Goal: Obtain resource: Download file/media

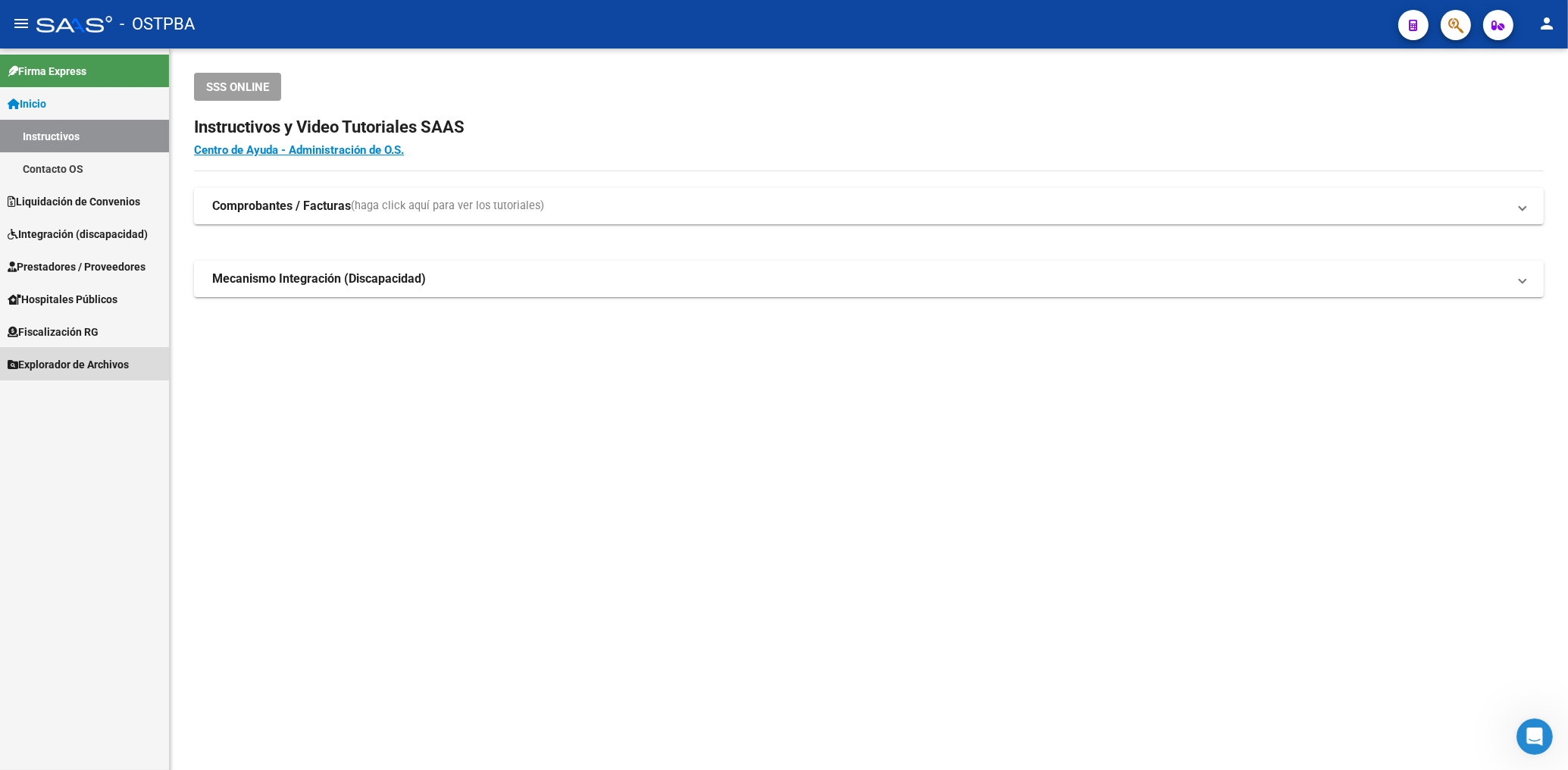
click at [67, 363] on span "Explorador de Archivos" at bounding box center [67, 365] width 121 height 17
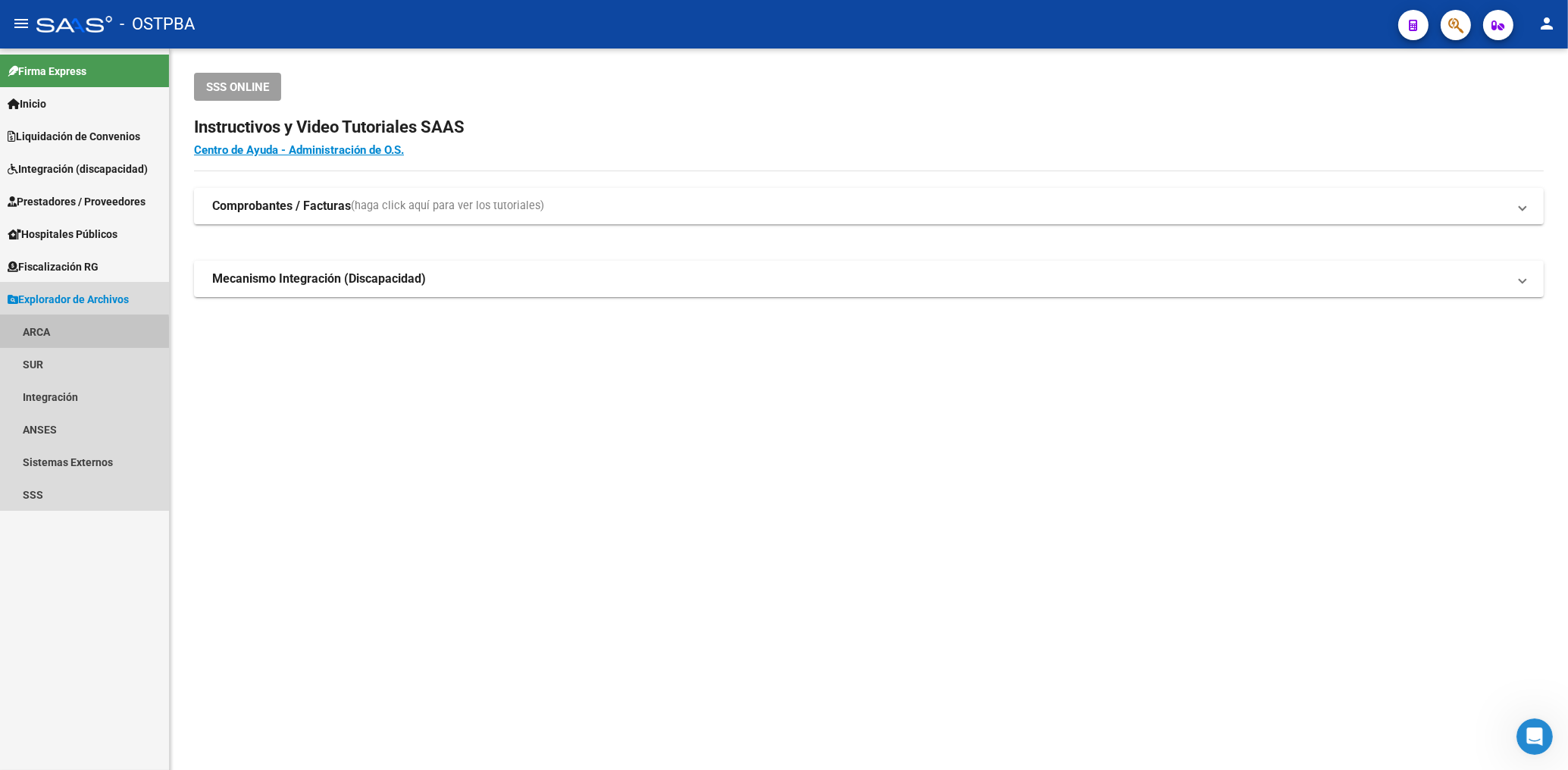
click at [42, 336] on link "ARCA" at bounding box center [84, 332] width 169 height 33
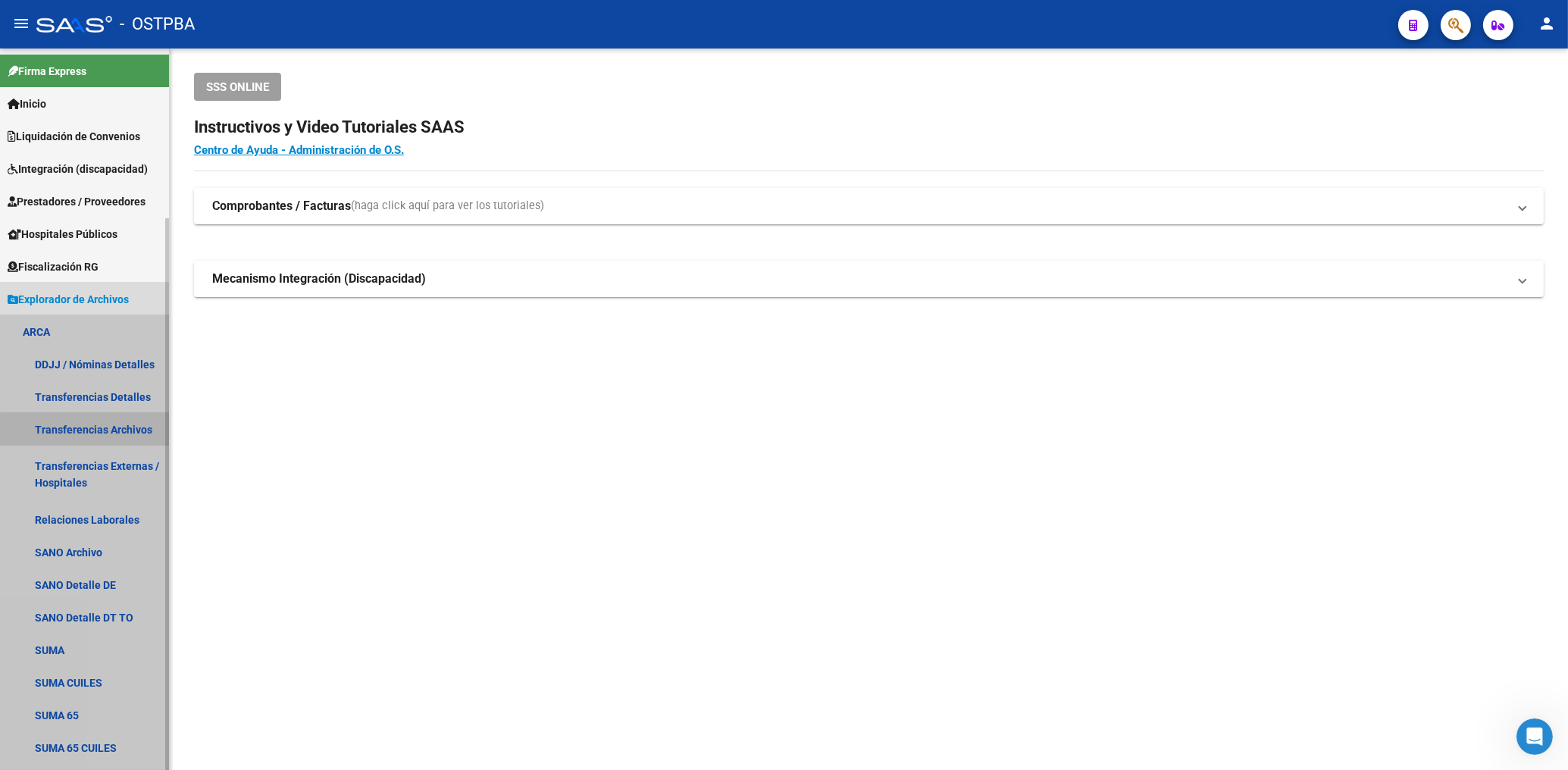
click at [114, 432] on link "Transferencias Archivos" at bounding box center [84, 429] width 169 height 33
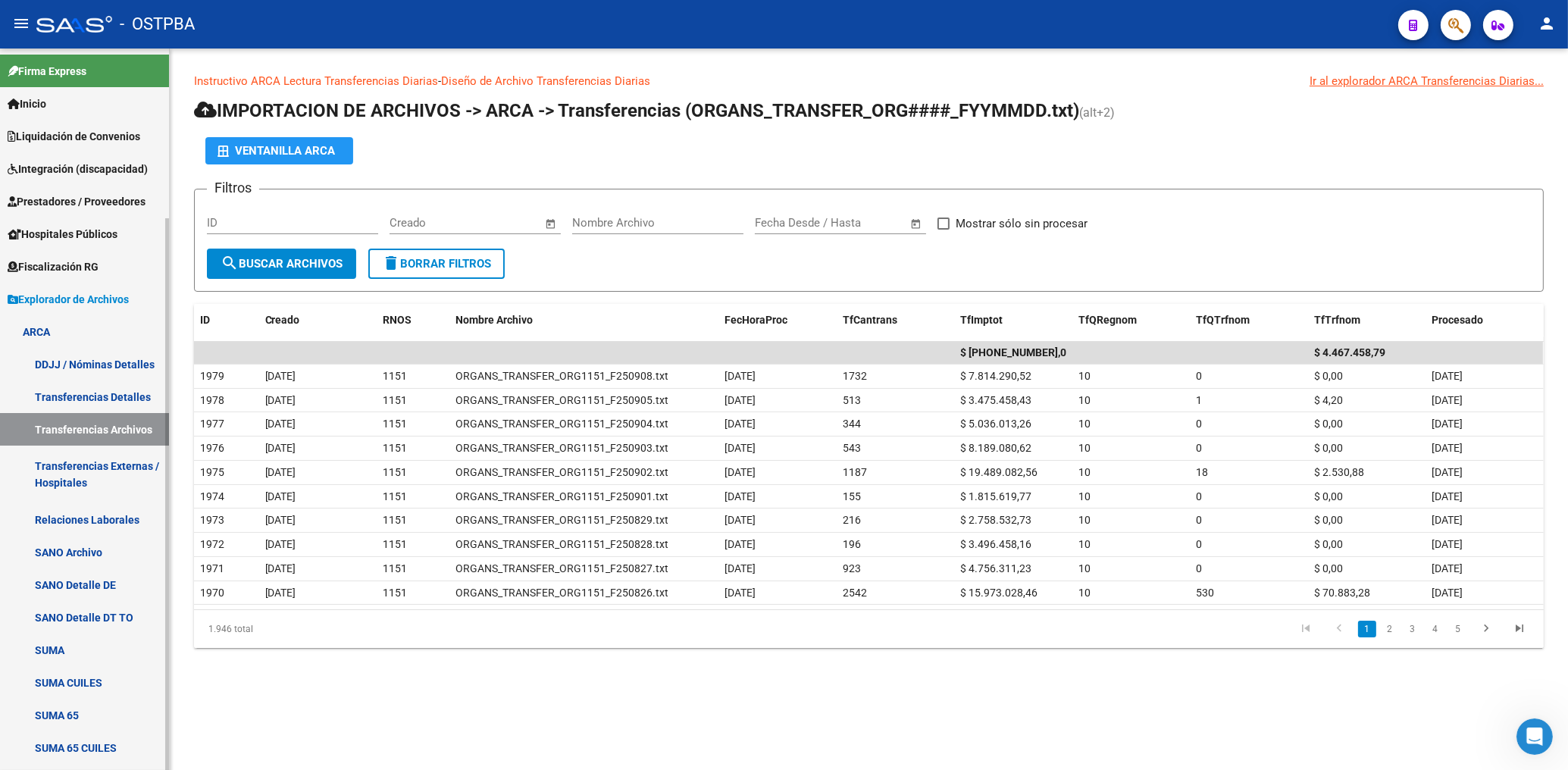
click at [75, 132] on span "Liquidación de Convenios" at bounding box center [73, 136] width 132 height 17
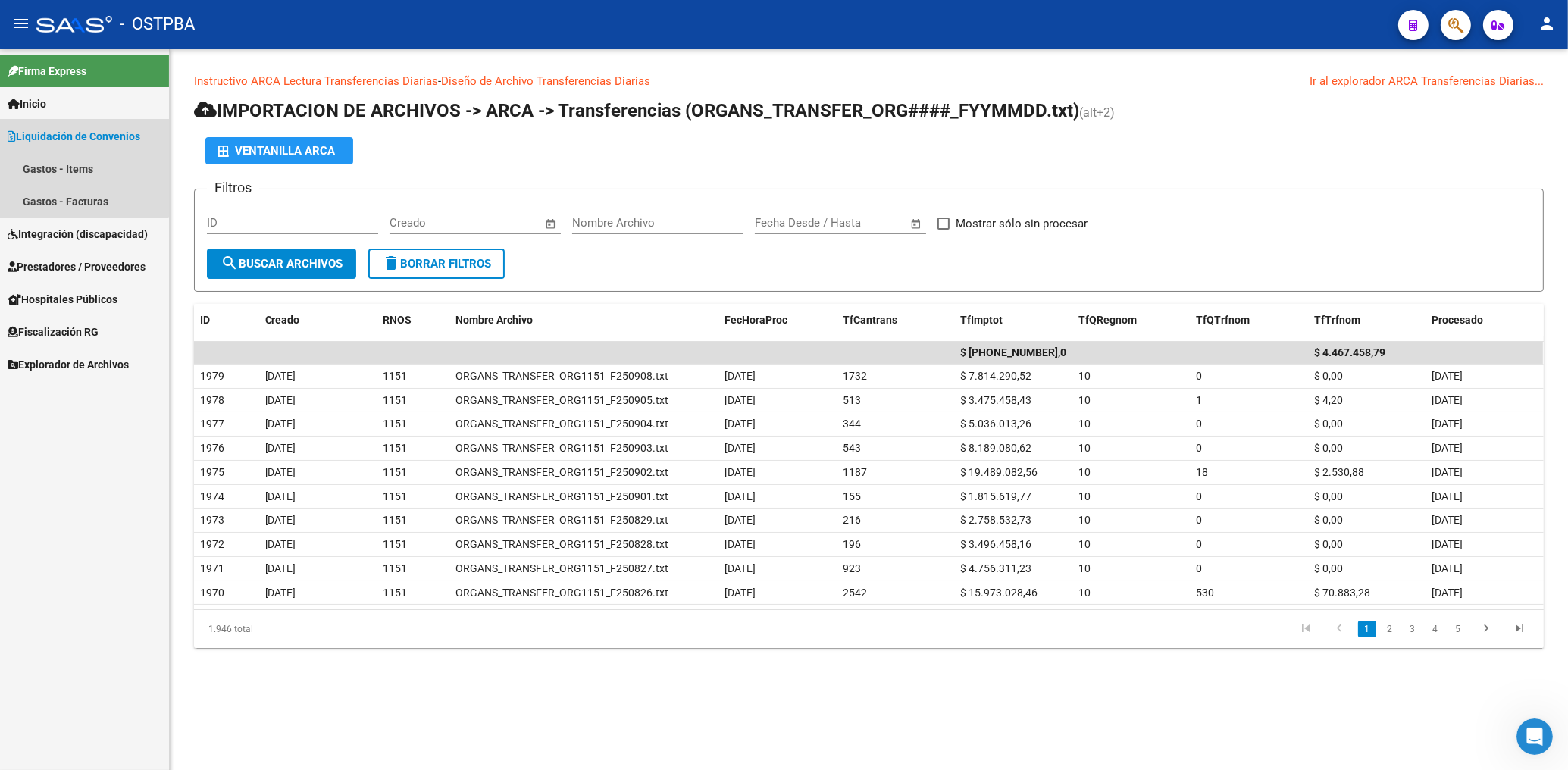
click at [58, 140] on span "Liquidación de Convenios" at bounding box center [73, 136] width 132 height 17
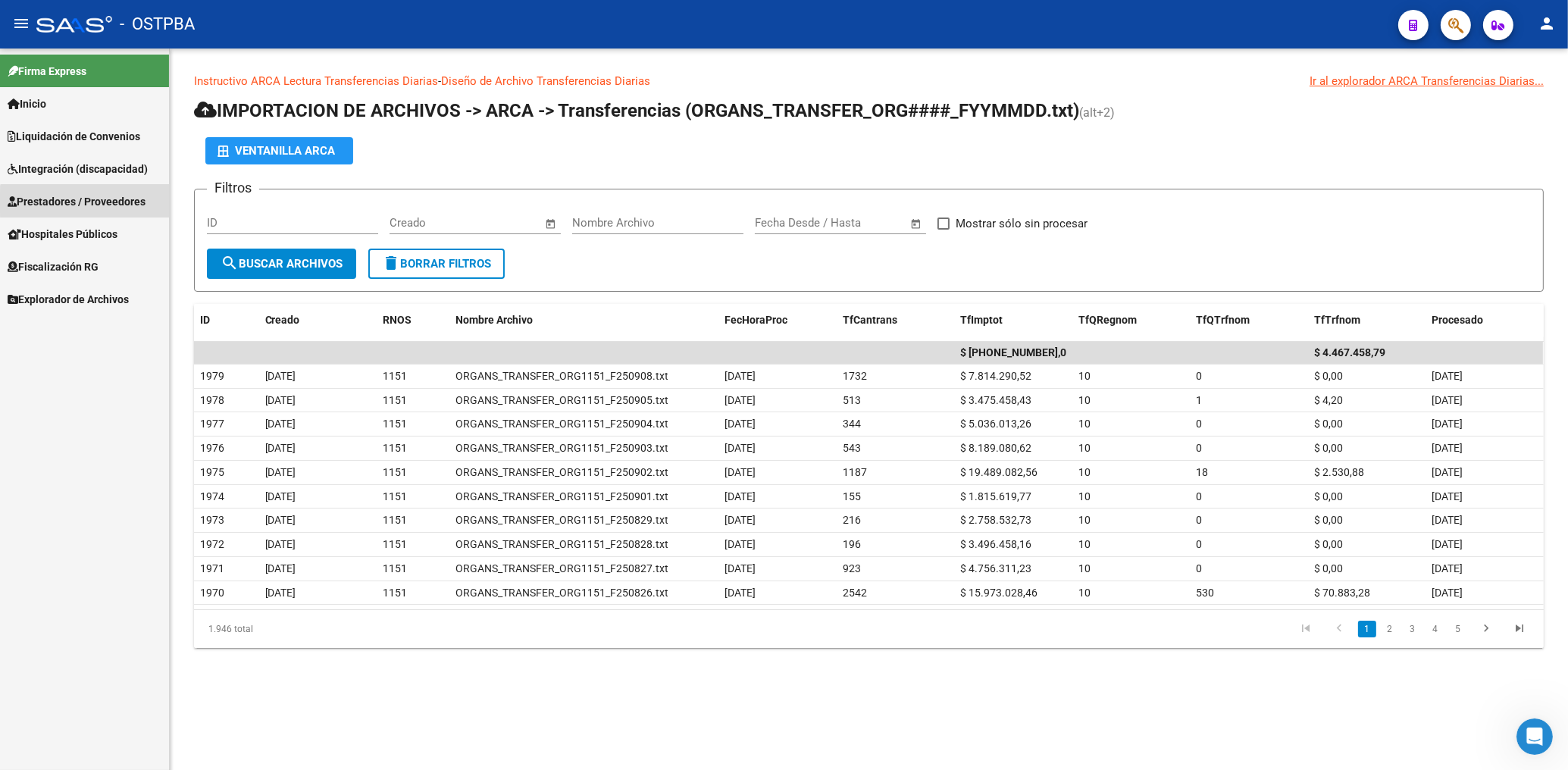
click at [86, 202] on span "Prestadores / Proveedores" at bounding box center [76, 202] width 138 height 17
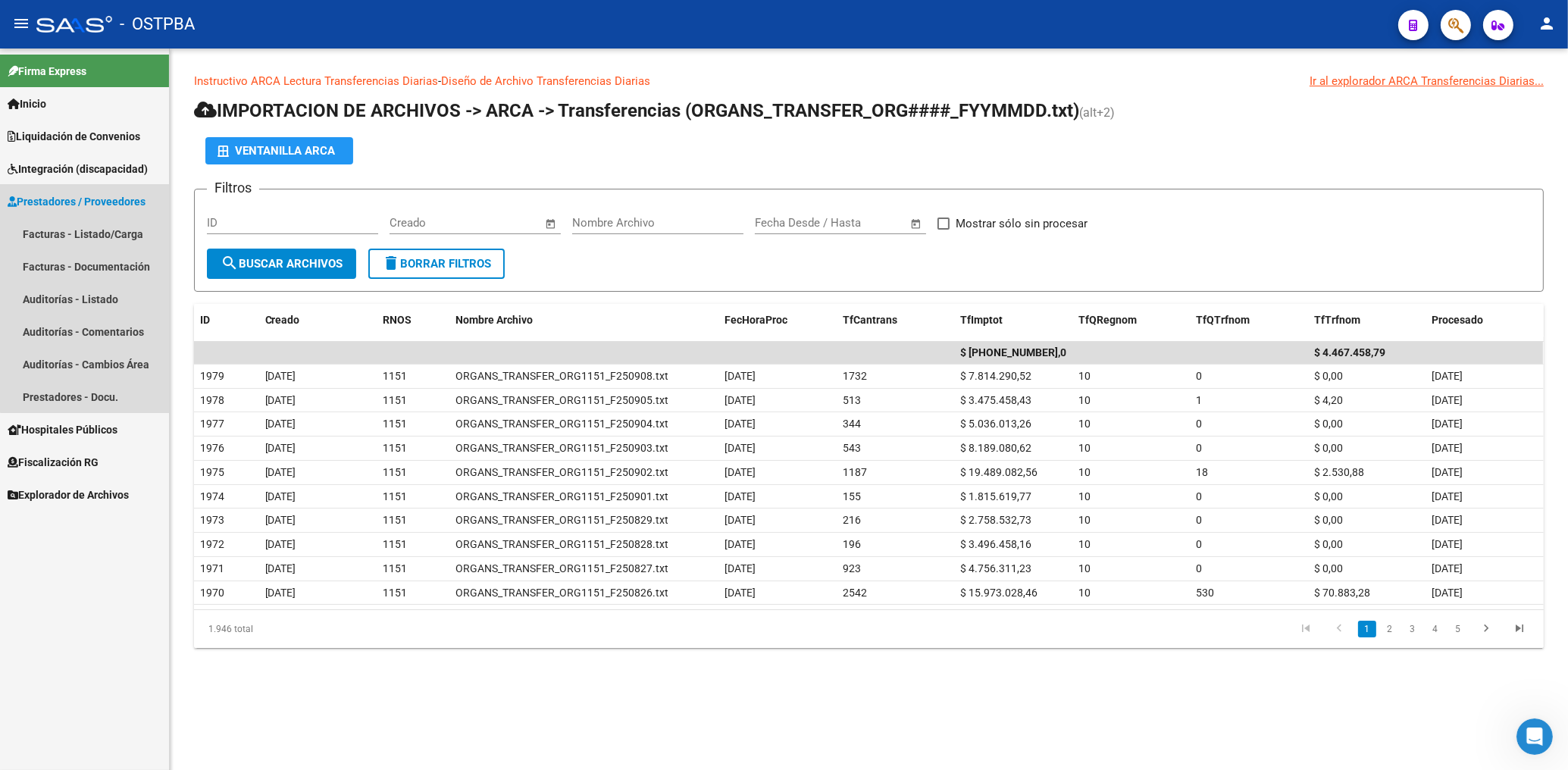
click at [111, 217] on link "Prestadores / Proveedores" at bounding box center [84, 201] width 169 height 33
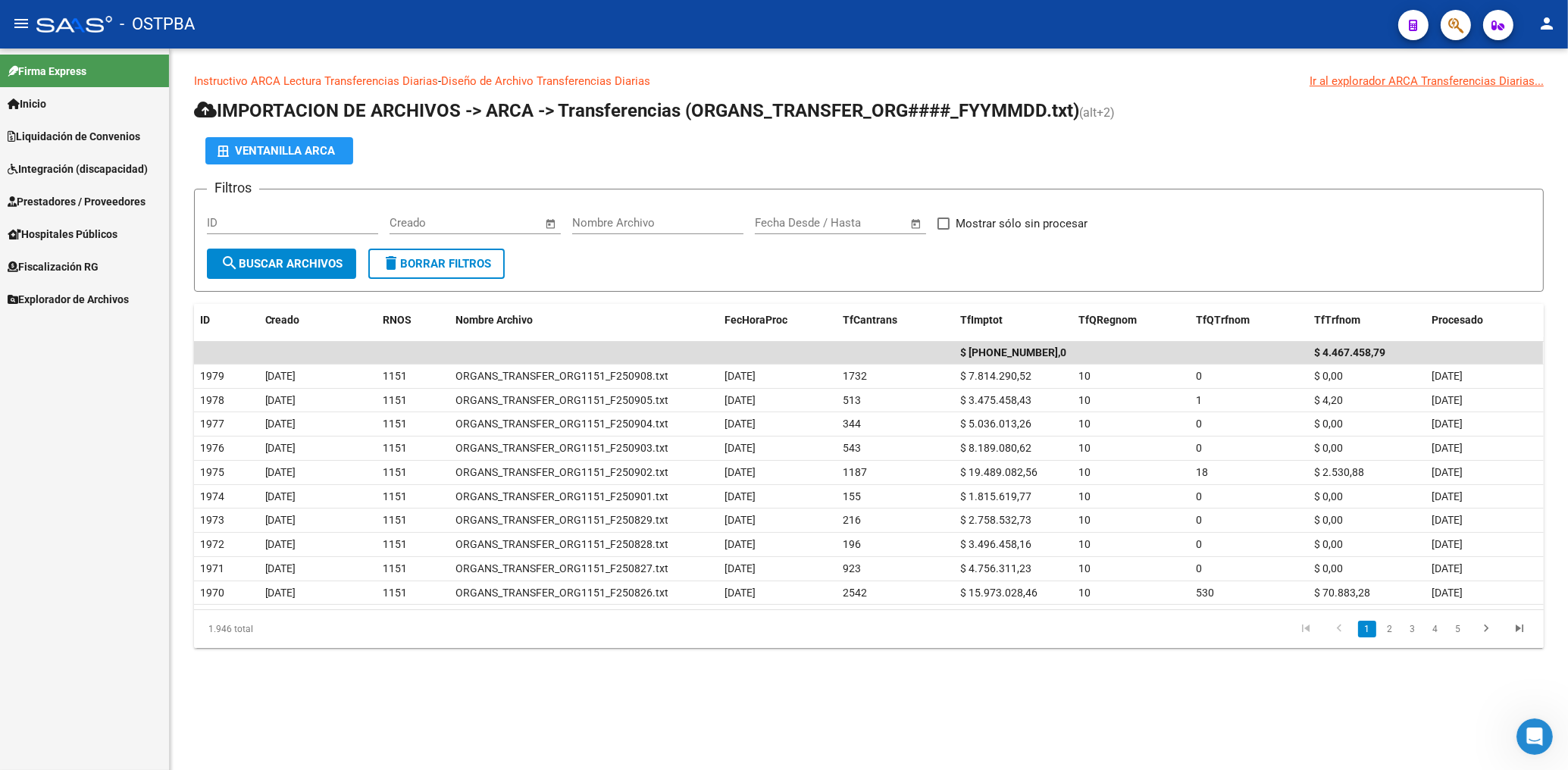
click at [83, 128] on span "Liquidación de Convenios" at bounding box center [73, 136] width 132 height 17
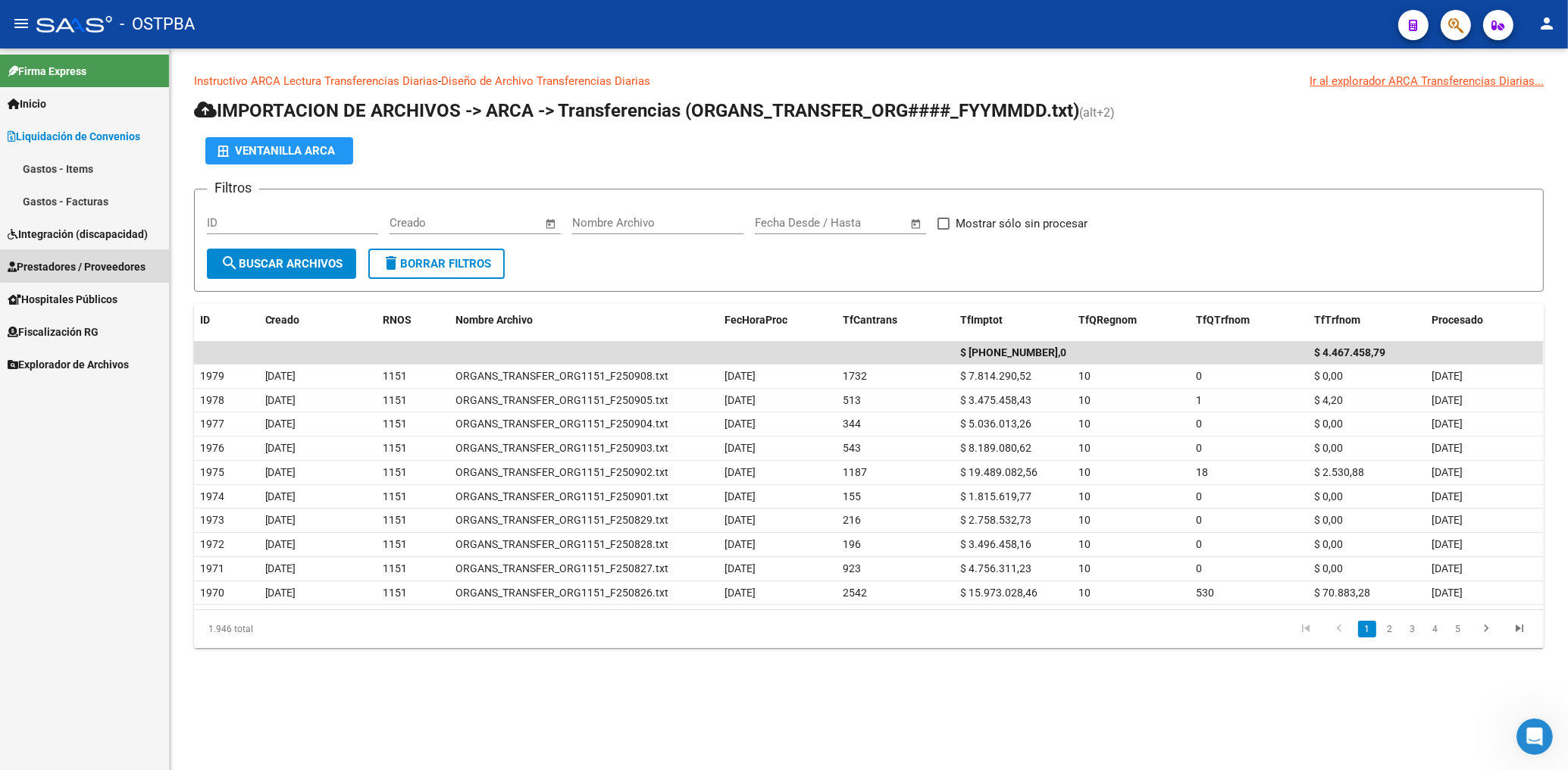
click at [95, 263] on span "Prestadores / Proveedores" at bounding box center [76, 267] width 138 height 17
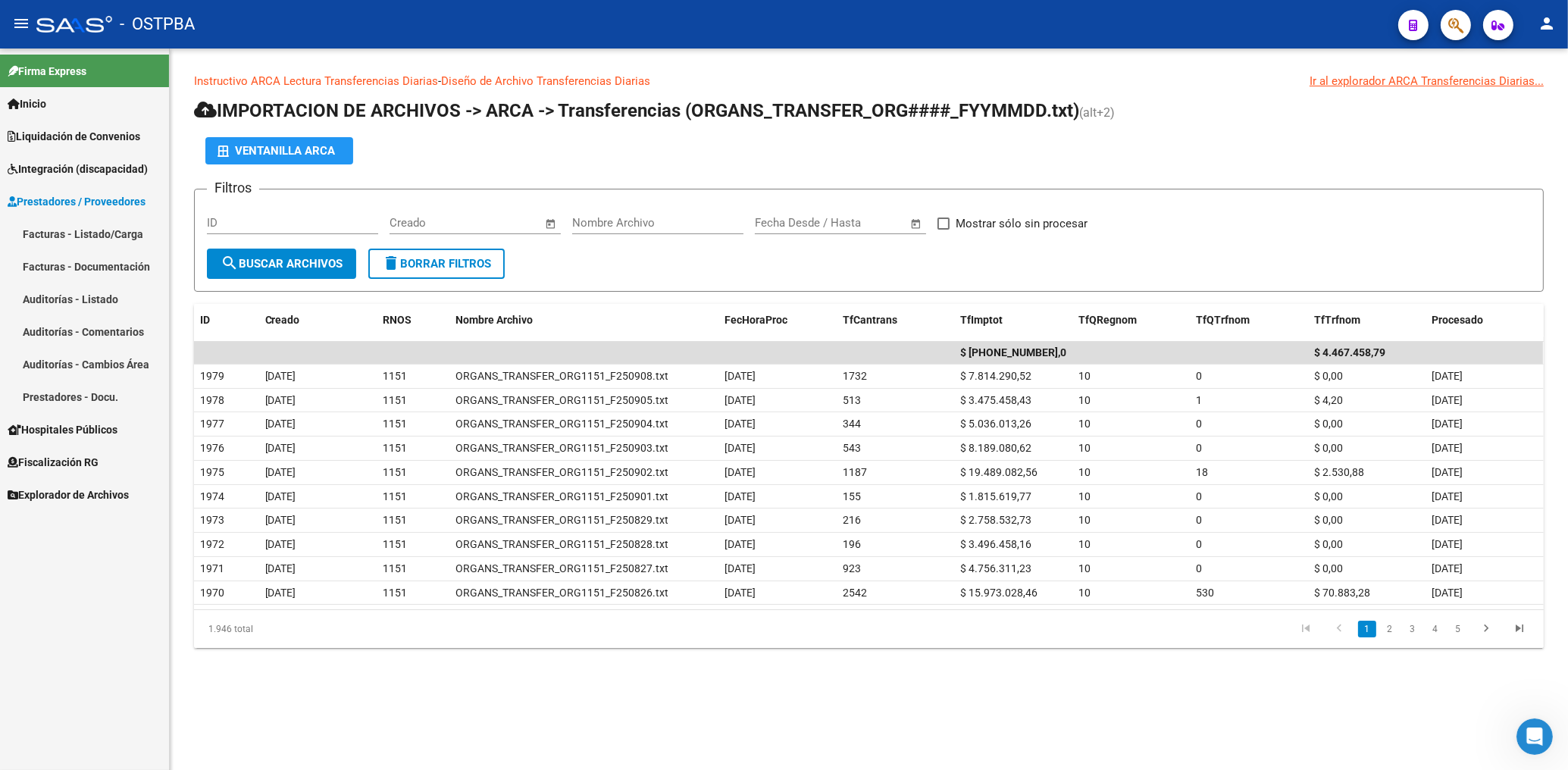
click at [70, 232] on link "Facturas - Listado/Carga" at bounding box center [84, 234] width 169 height 33
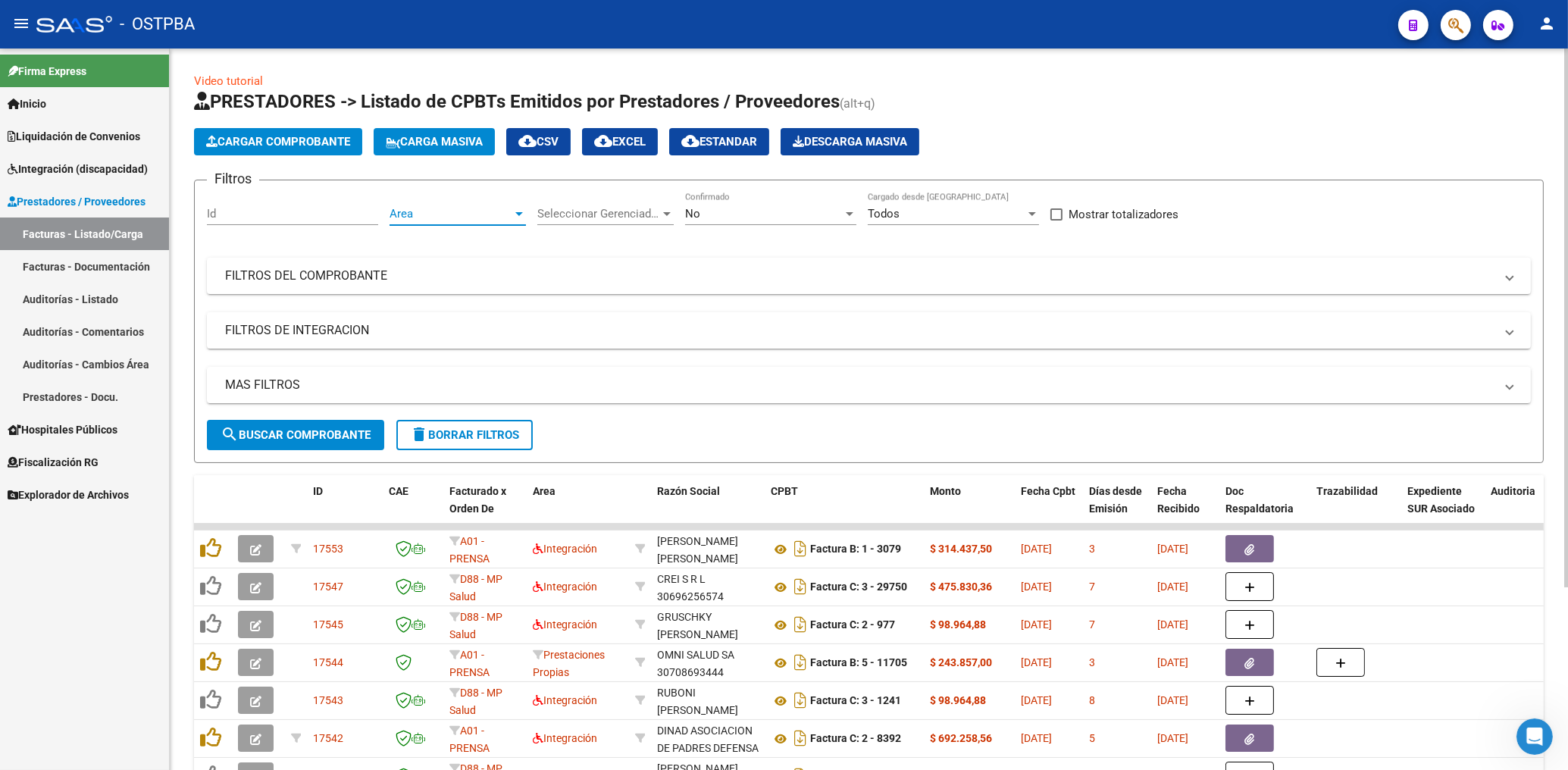
click at [454, 215] on span "Area" at bounding box center [450, 214] width 123 height 14
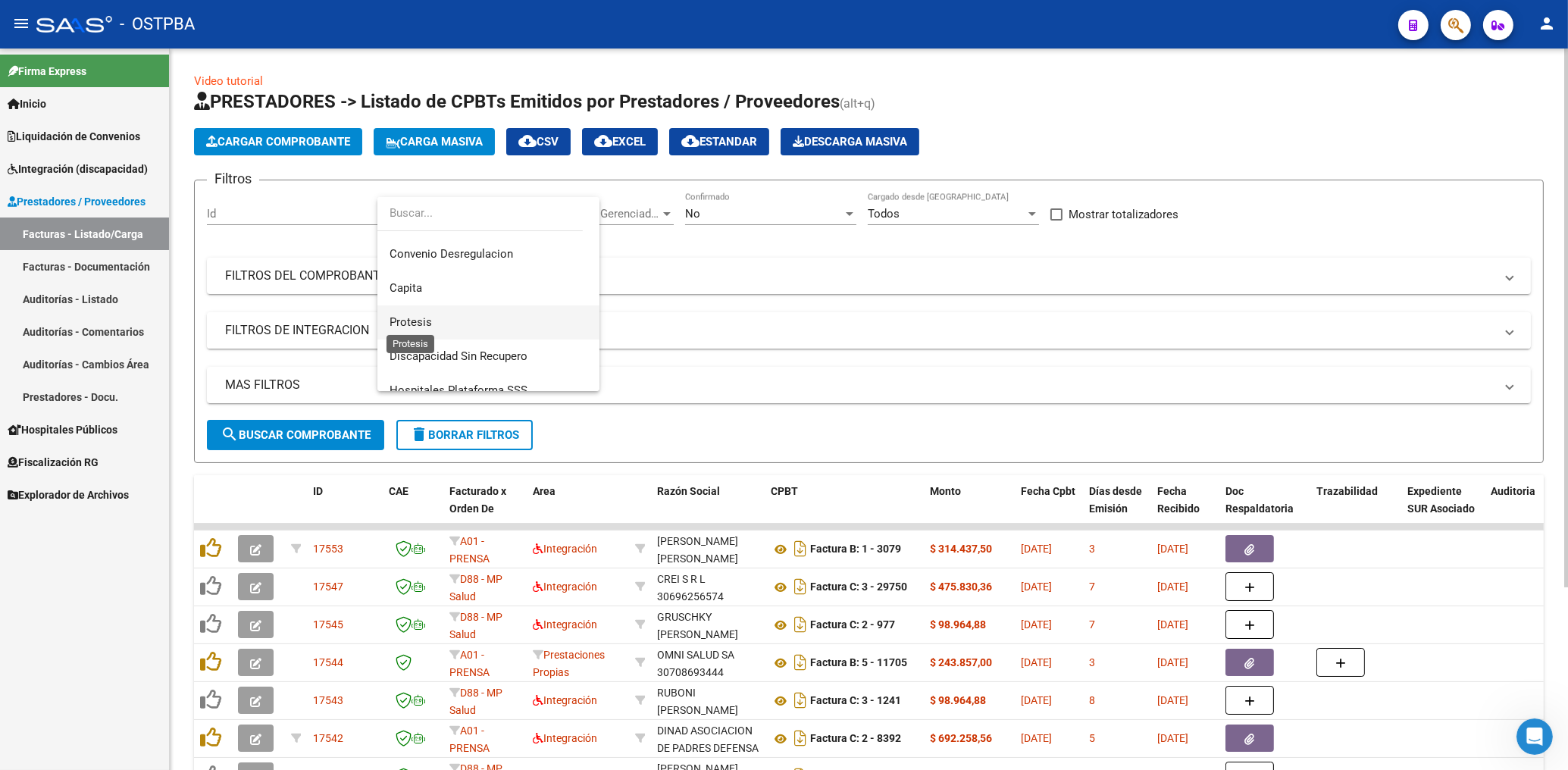
click at [413, 326] on span "Protesis" at bounding box center [410, 322] width 43 height 14
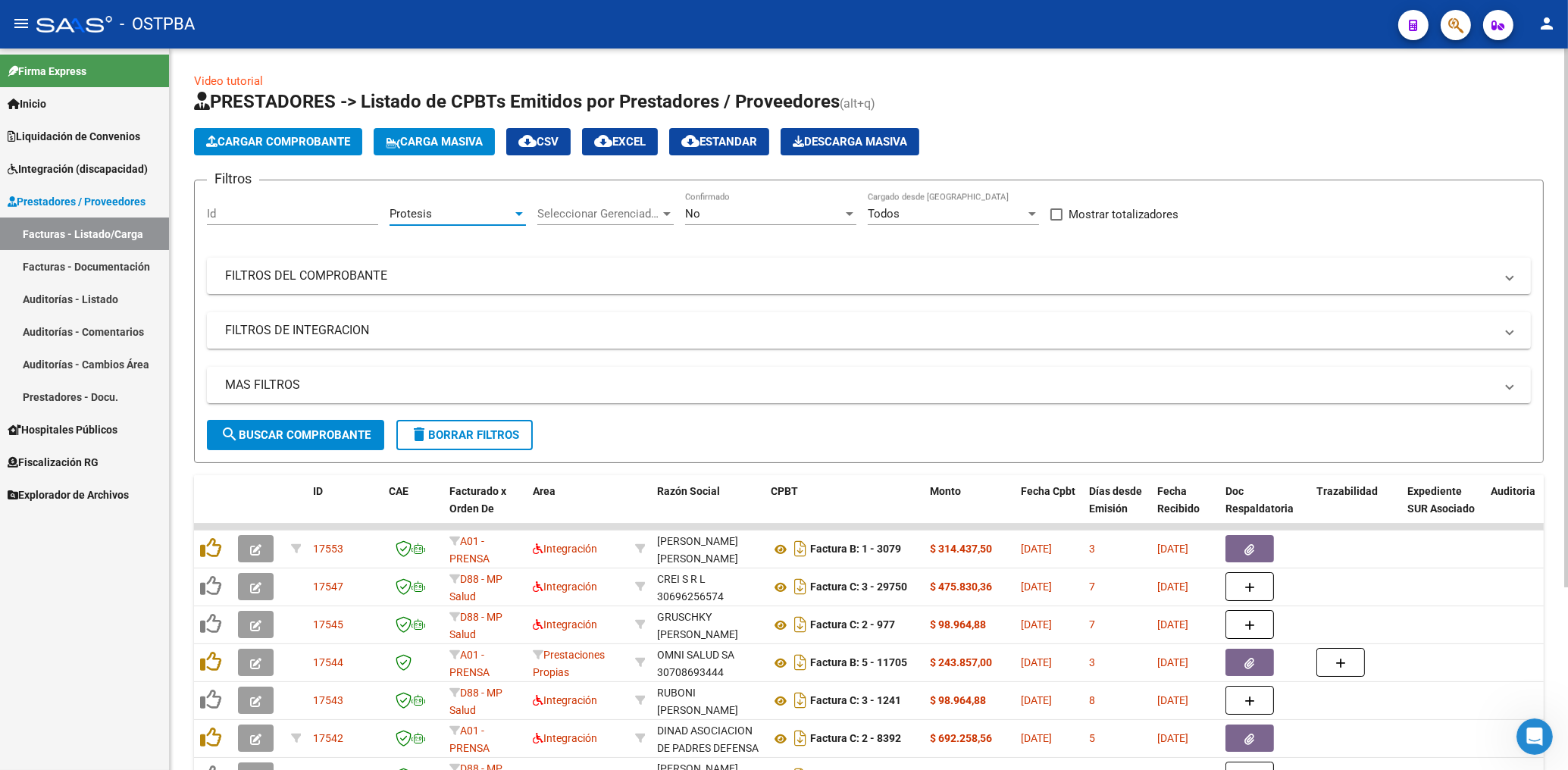
click at [727, 220] on div "No" at bounding box center [764, 214] width 157 height 14
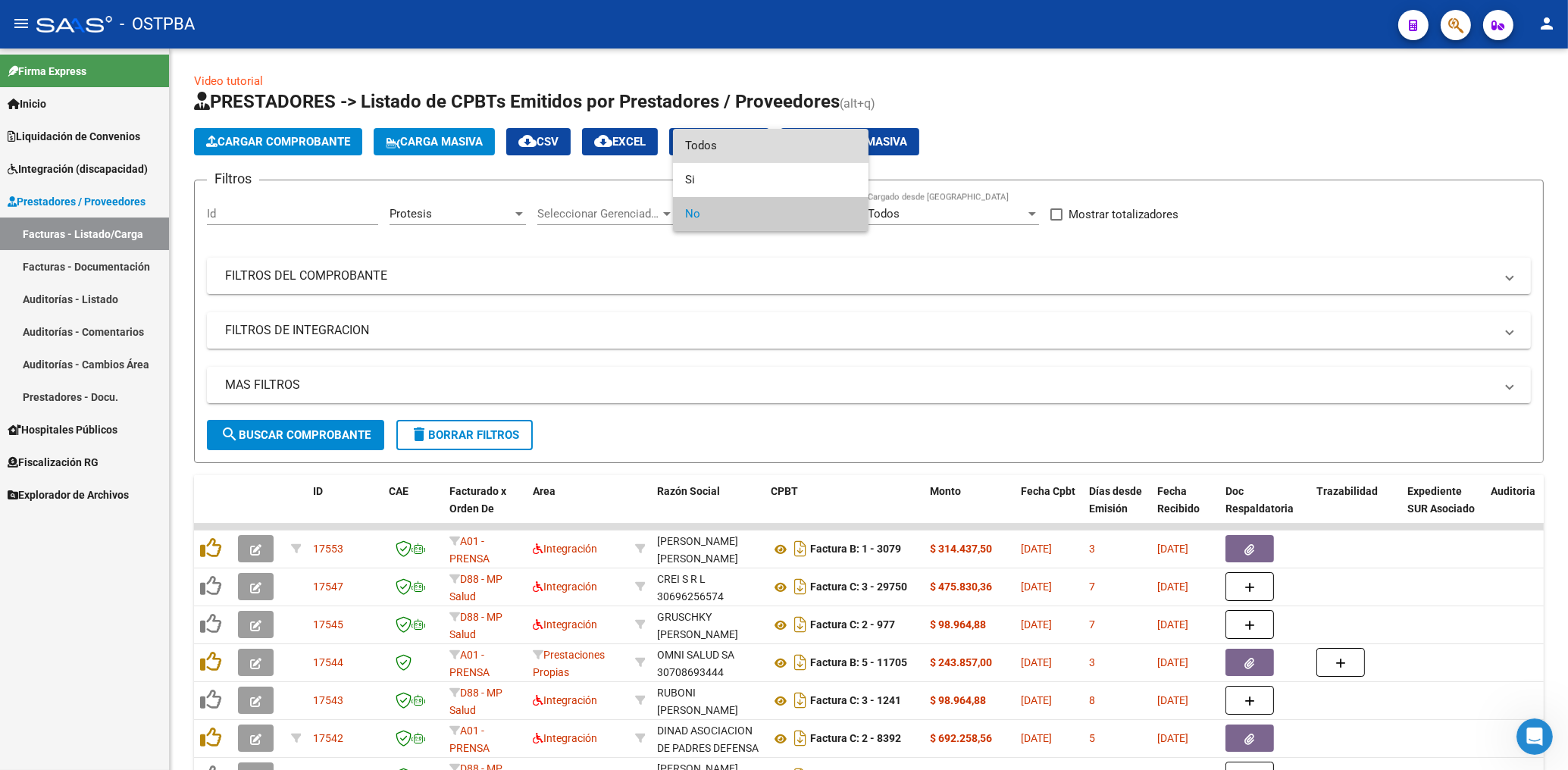
click at [697, 142] on span "Todos" at bounding box center [770, 145] width 171 height 34
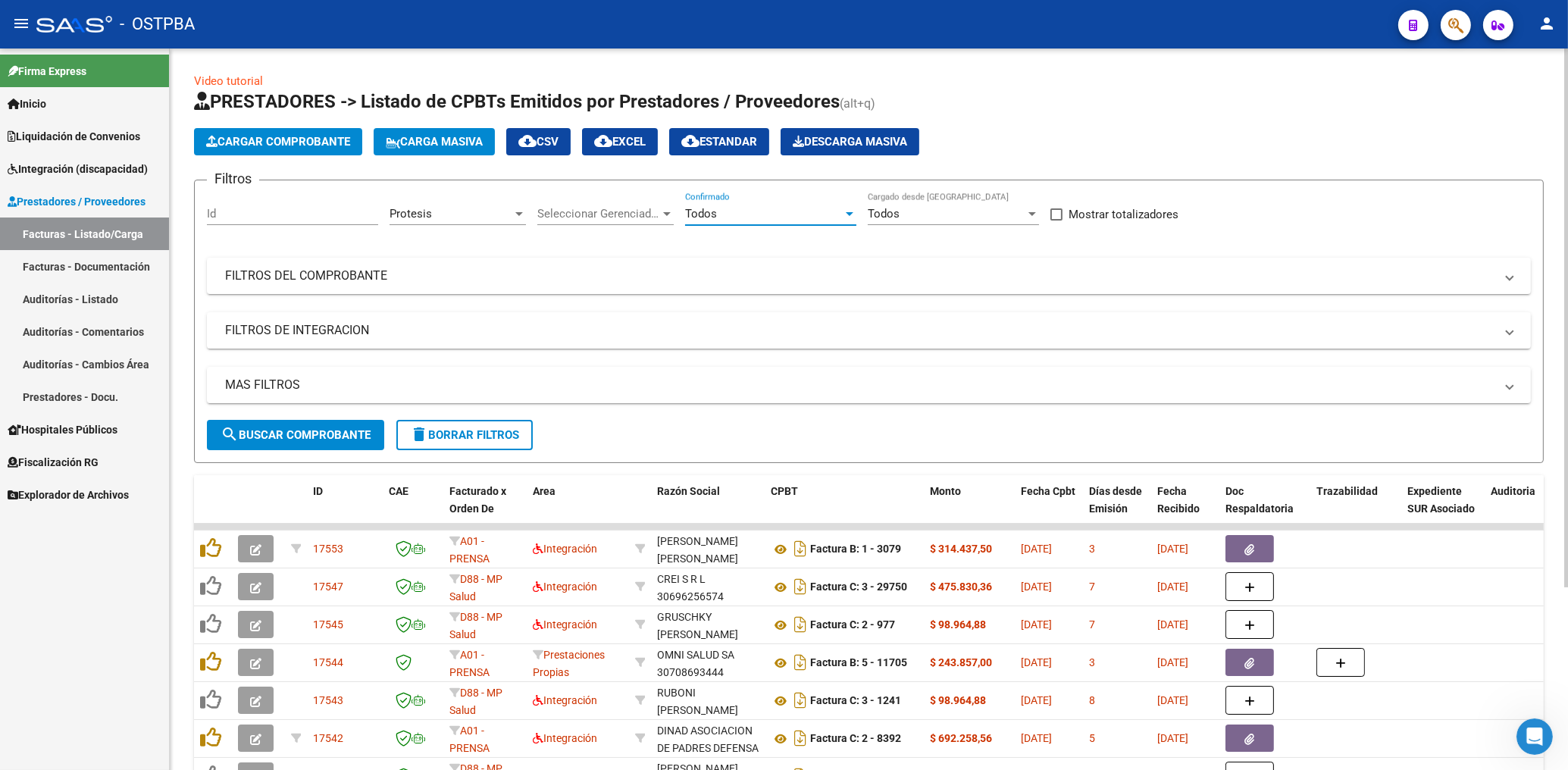
click at [332, 434] on span "search Buscar Comprobante" at bounding box center [295, 434] width 150 height 14
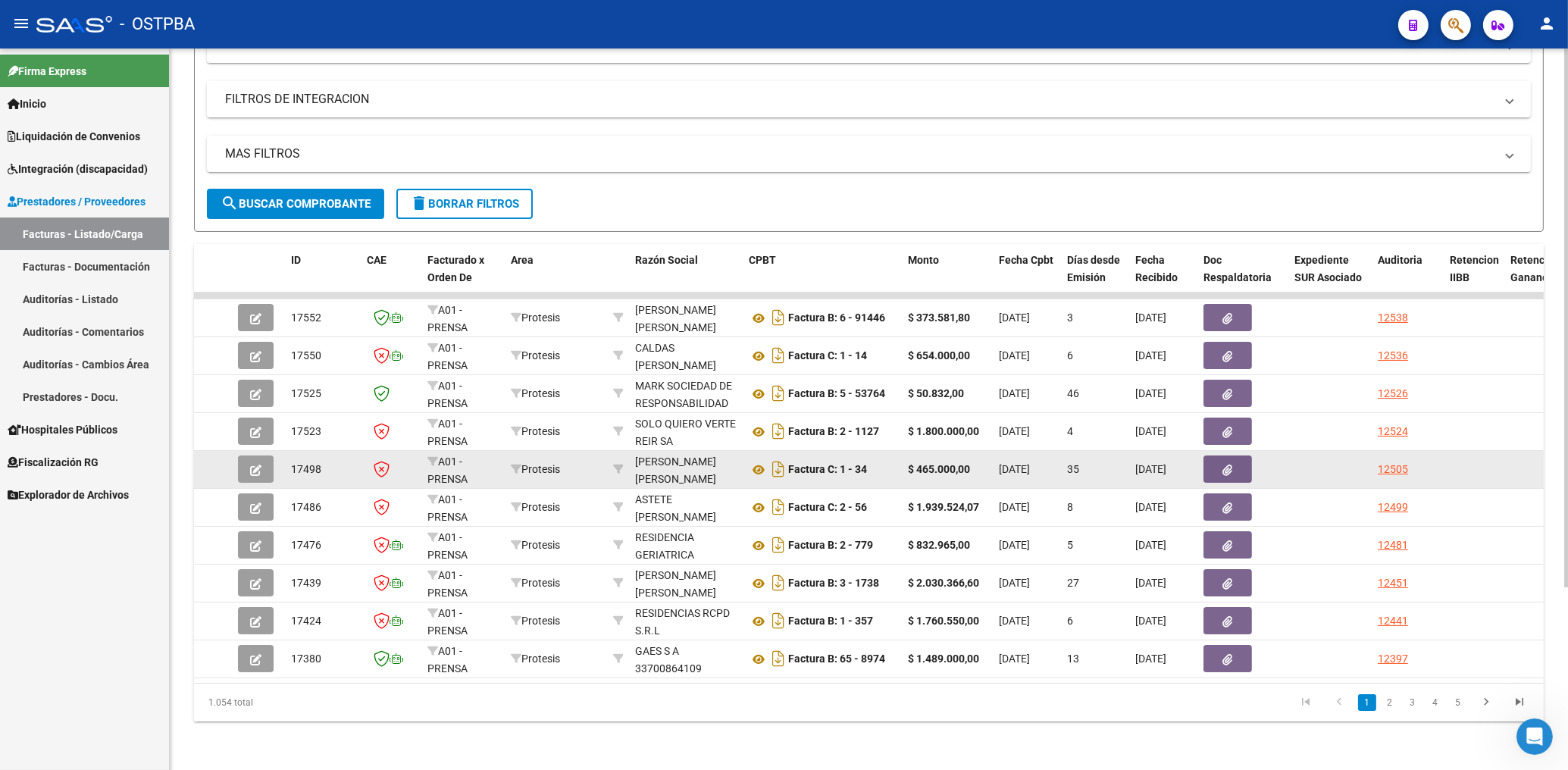
scroll to position [243, 0]
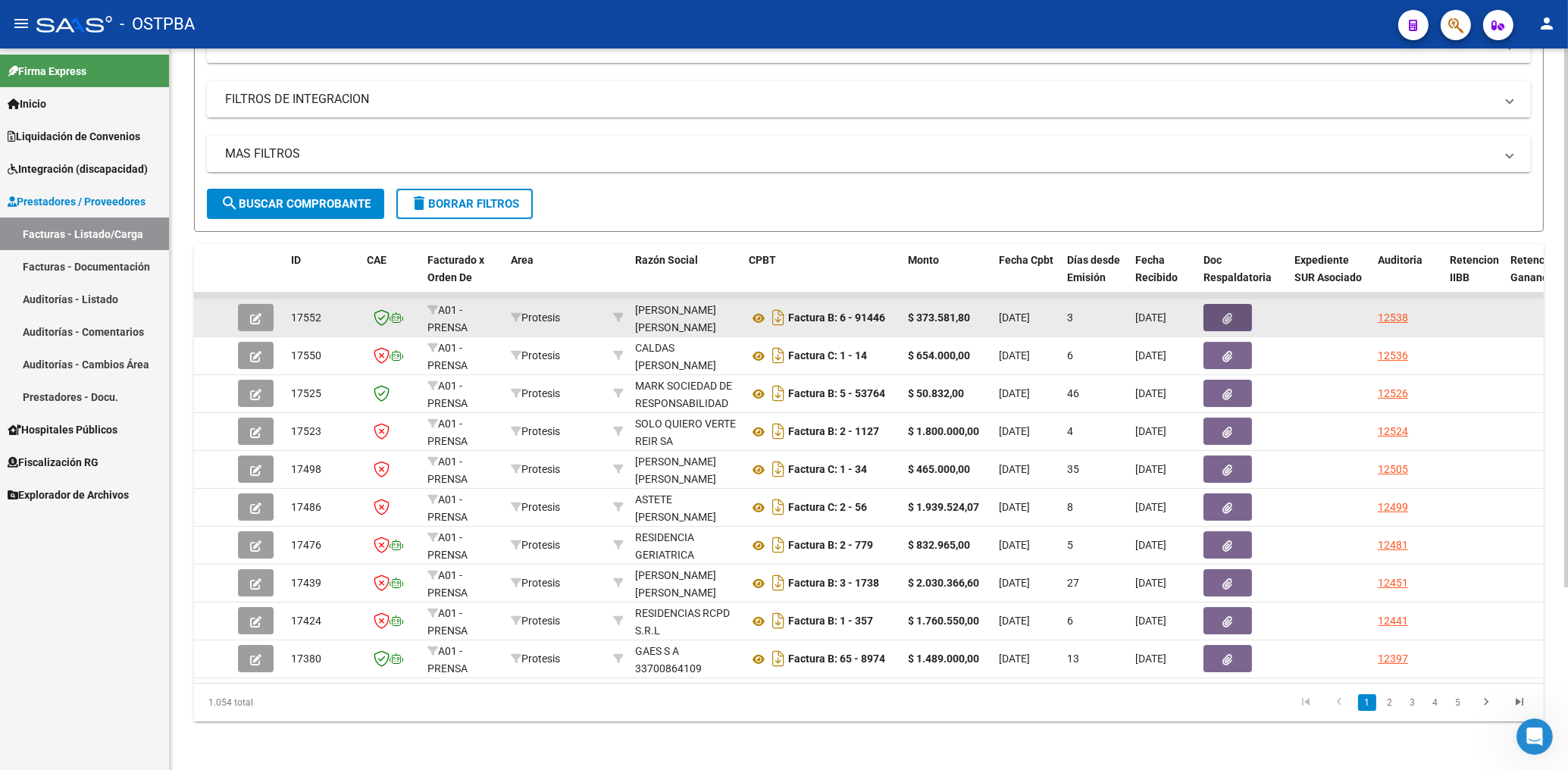
click at [1228, 312] on button "button" at bounding box center [1228, 318] width 48 height 27
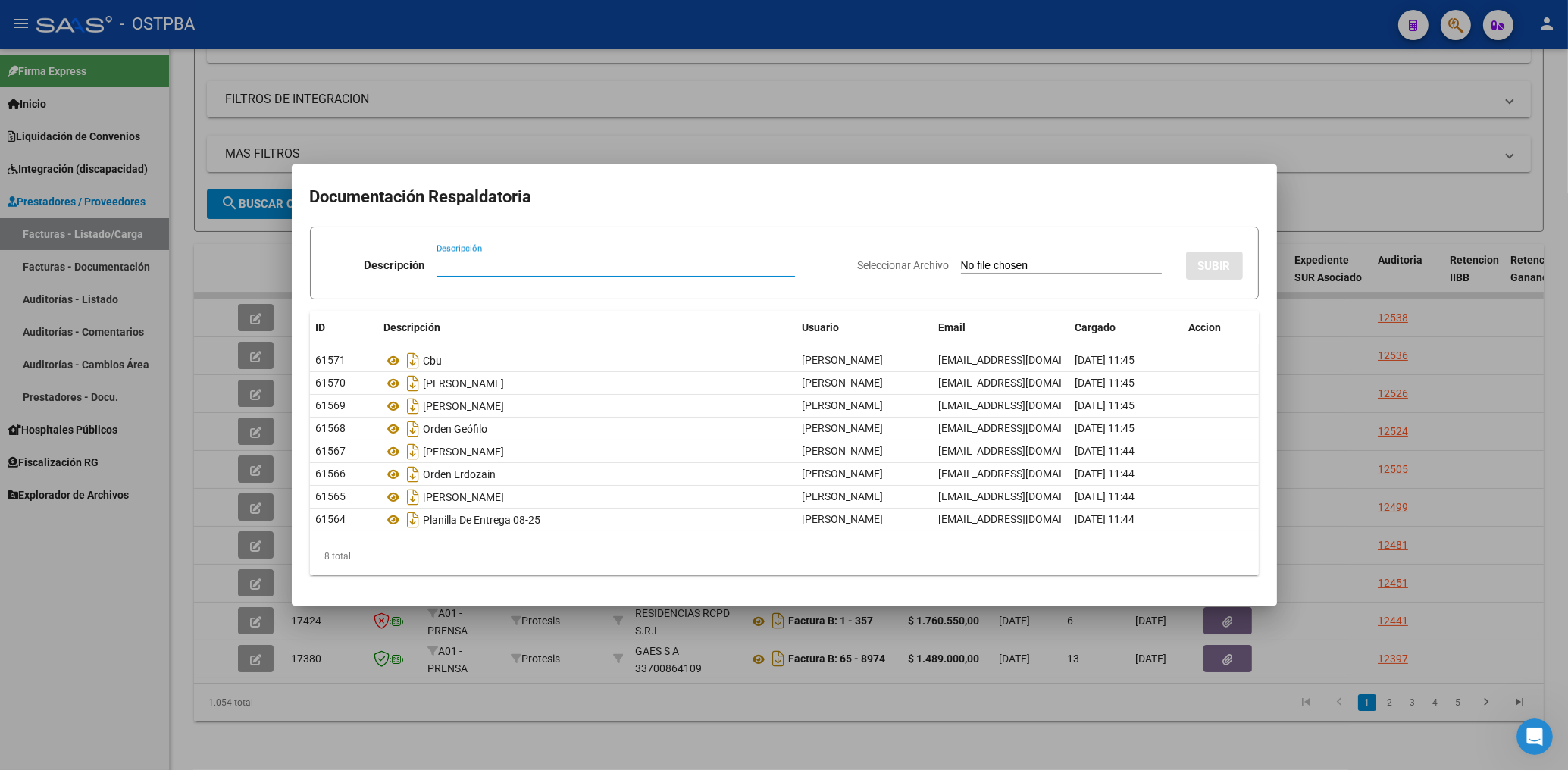
click at [690, 135] on div at bounding box center [784, 385] width 1568 height 770
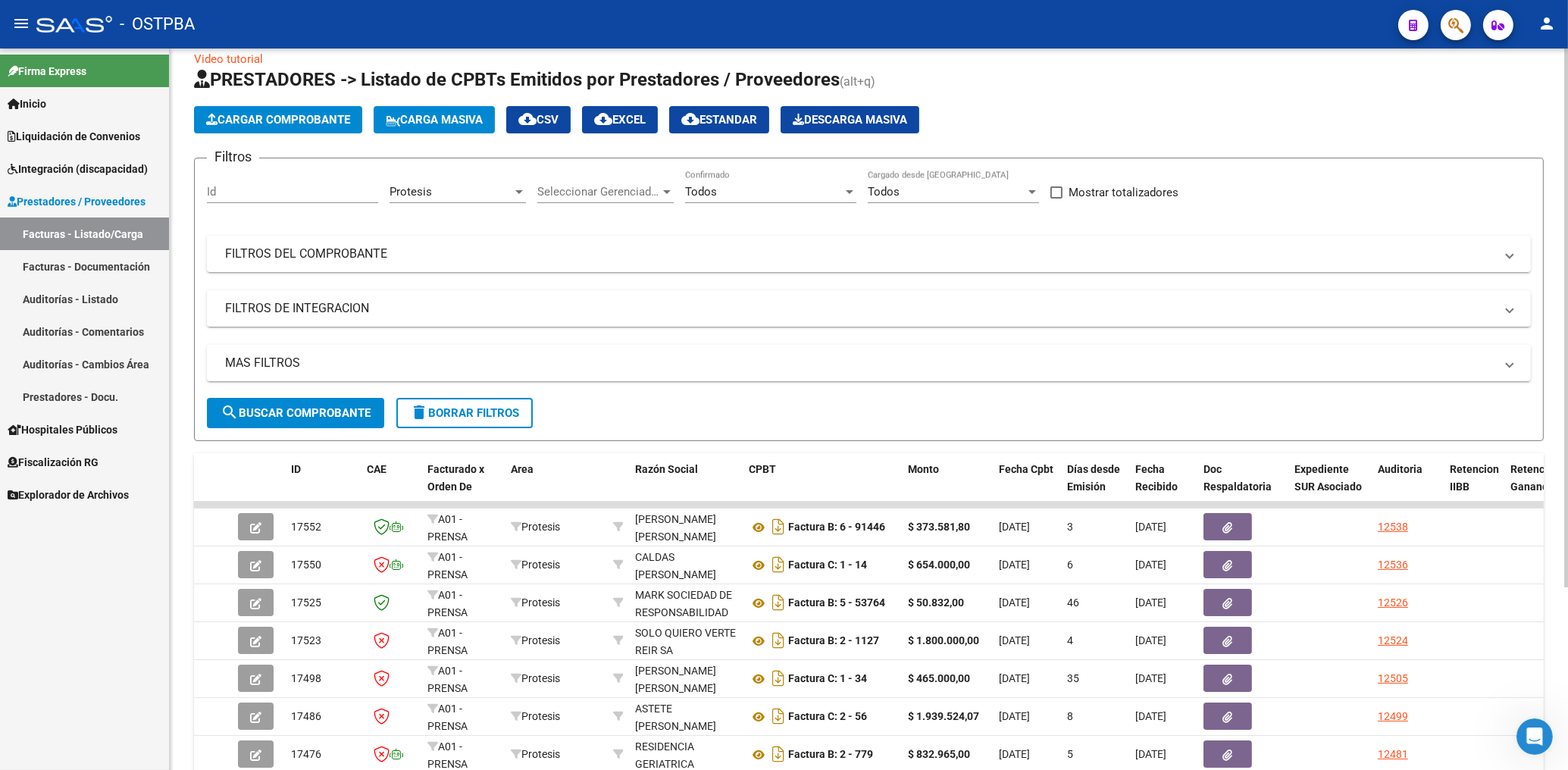
scroll to position [0, 0]
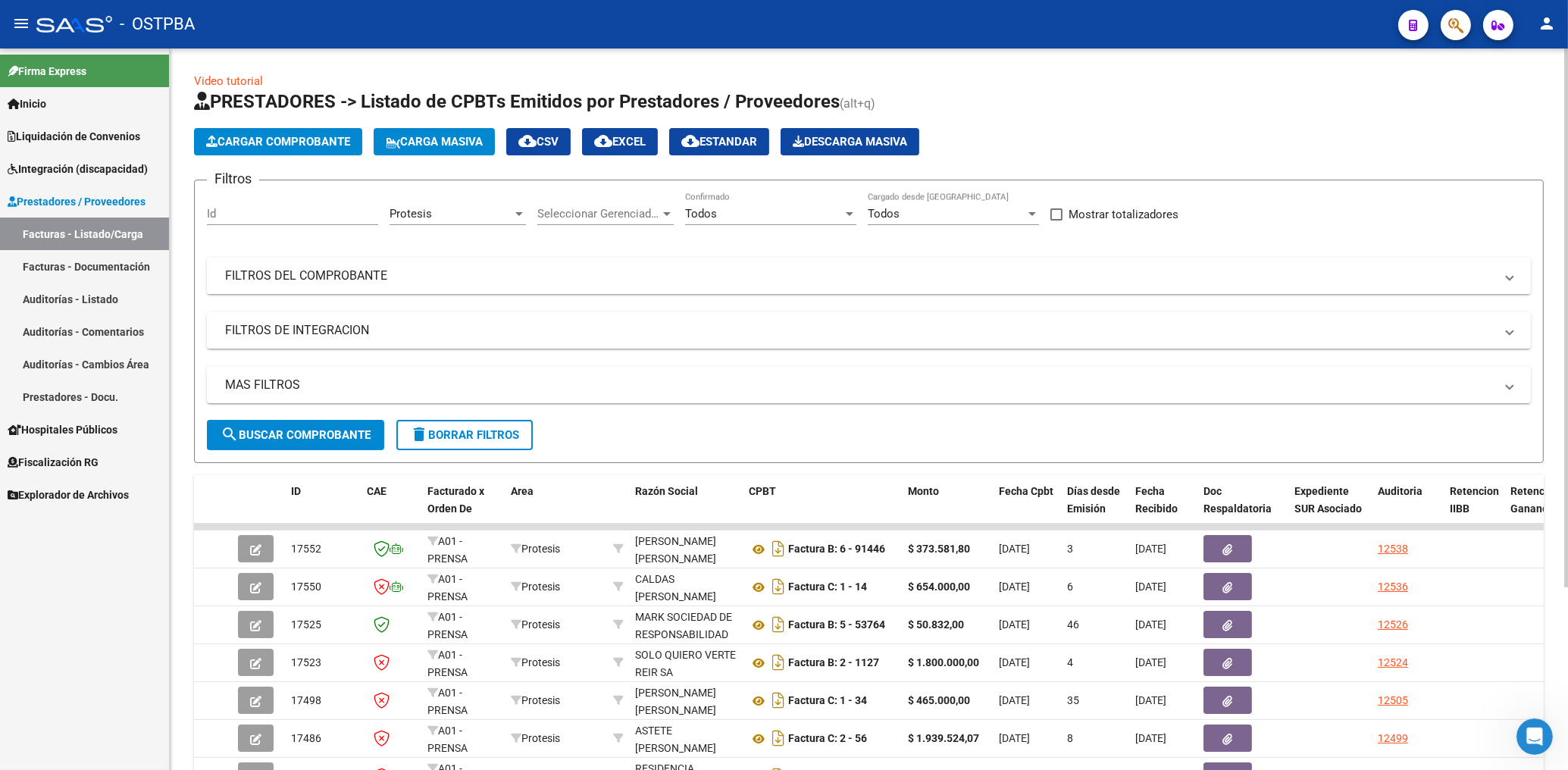
click at [936, 268] on mat-panel-title "FILTROS DEL COMPROBANTE" at bounding box center [859, 275] width 1269 height 17
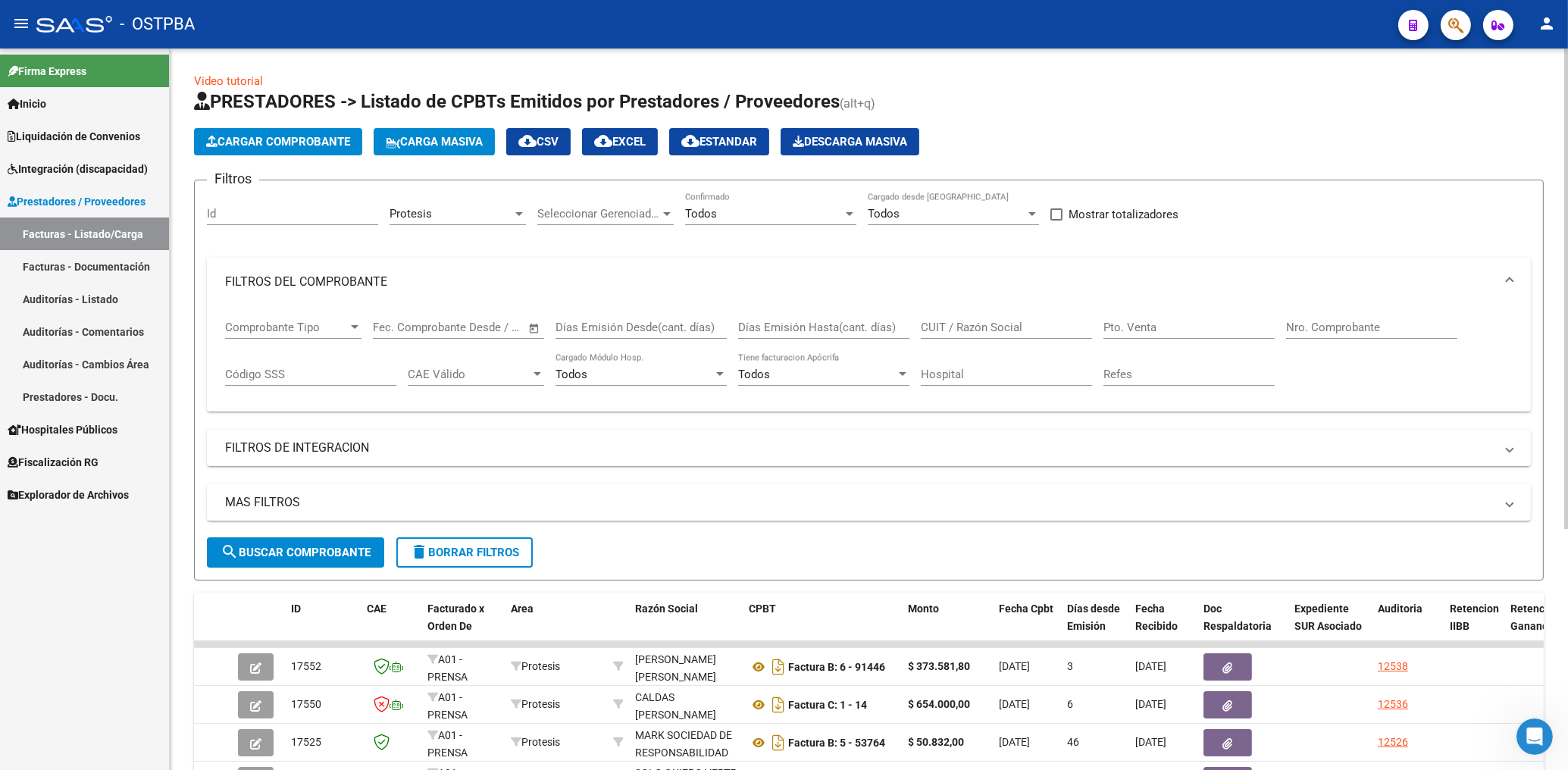
click at [1006, 329] on input "CUIT / Razón Social" at bounding box center [1006, 327] width 171 height 14
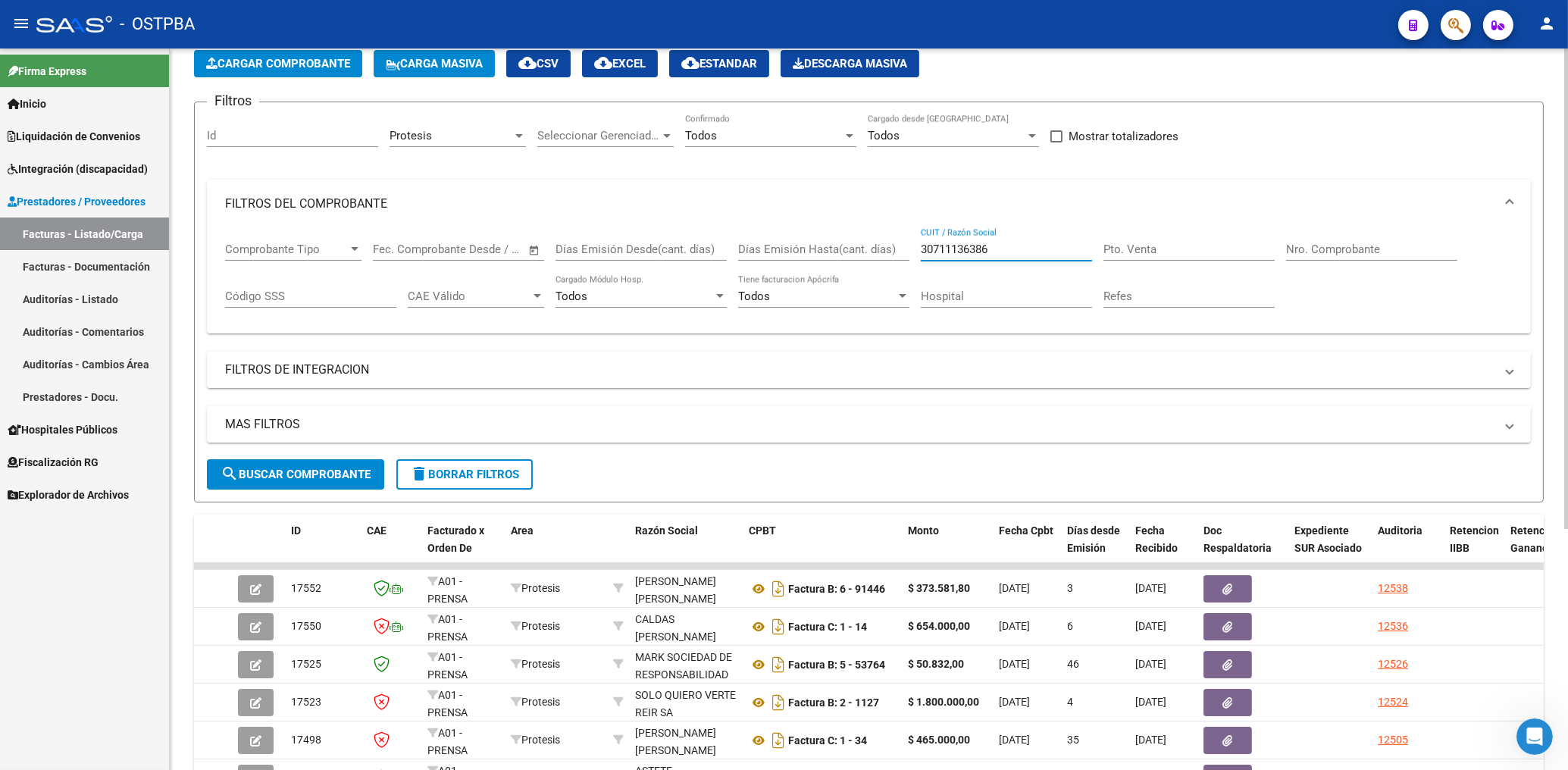
scroll to position [81, 0]
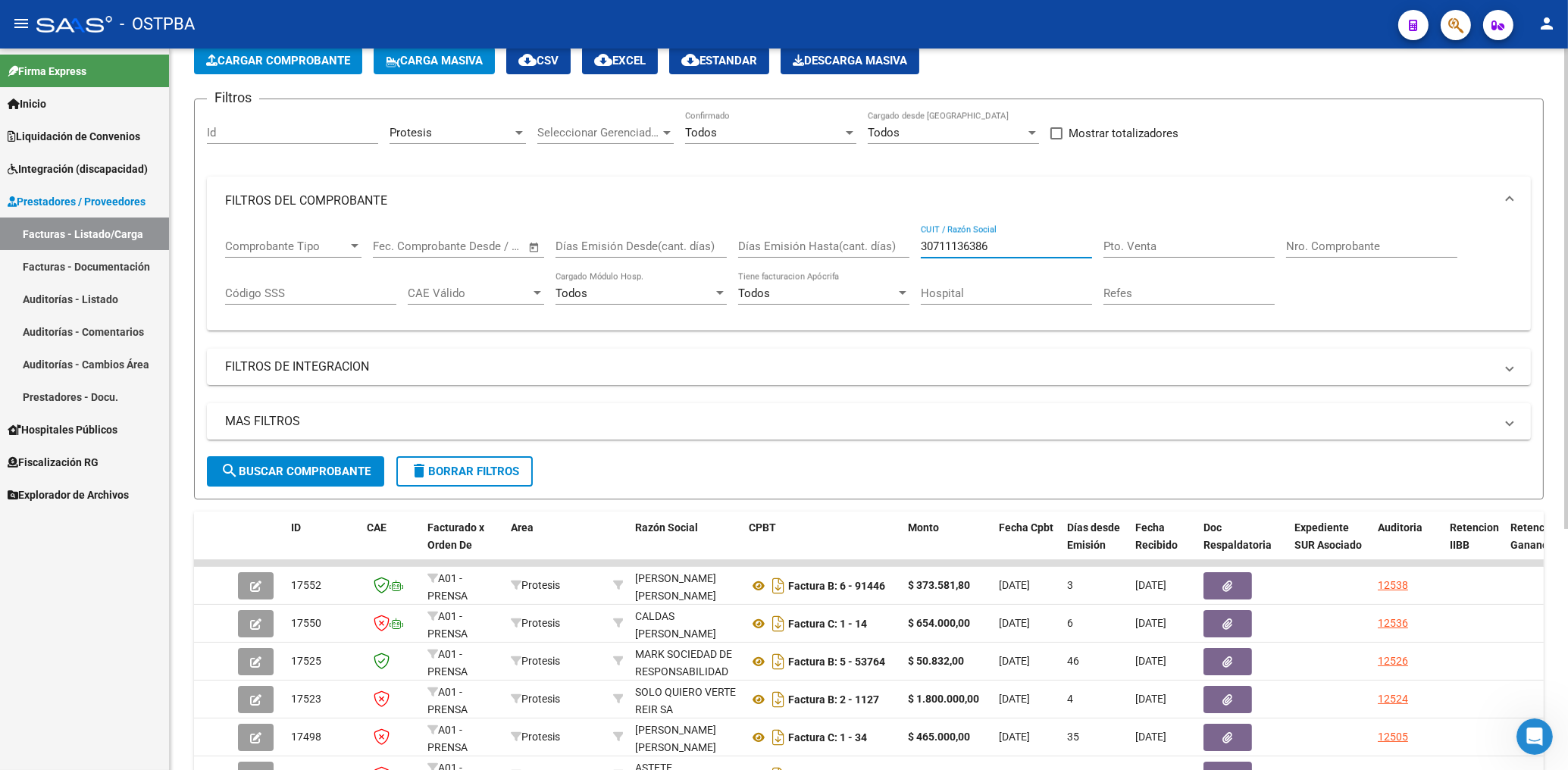
type input "30711136386"
click at [349, 476] on span "search Buscar Comprobante" at bounding box center [295, 471] width 150 height 14
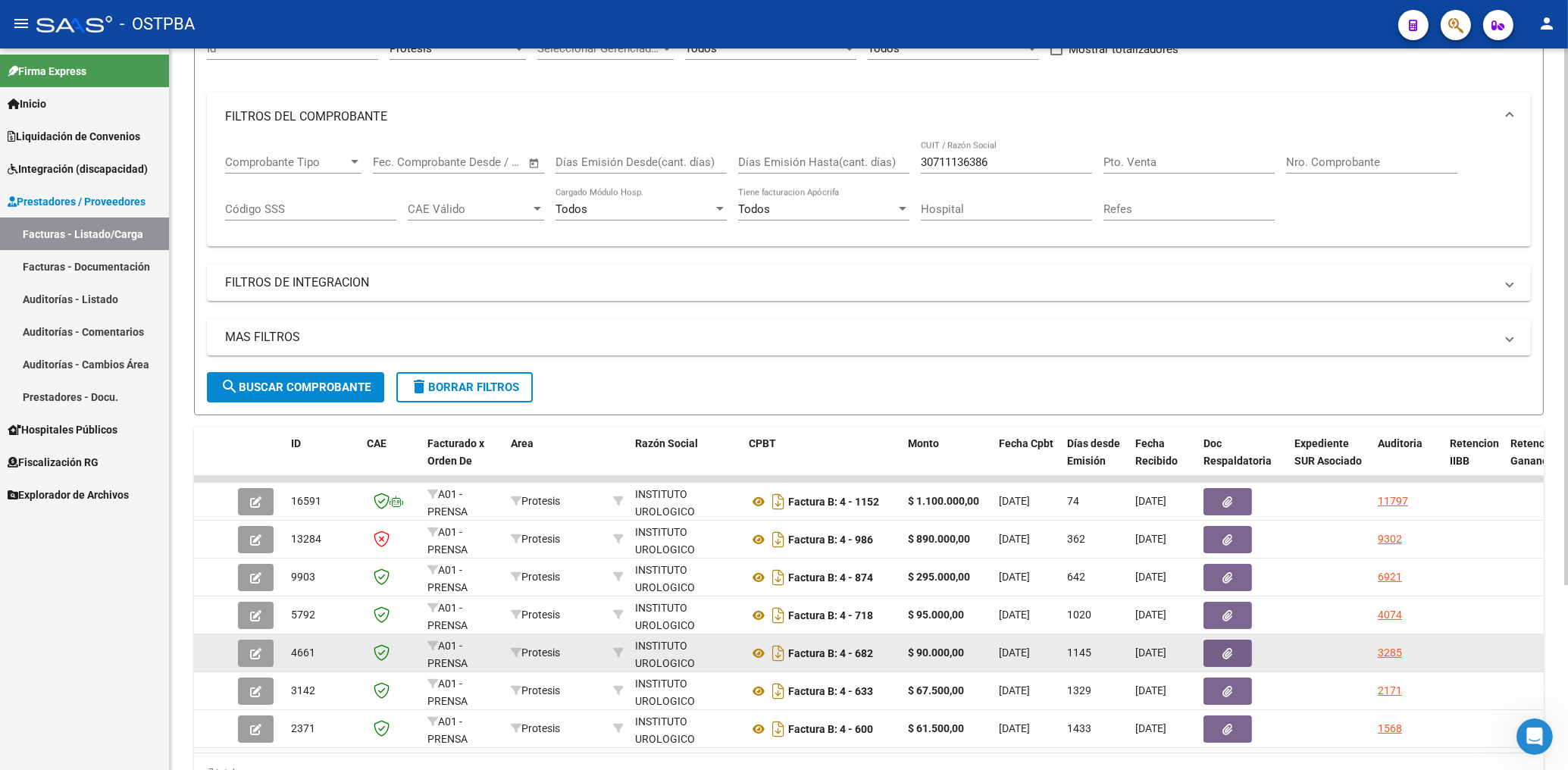
scroll to position [249, 0]
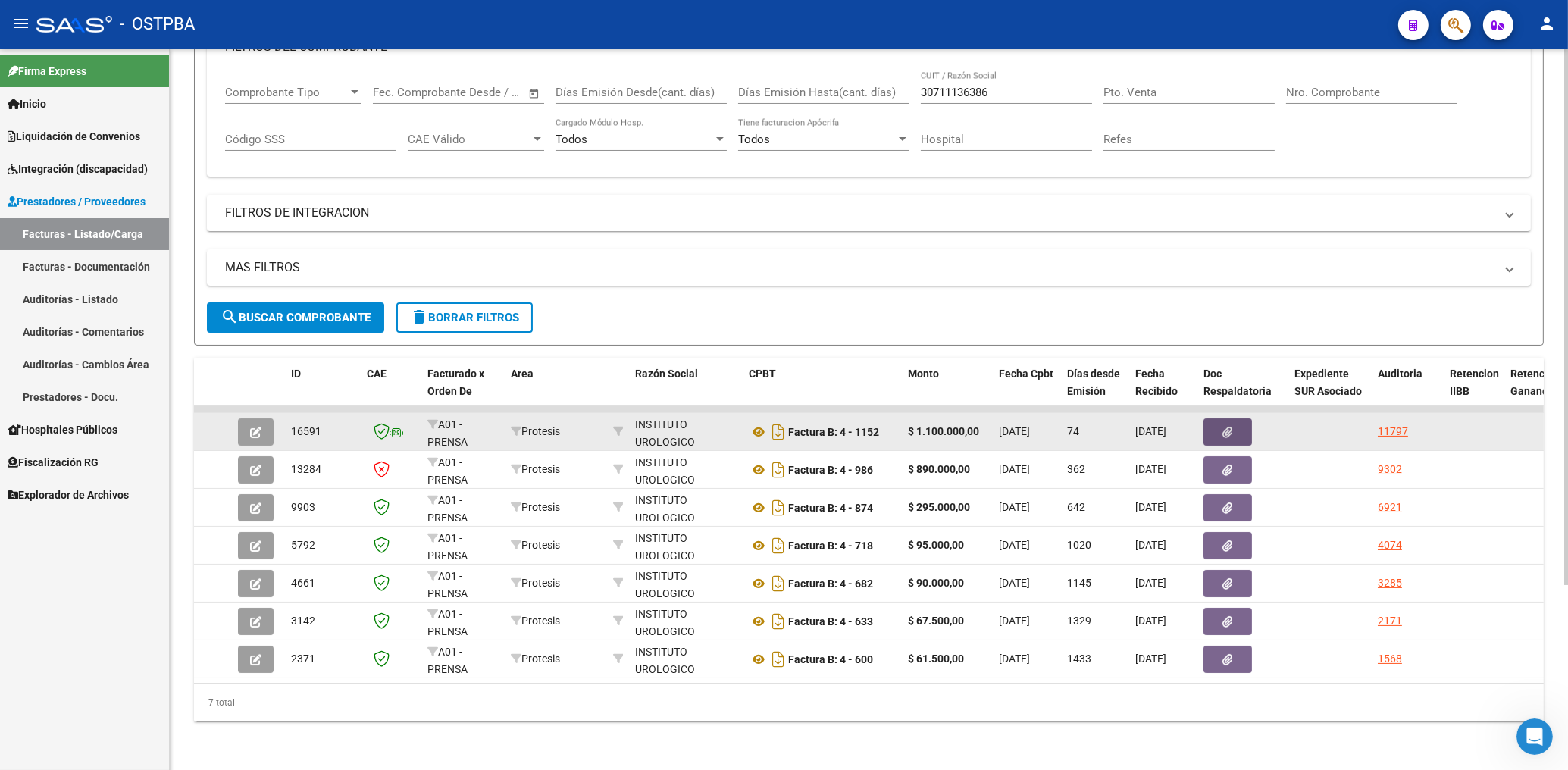
click at [1241, 418] on button "button" at bounding box center [1228, 432] width 48 height 27
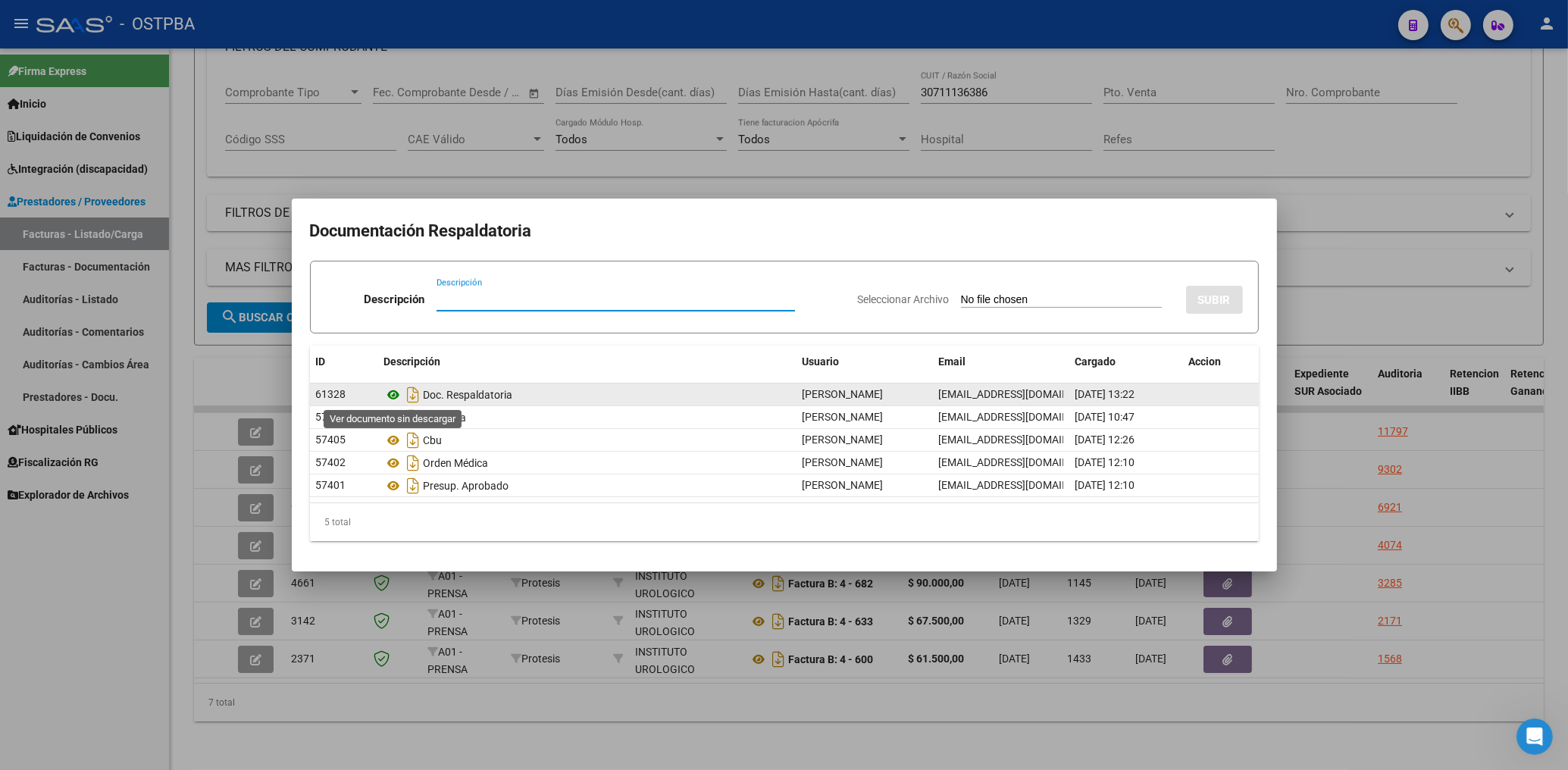
click at [389, 399] on icon at bounding box center [394, 394] width 20 height 18
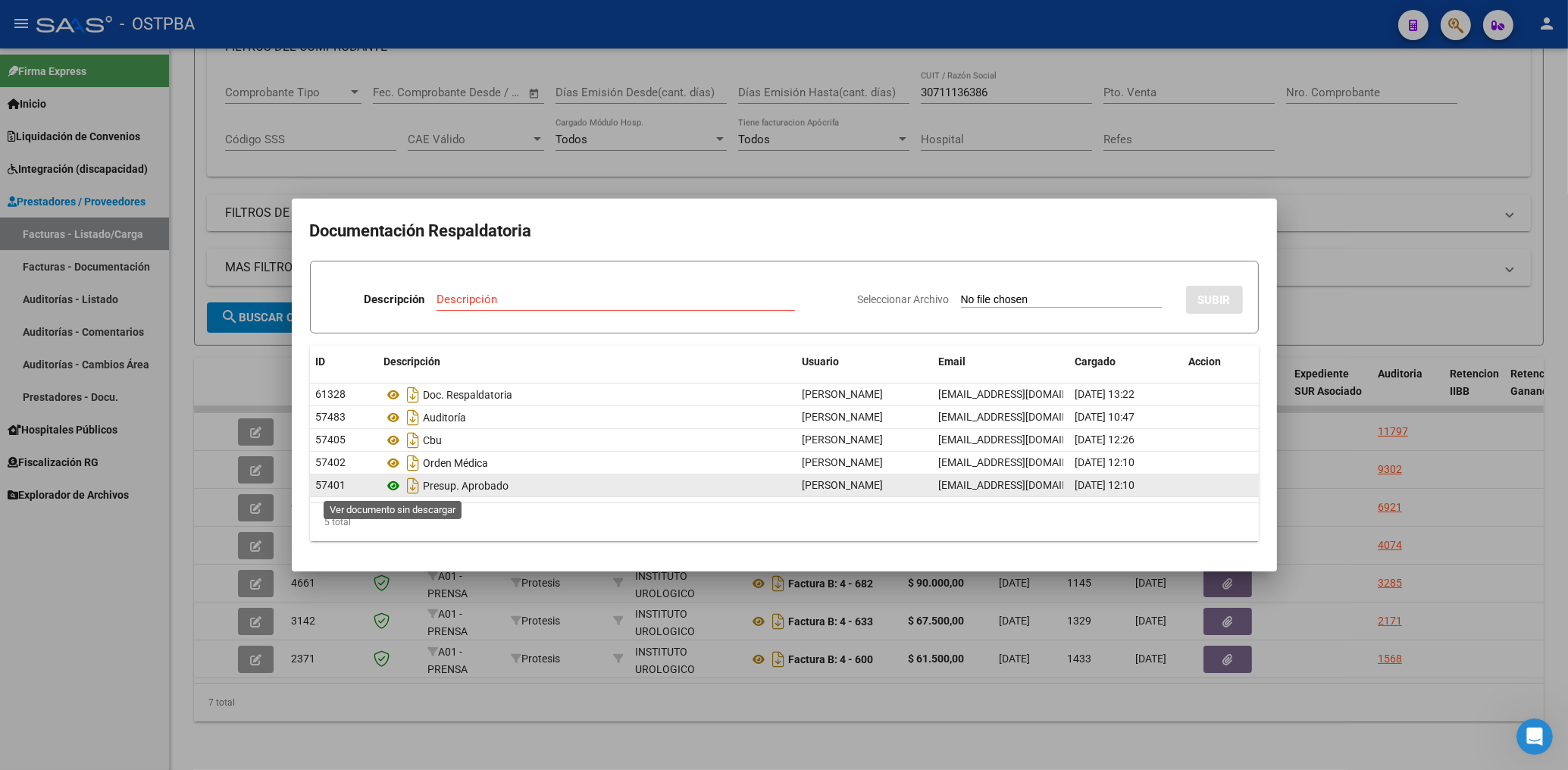
click at [398, 487] on icon at bounding box center [394, 486] width 20 height 18
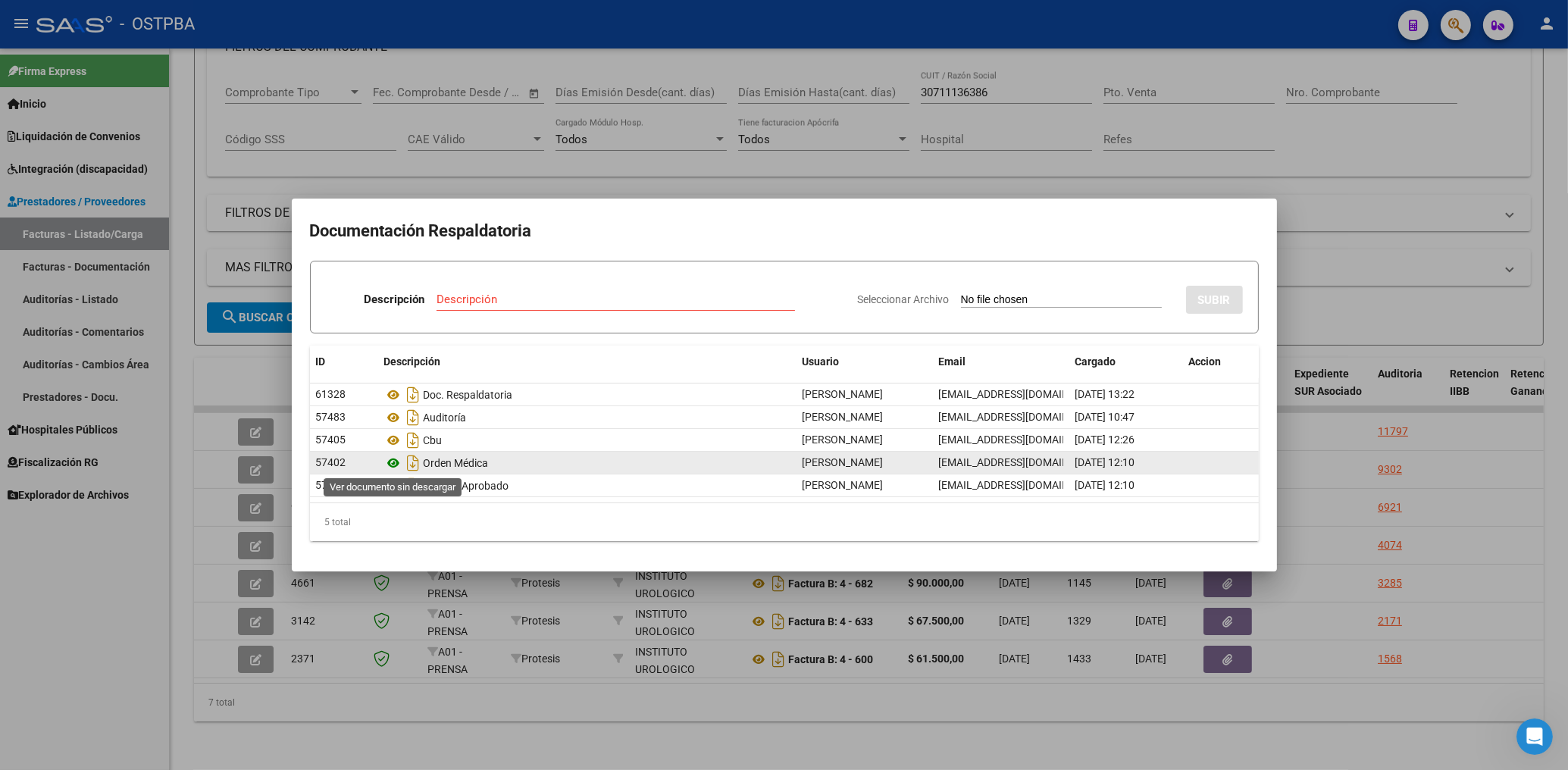
click at [397, 466] on icon at bounding box center [394, 462] width 20 height 18
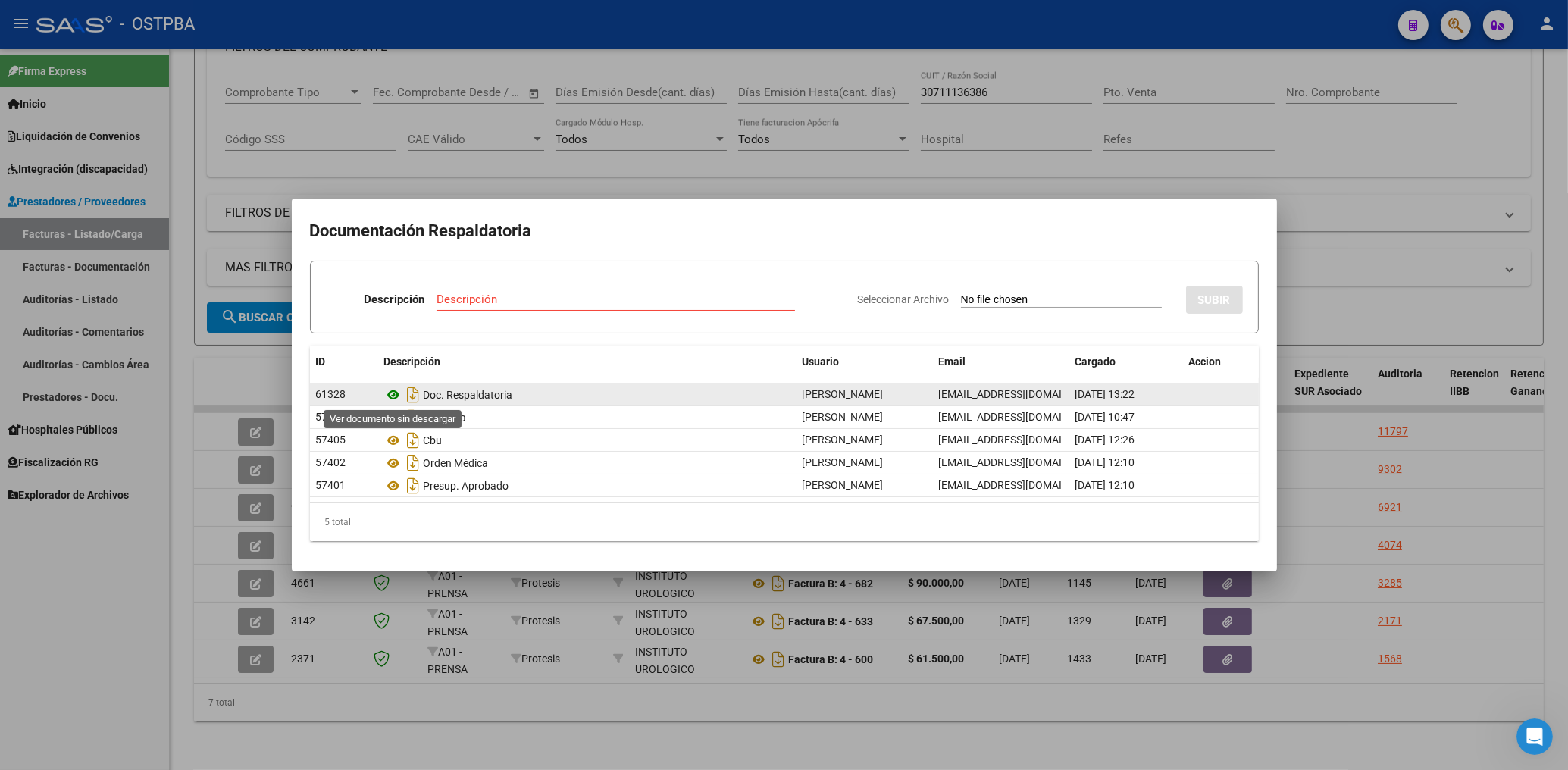
click at [389, 391] on icon at bounding box center [394, 394] width 20 height 18
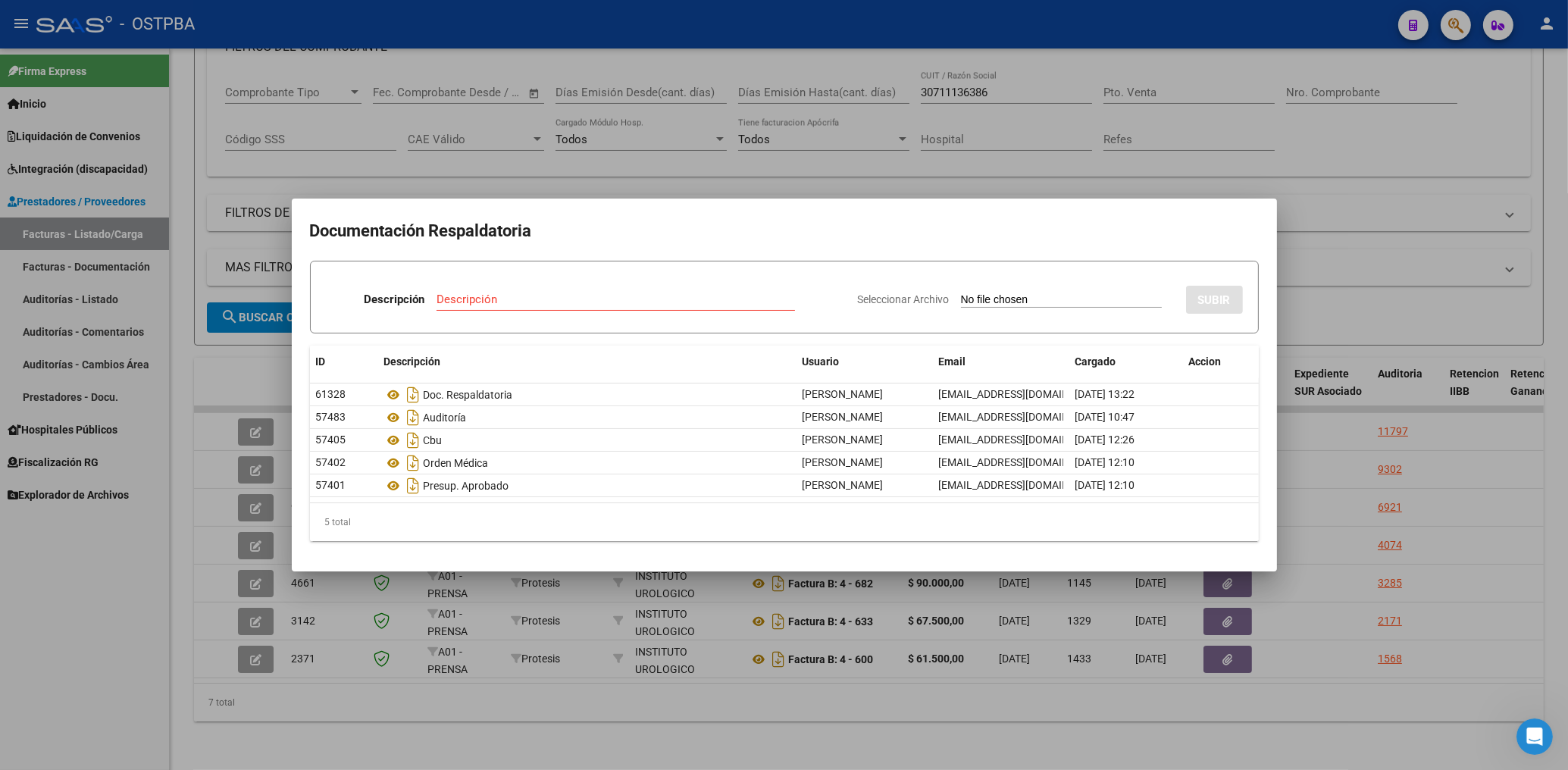
click at [609, 172] on div at bounding box center [784, 385] width 1568 height 770
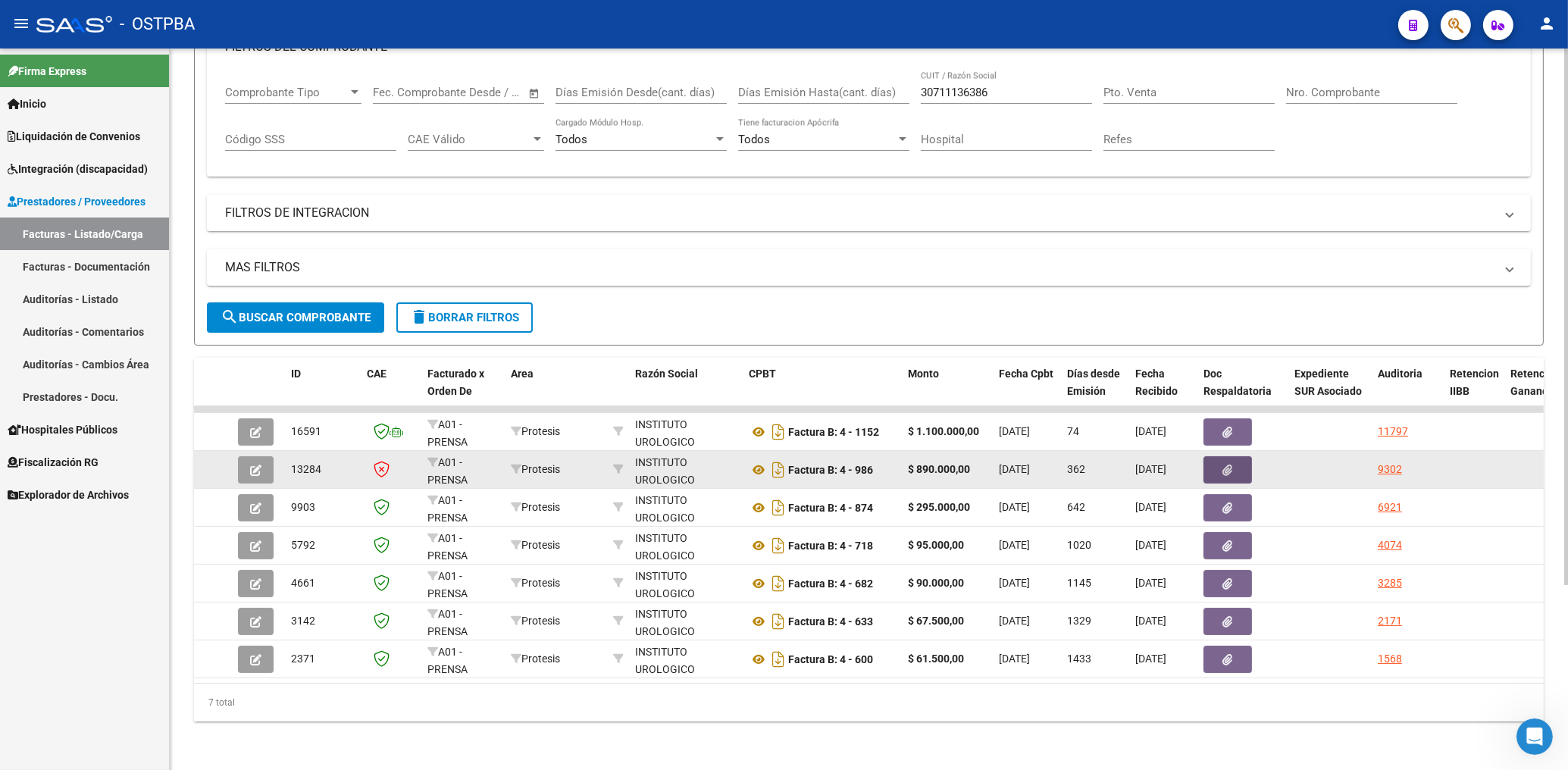
click at [1240, 459] on button "button" at bounding box center [1228, 470] width 48 height 27
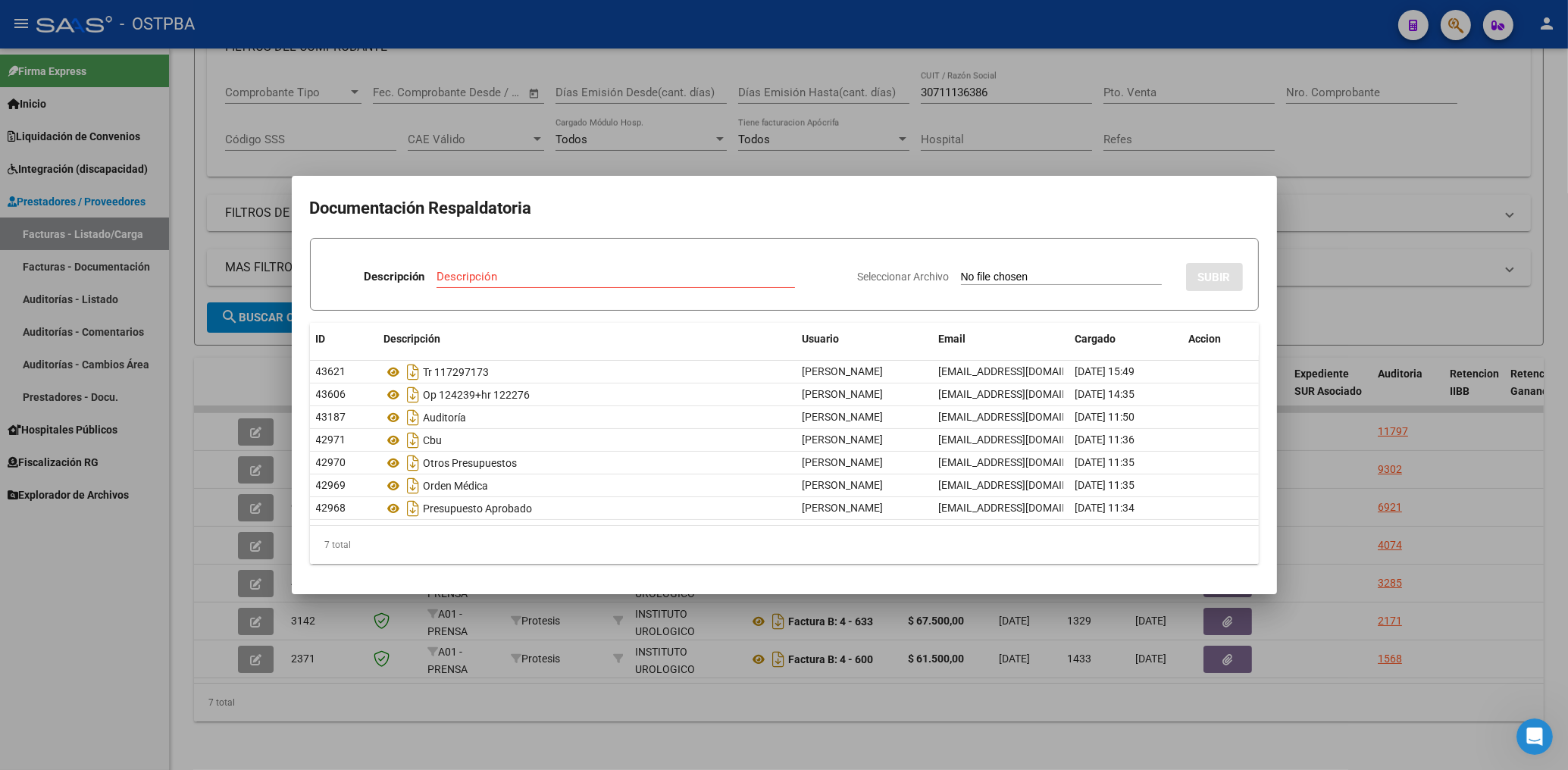
click at [553, 157] on div at bounding box center [784, 385] width 1568 height 770
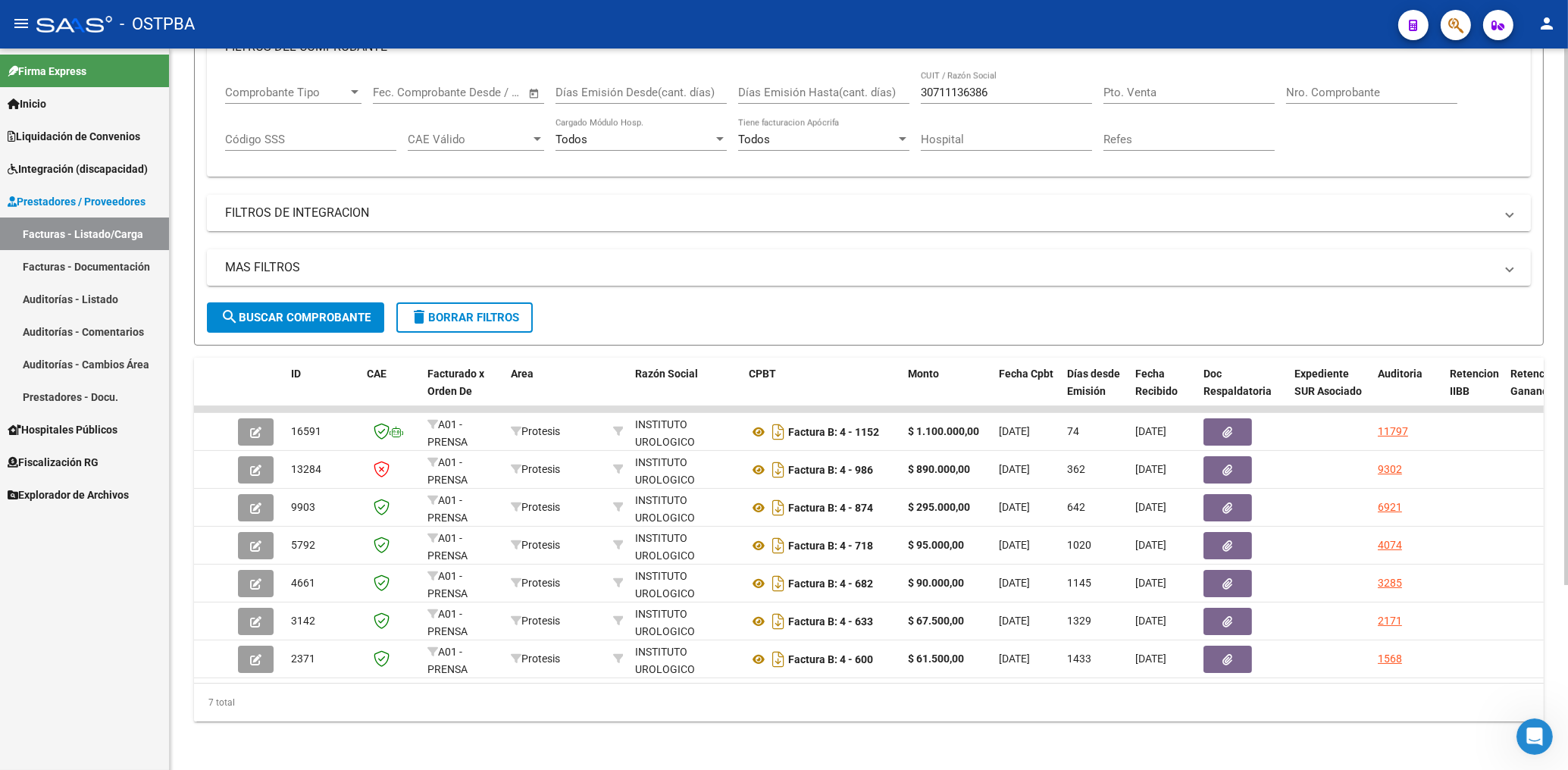
click at [499, 206] on mat-panel-title "FILTROS DE INTEGRACION" at bounding box center [859, 213] width 1269 height 17
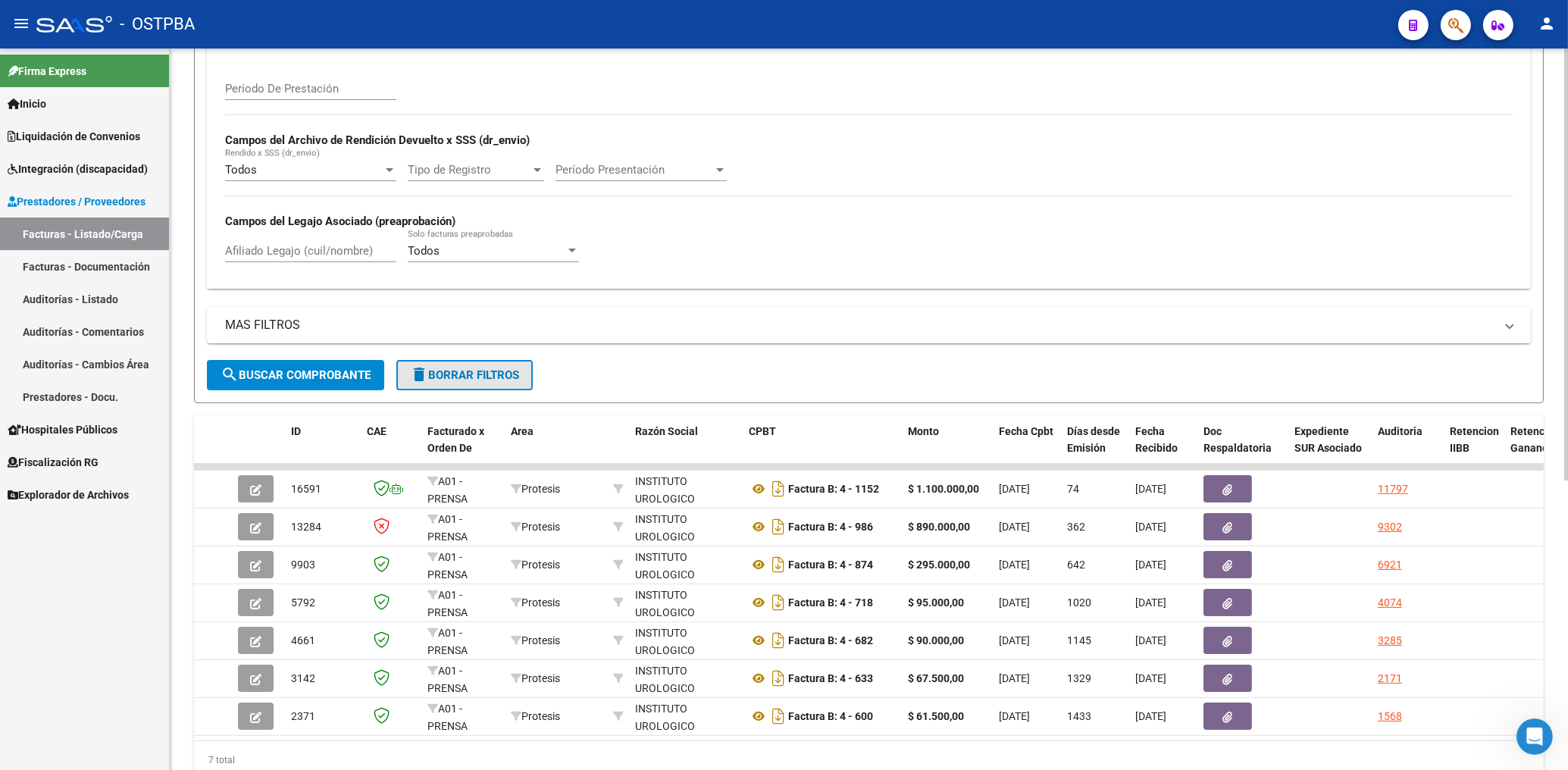
click at [454, 378] on span "delete Borrar Filtros" at bounding box center [465, 375] width 109 height 14
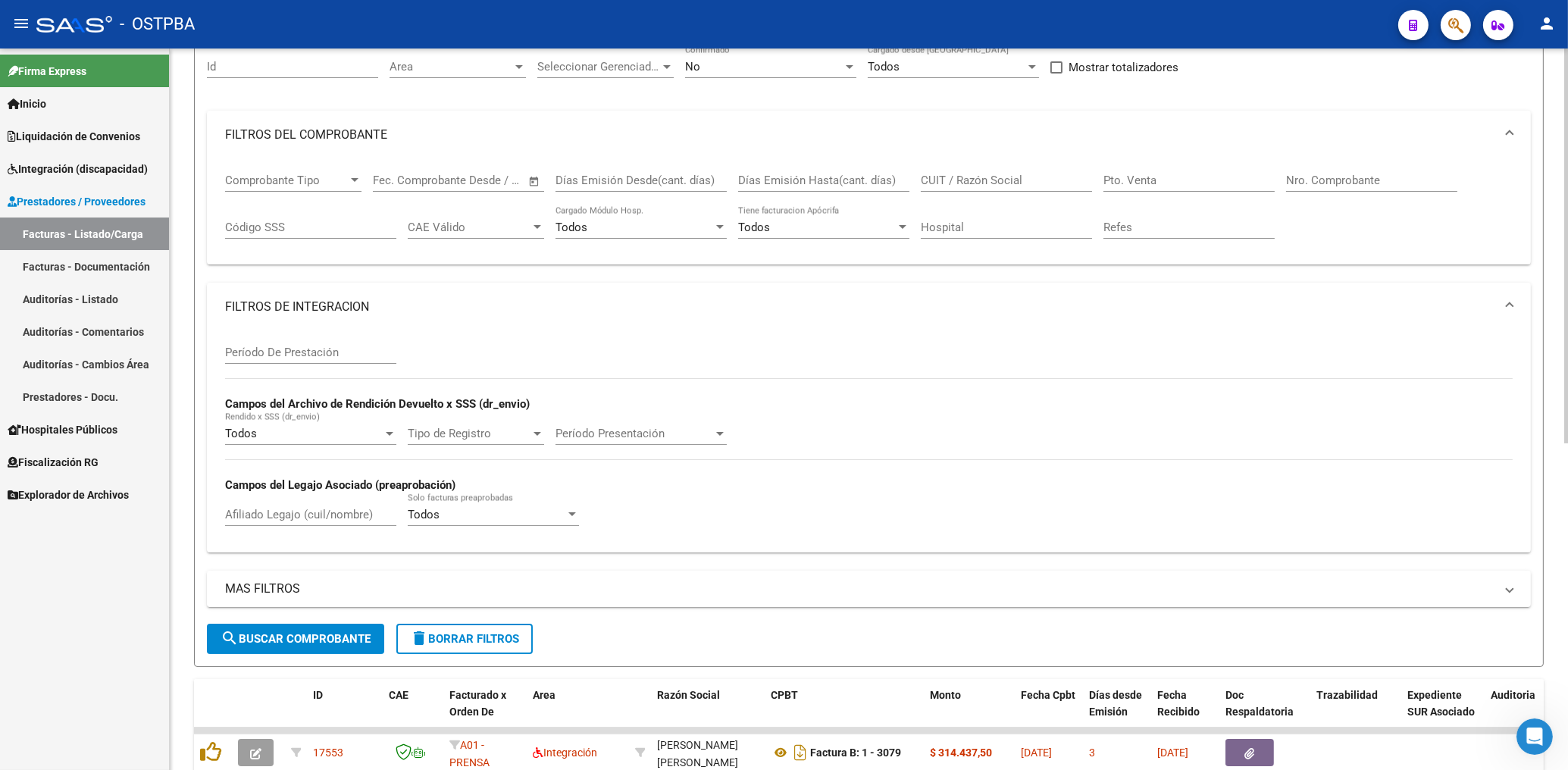
scroll to position [0, 0]
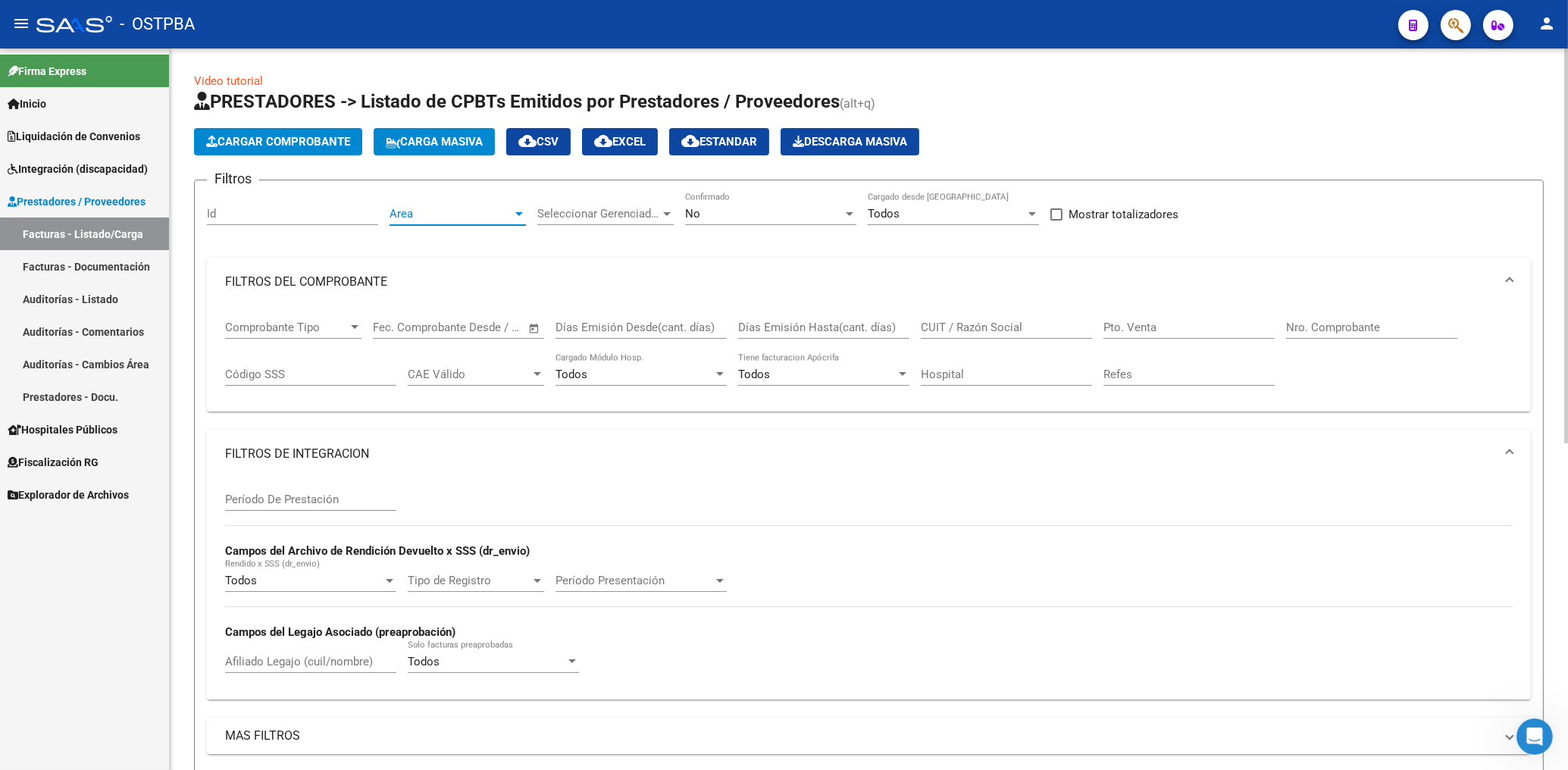
click at [434, 210] on span "Area" at bounding box center [450, 214] width 123 height 14
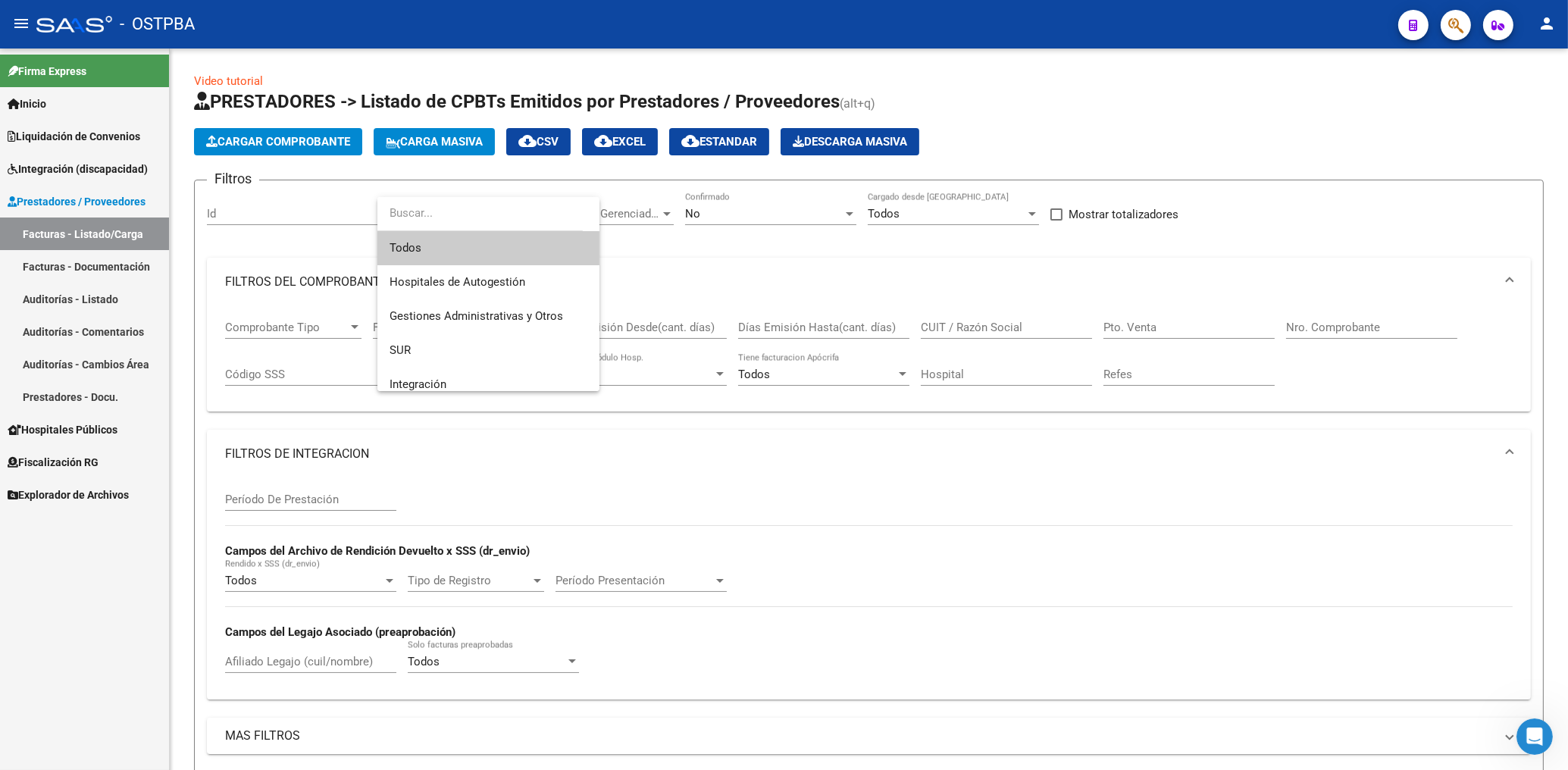
scroll to position [250, 0]
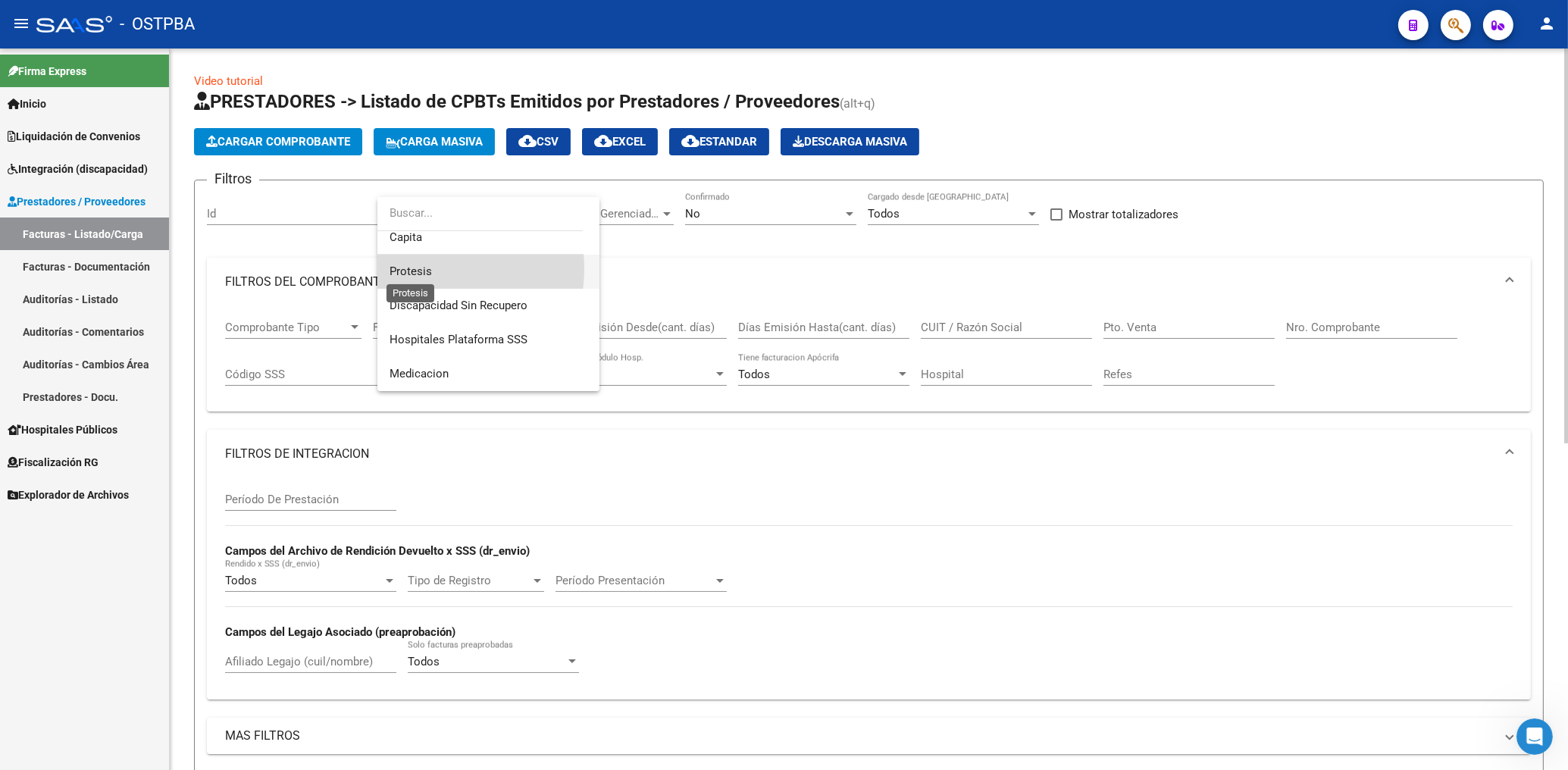
drag, startPoint x: 423, startPoint y: 268, endPoint x: 602, endPoint y: 247, distance: 180.2
click at [436, 270] on span "Protesis" at bounding box center [488, 271] width 198 height 34
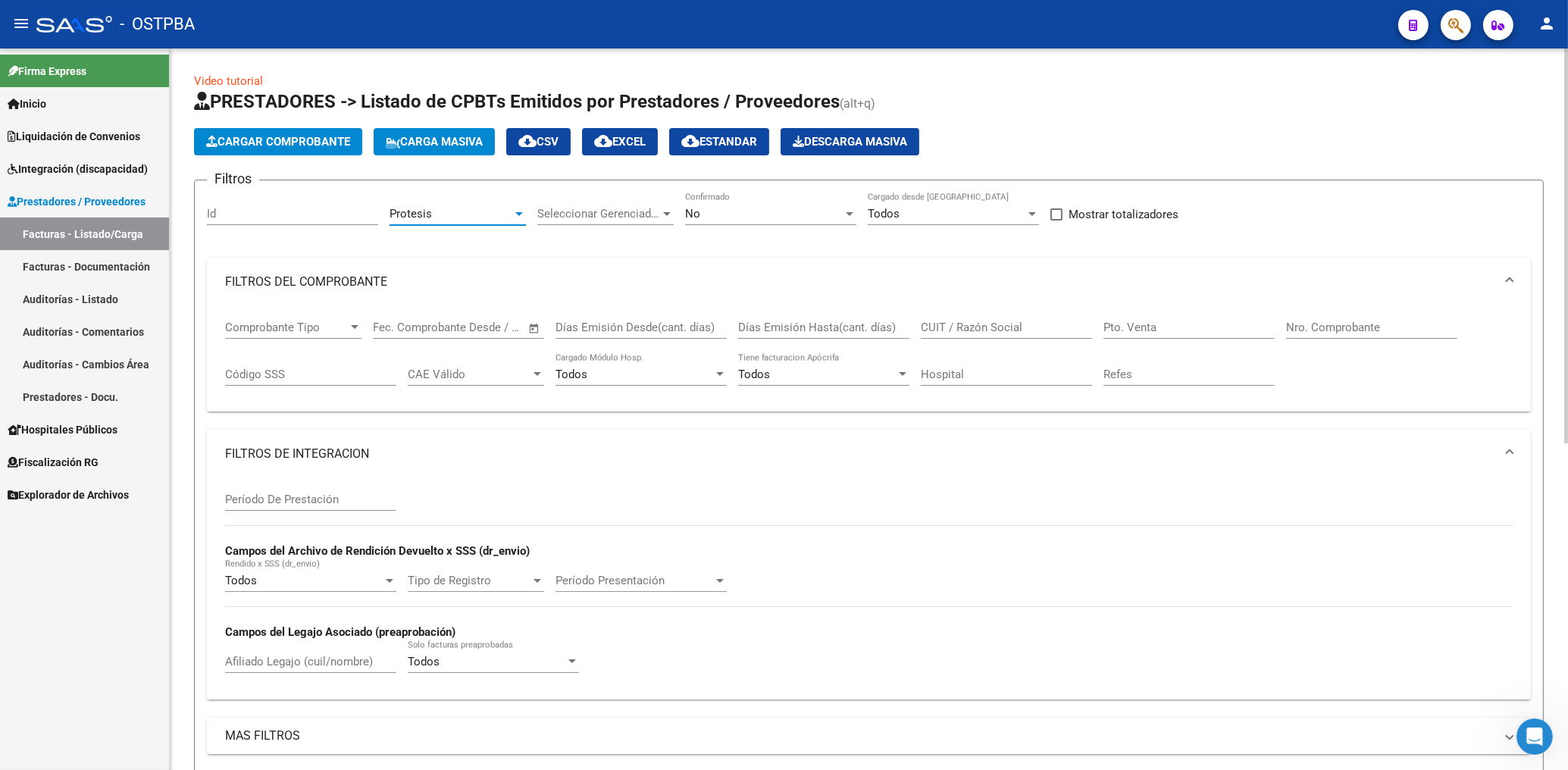
click at [731, 213] on div "No" at bounding box center [764, 214] width 157 height 14
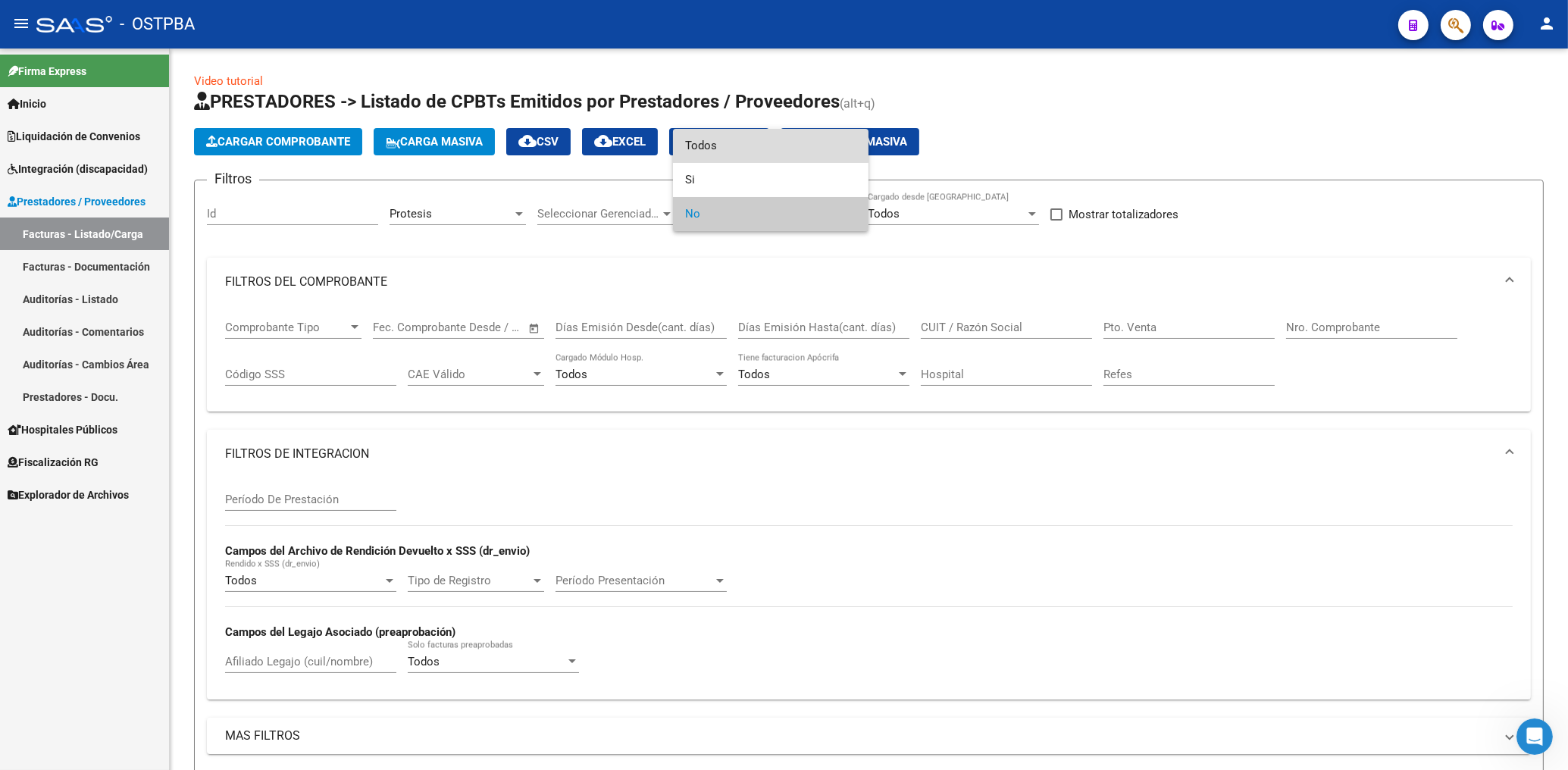
click at [707, 141] on span "Todos" at bounding box center [770, 145] width 171 height 34
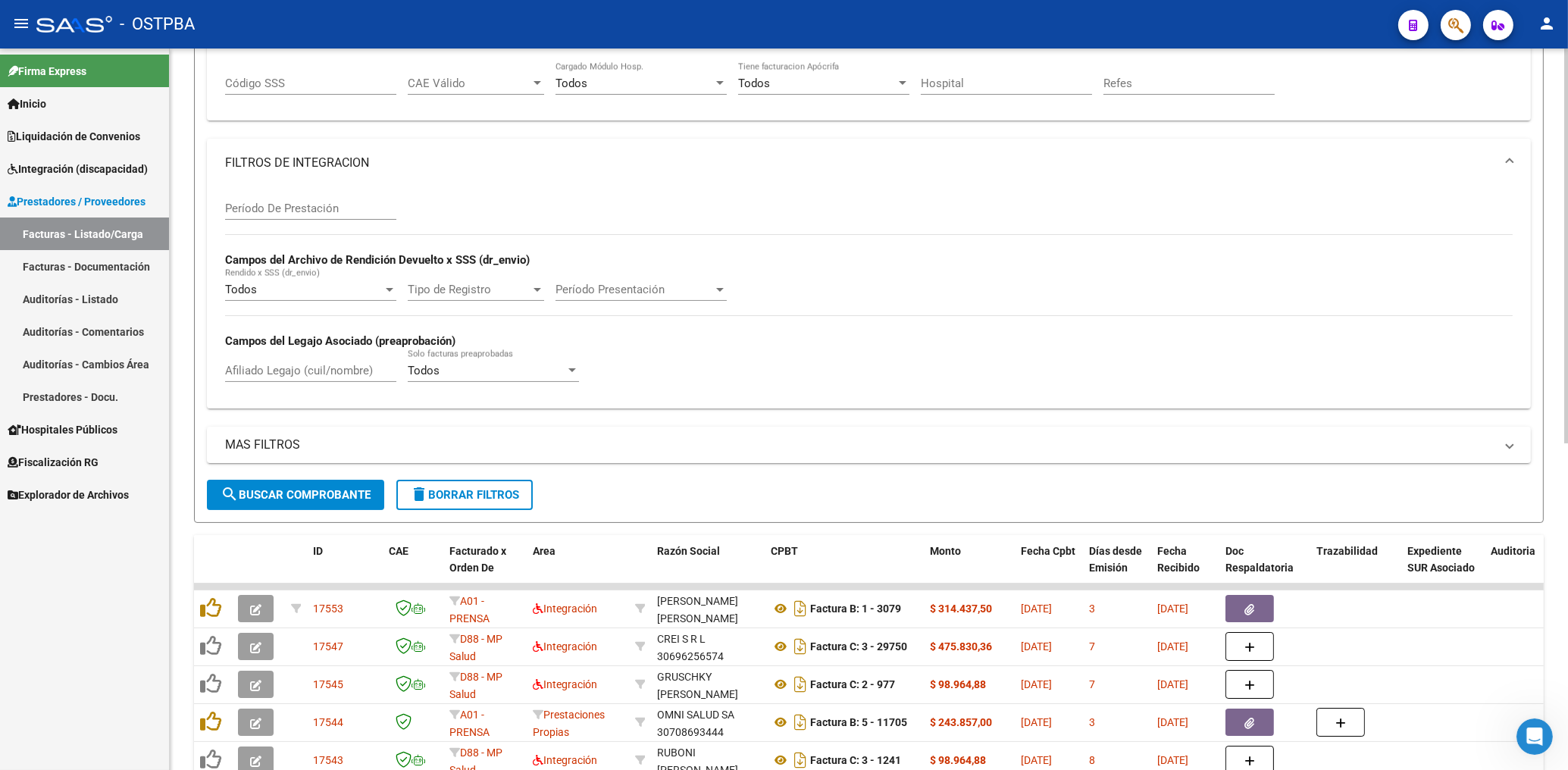
scroll to position [324, 0]
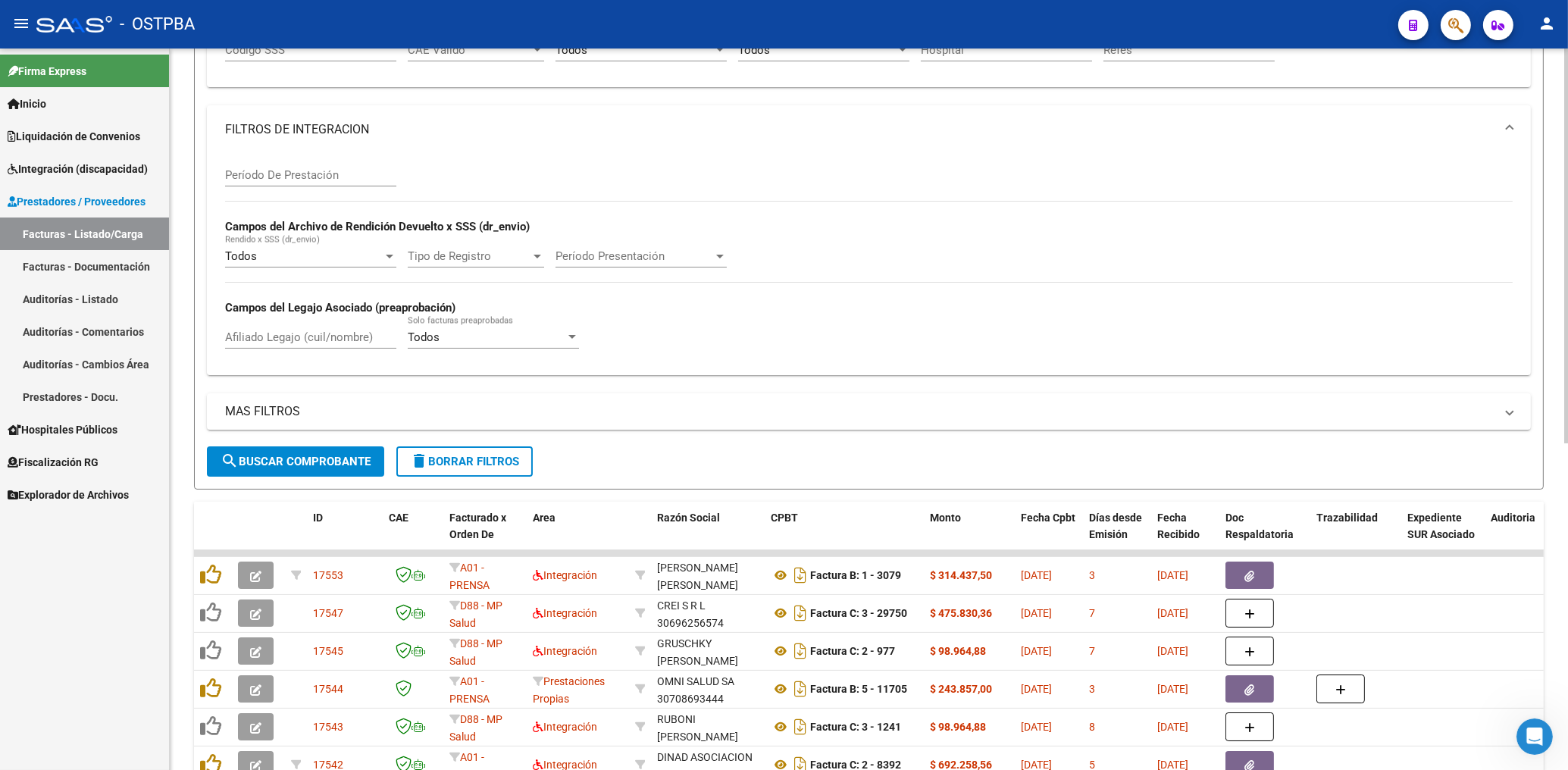
click at [340, 463] on span "search Buscar Comprobante" at bounding box center [295, 461] width 150 height 14
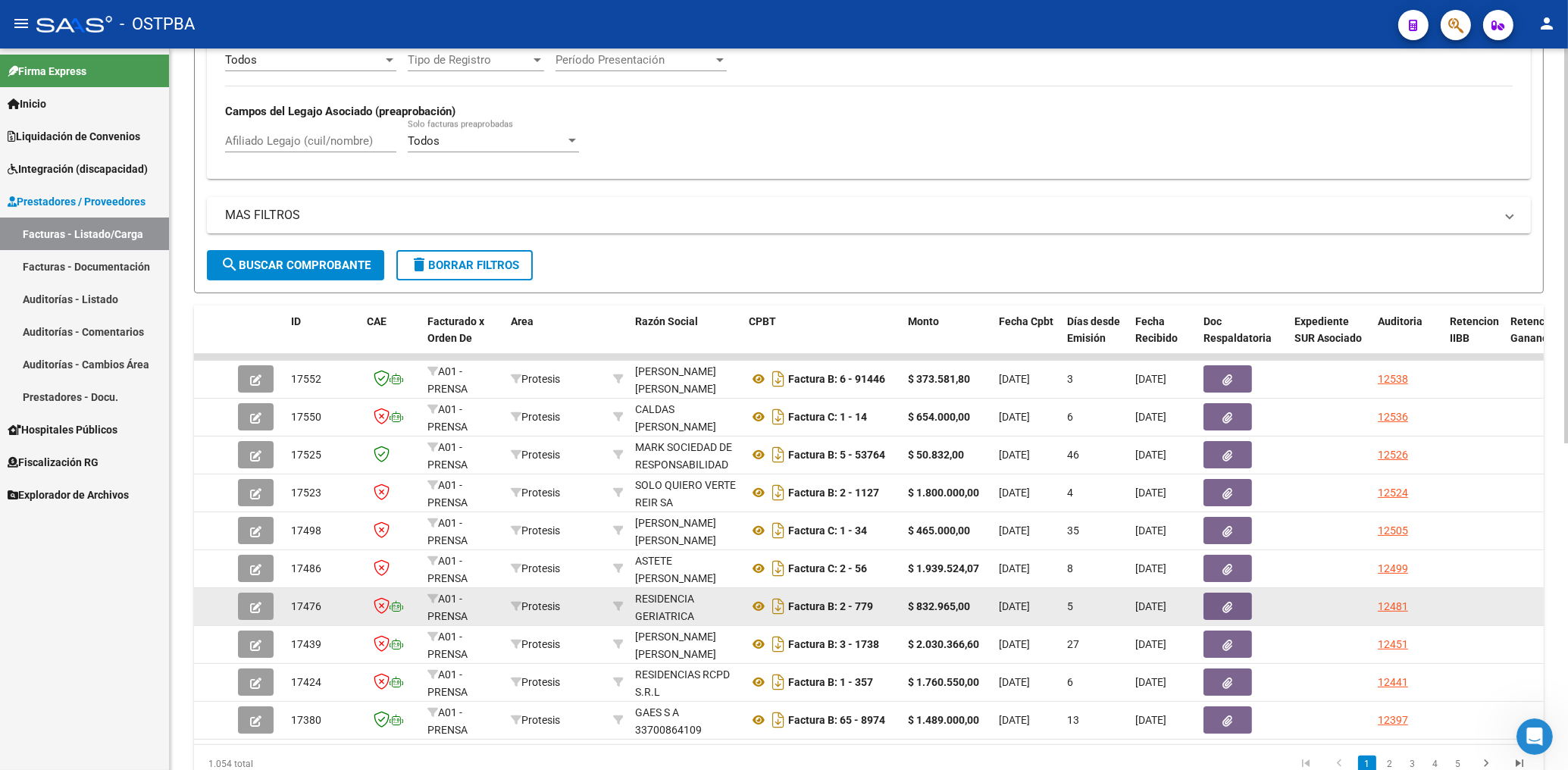
scroll to position [568, 0]
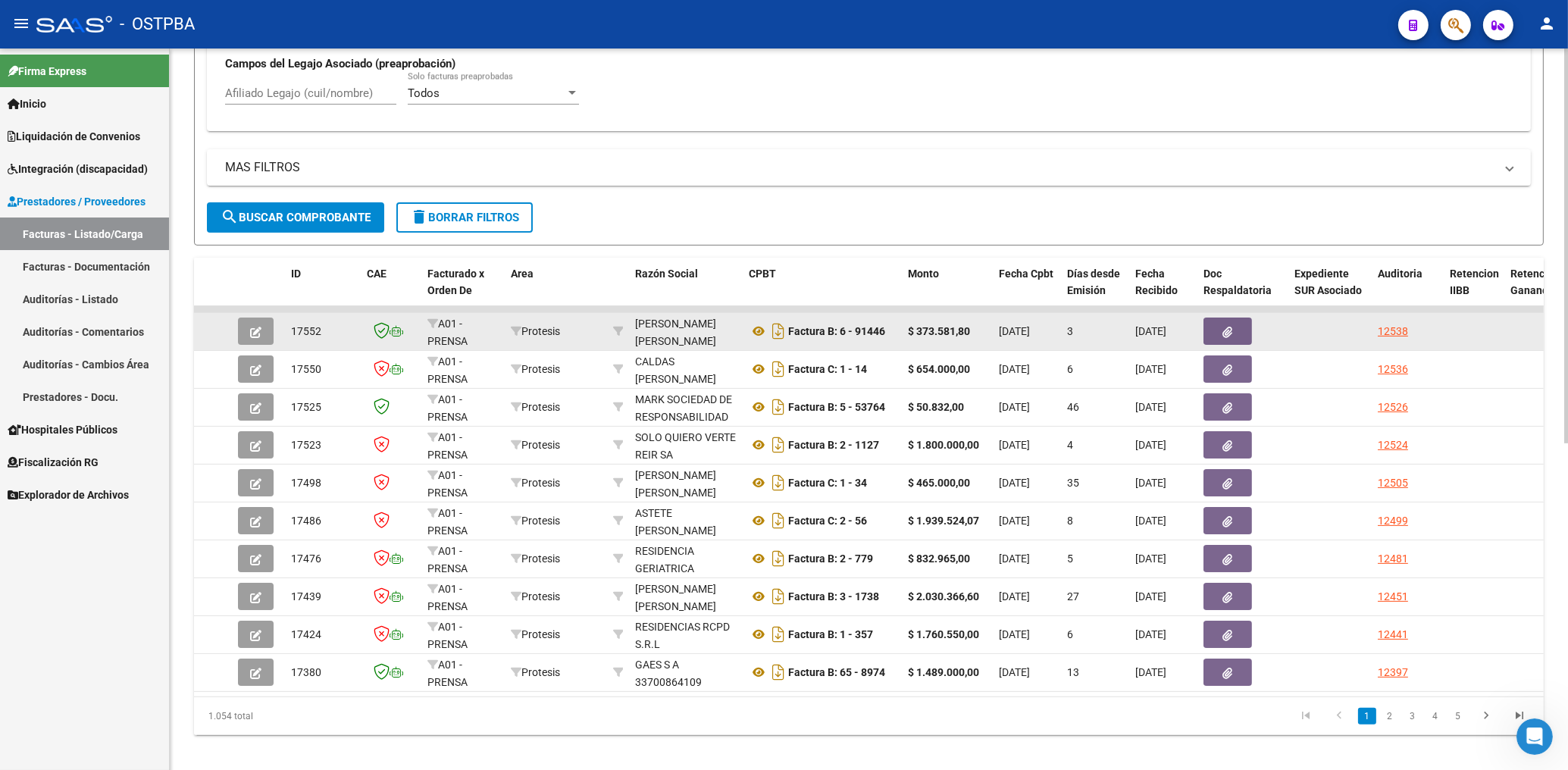
click at [1231, 332] on icon "button" at bounding box center [1228, 332] width 10 height 11
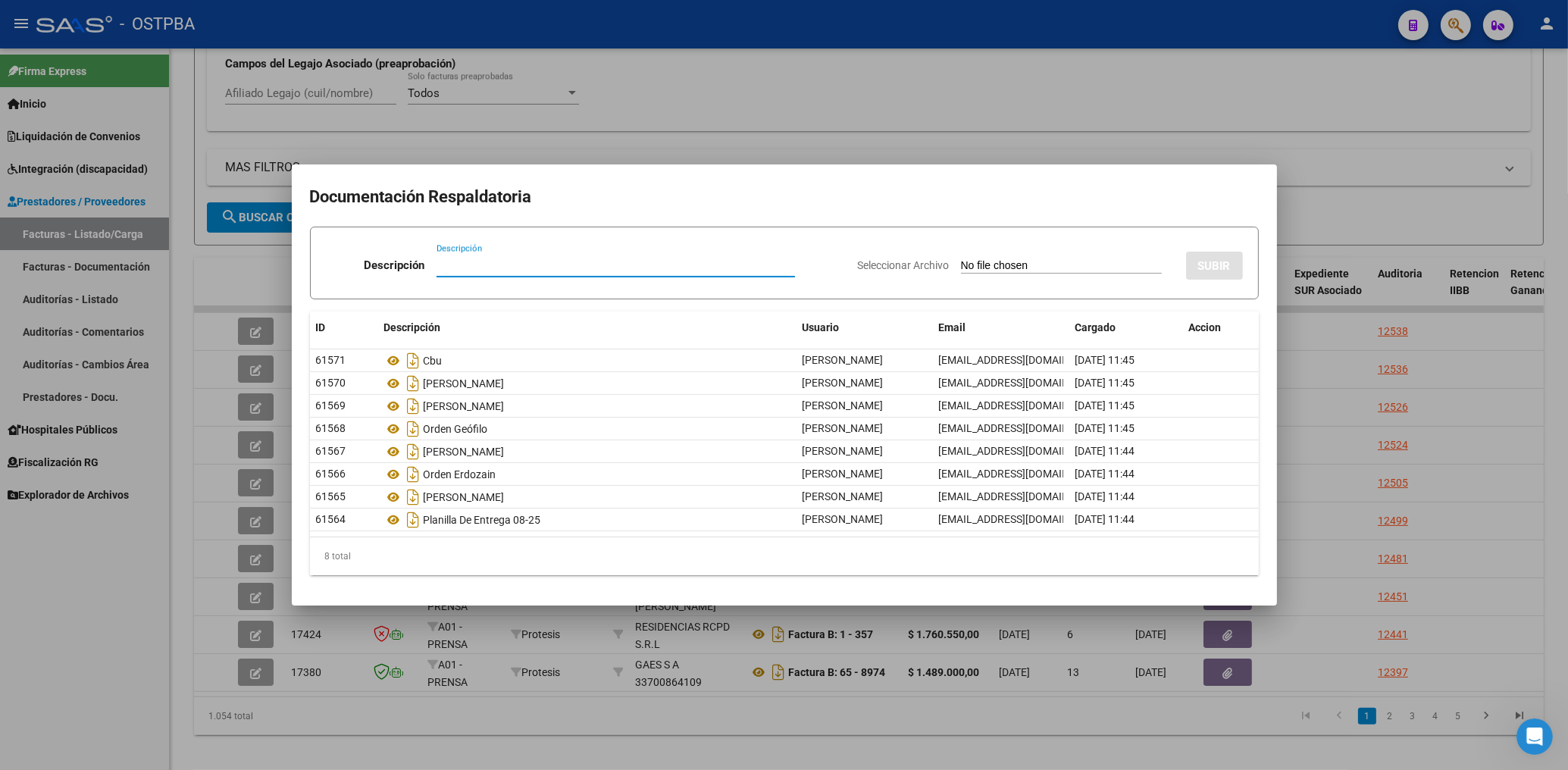
click at [732, 143] on div at bounding box center [784, 385] width 1568 height 770
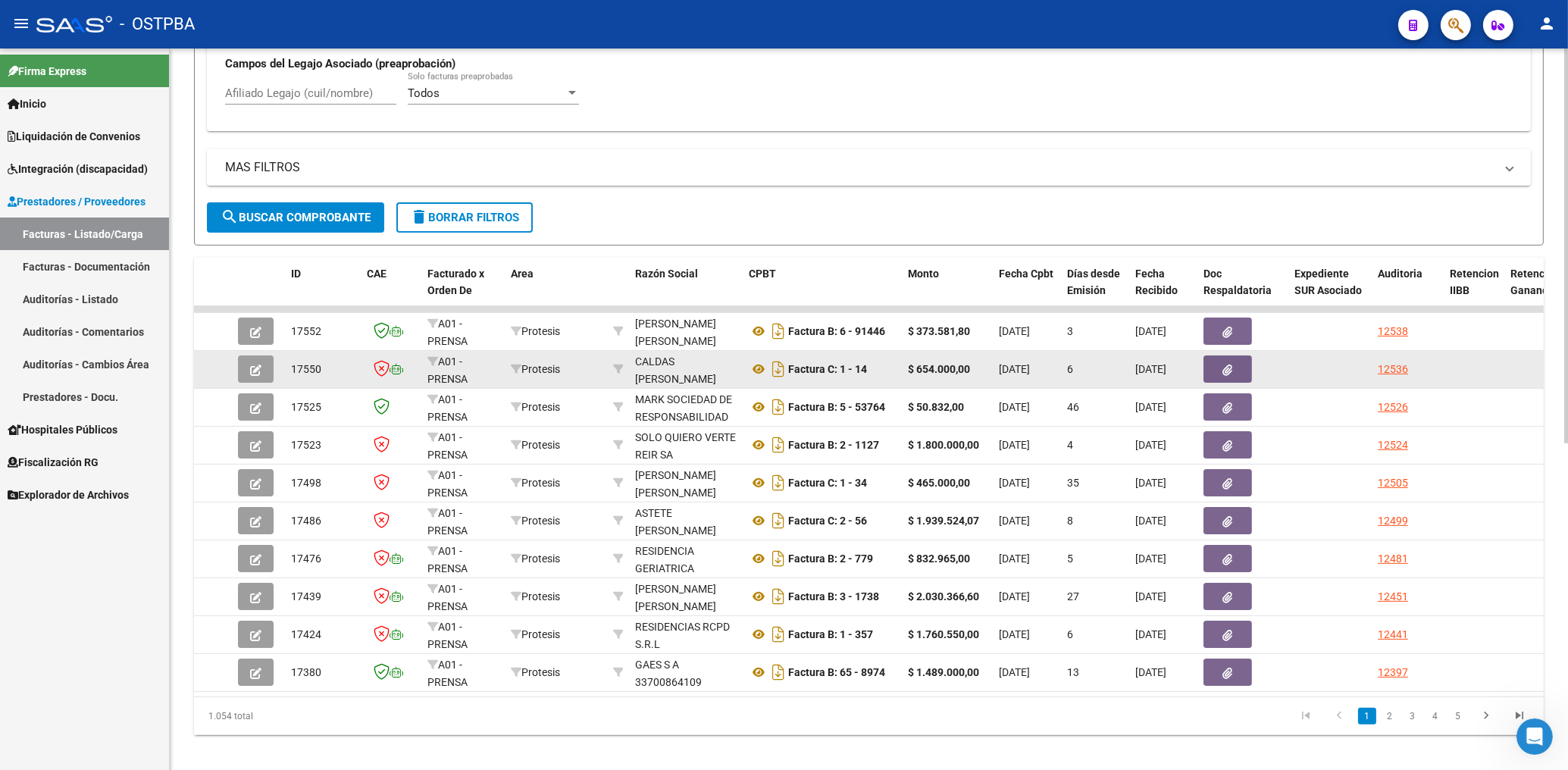
click at [1243, 365] on button "button" at bounding box center [1228, 369] width 48 height 27
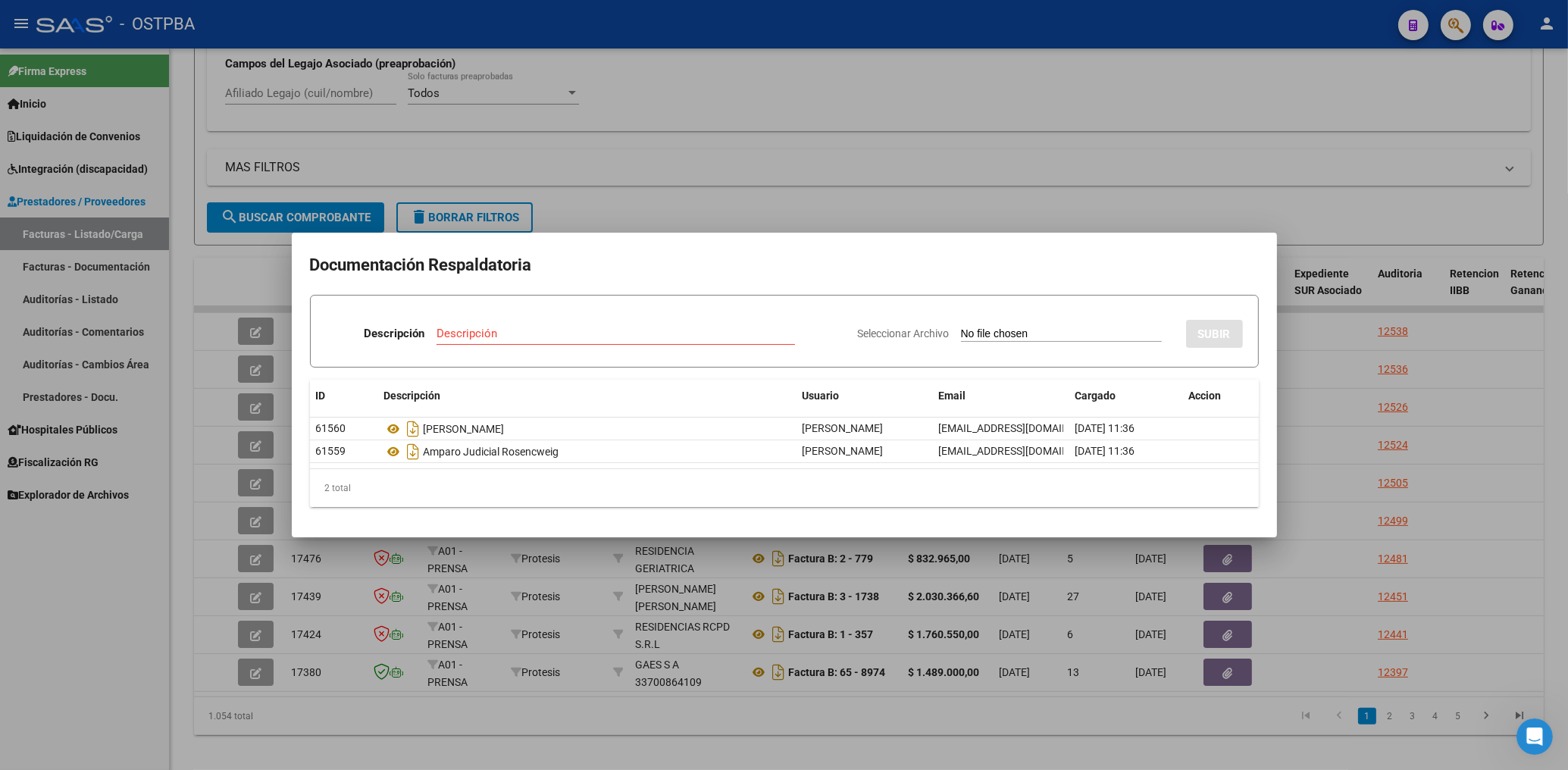
click at [756, 245] on mat-dialog-container "Documentación Respaldatoria Descripción Descripción Seleccionar Archivo SUBIR I…" at bounding box center [784, 385] width 985 height 304
click at [747, 194] on div at bounding box center [784, 385] width 1568 height 770
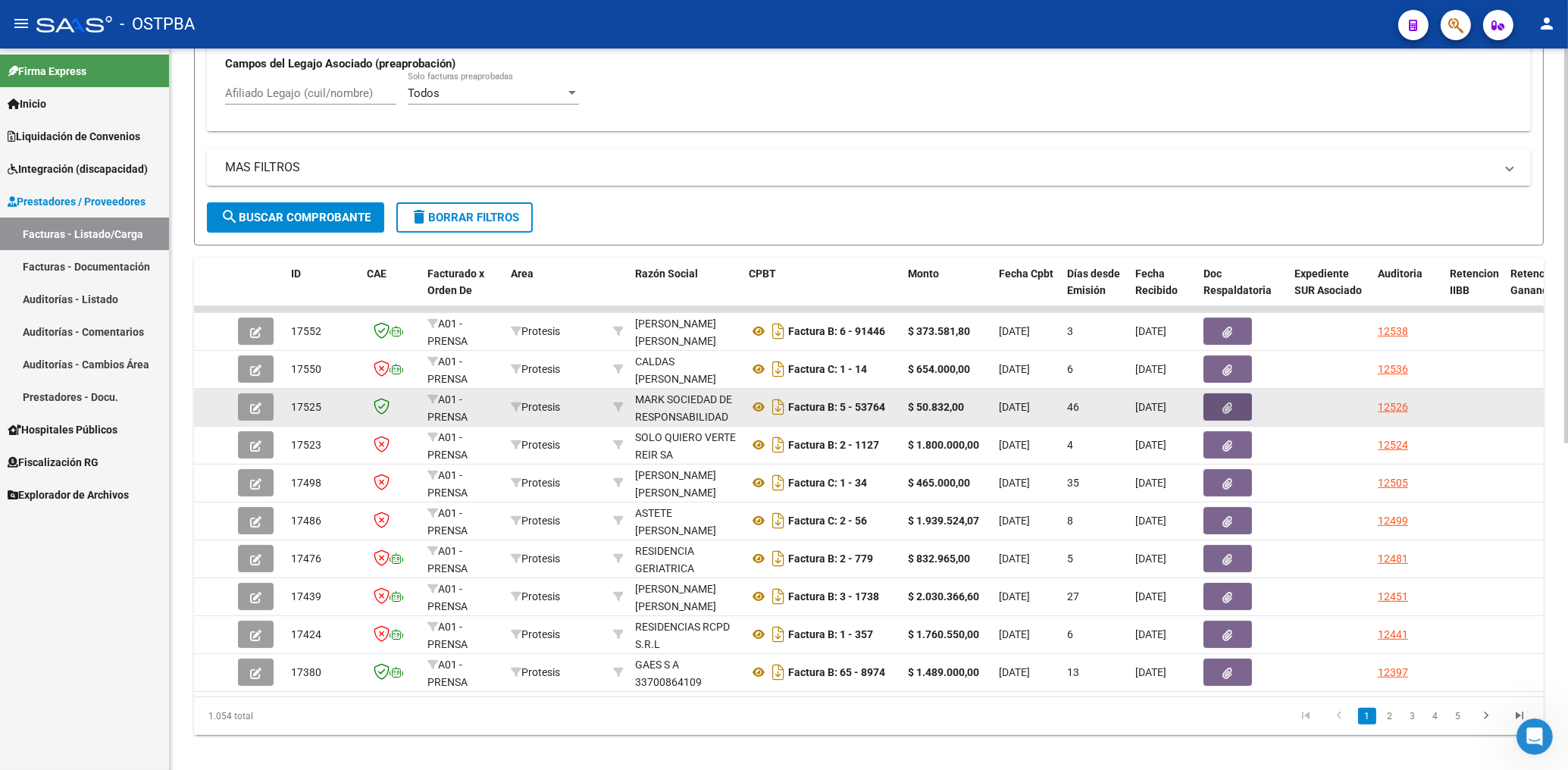
click at [1235, 408] on button "button" at bounding box center [1228, 407] width 48 height 27
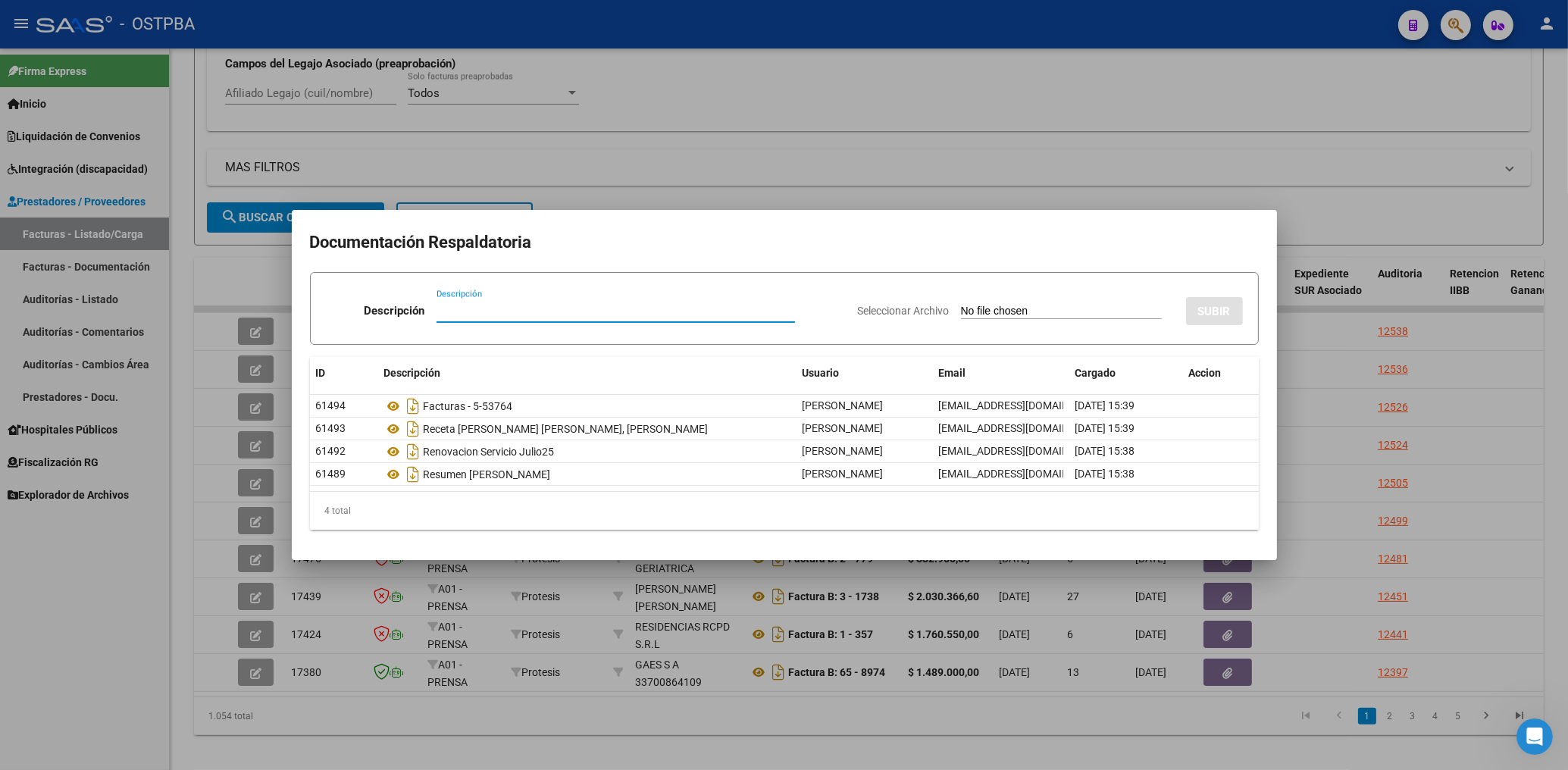
click at [783, 189] on div at bounding box center [784, 385] width 1568 height 770
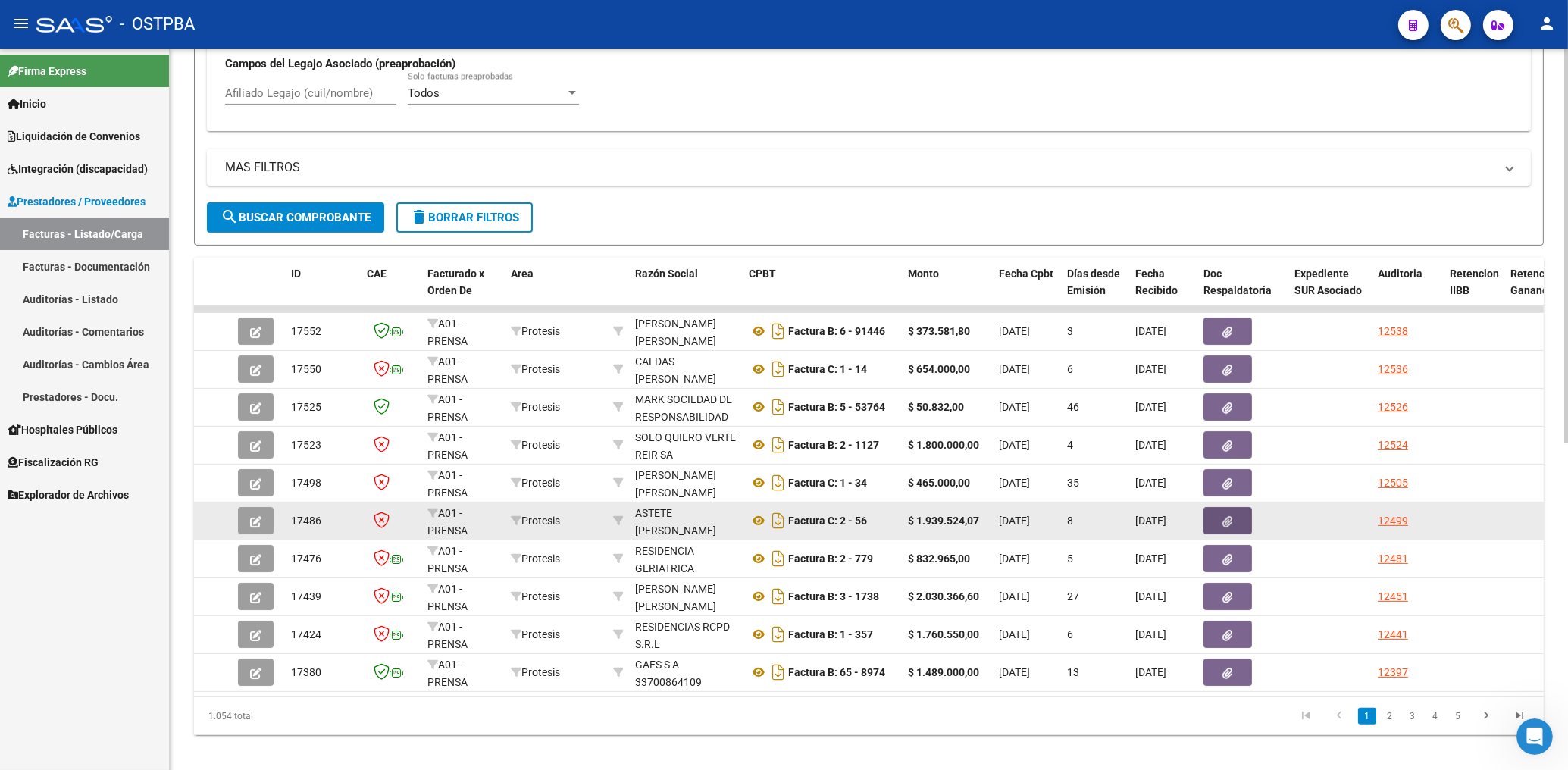
click at [1224, 521] on icon "button" at bounding box center [1228, 522] width 10 height 11
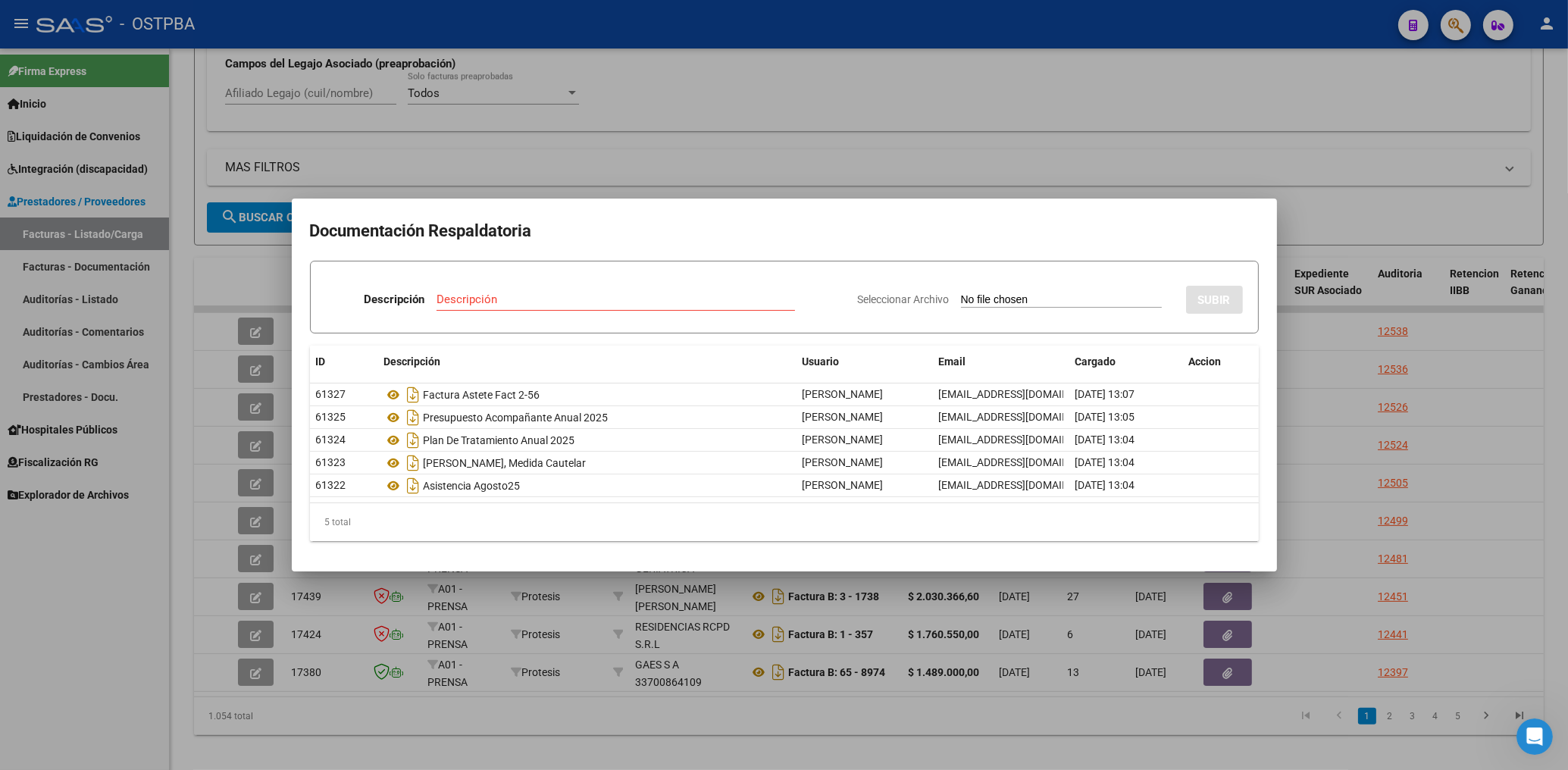
click at [676, 139] on div at bounding box center [784, 385] width 1568 height 770
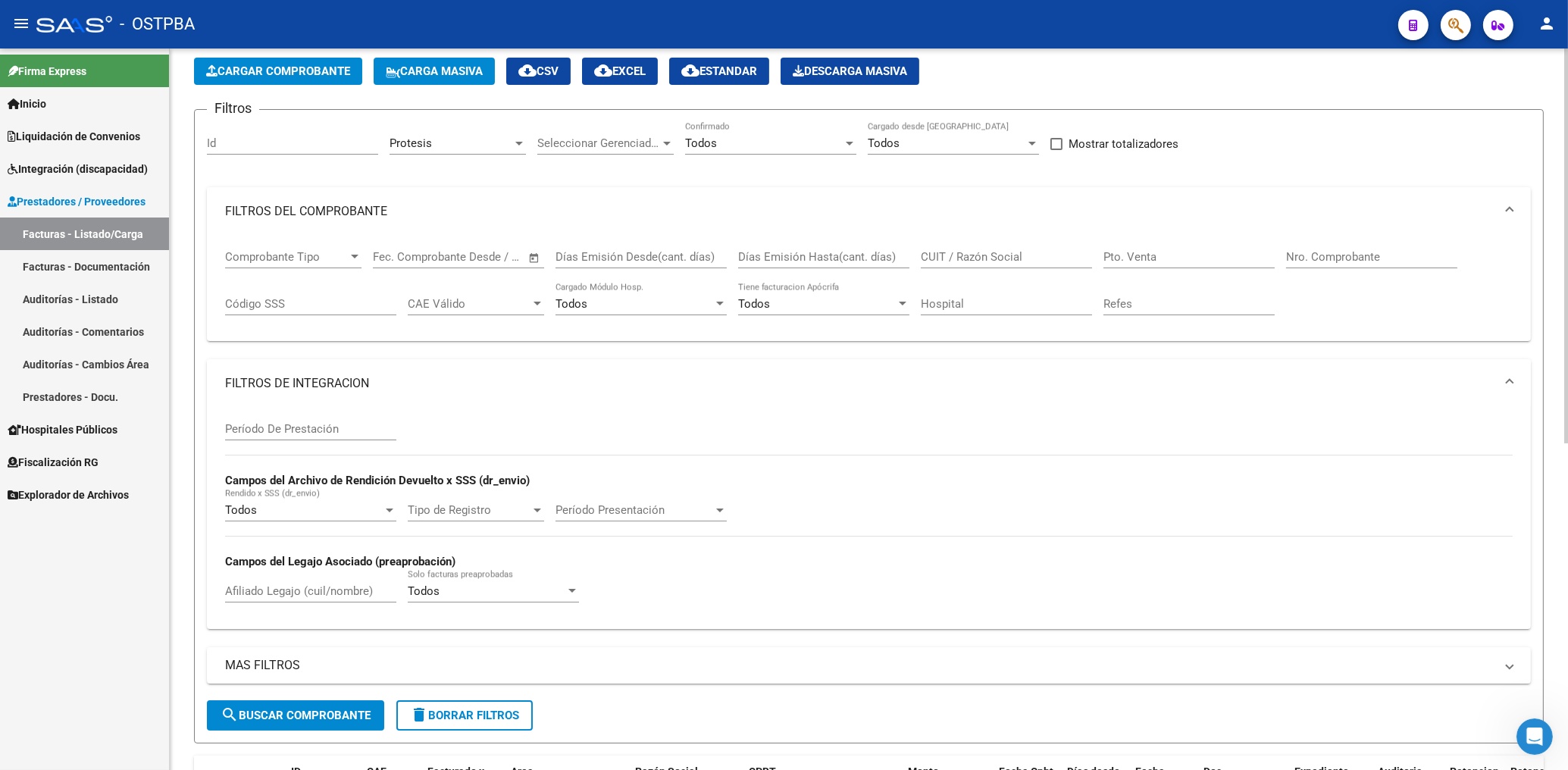
scroll to position [0, 0]
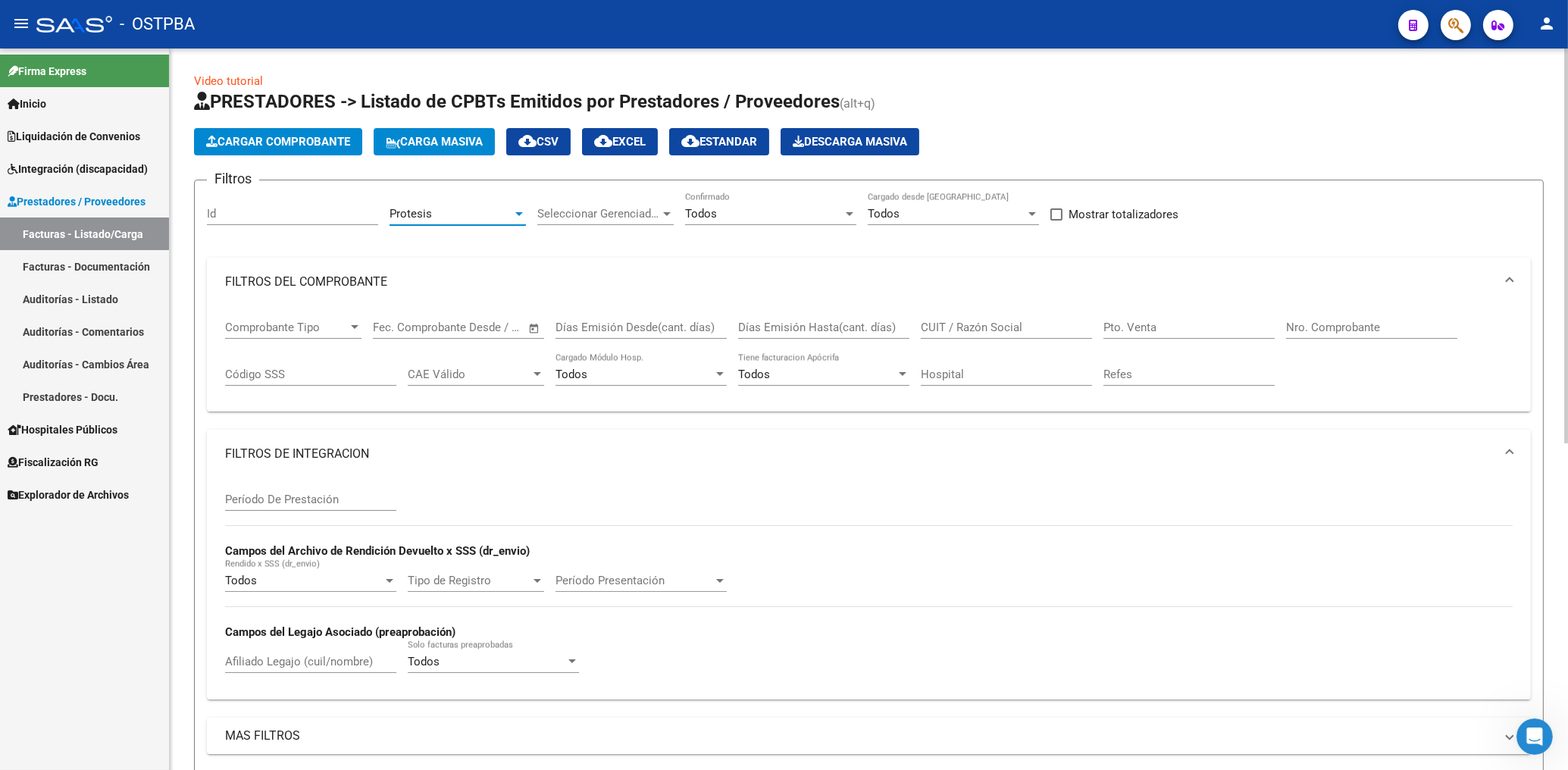
click at [469, 210] on div "Protesis" at bounding box center [450, 214] width 123 height 14
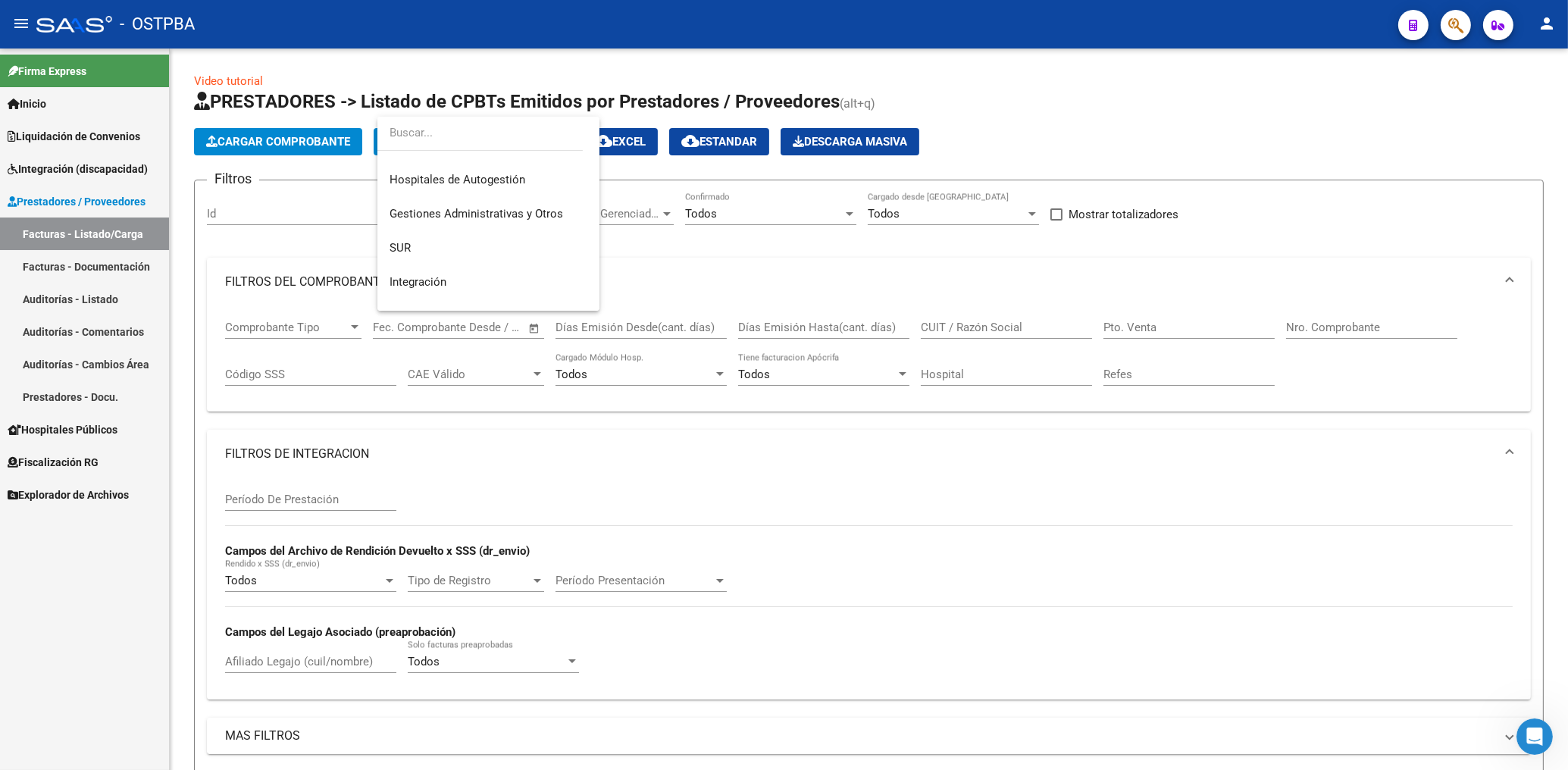
scroll to position [20, 0]
drag, startPoint x: 401, startPoint y: 246, endPoint x: 418, endPoint y: 253, distance: 18.4
click at [401, 246] on span "SUR" at bounding box center [400, 250] width 21 height 14
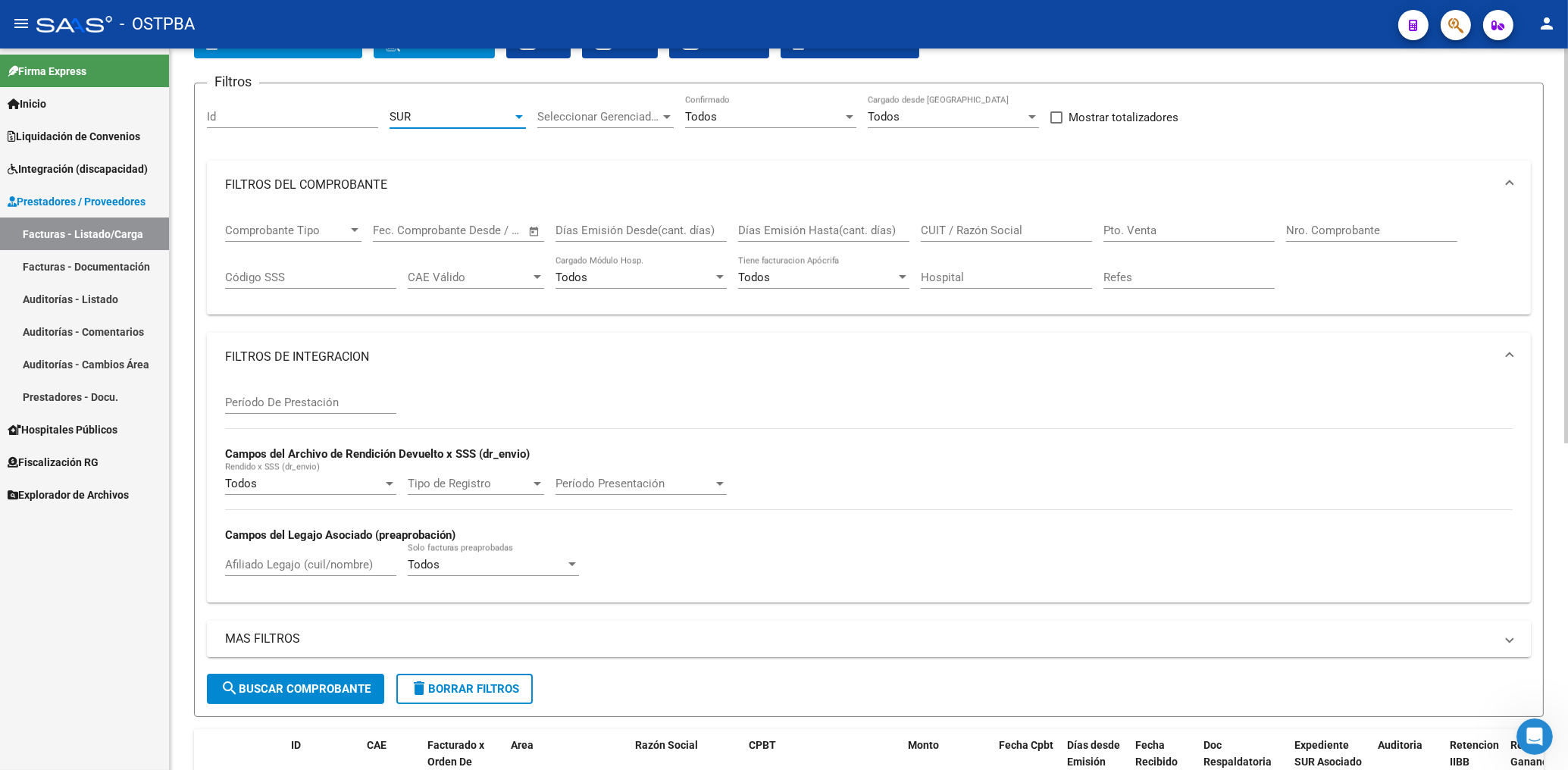
scroll to position [324, 0]
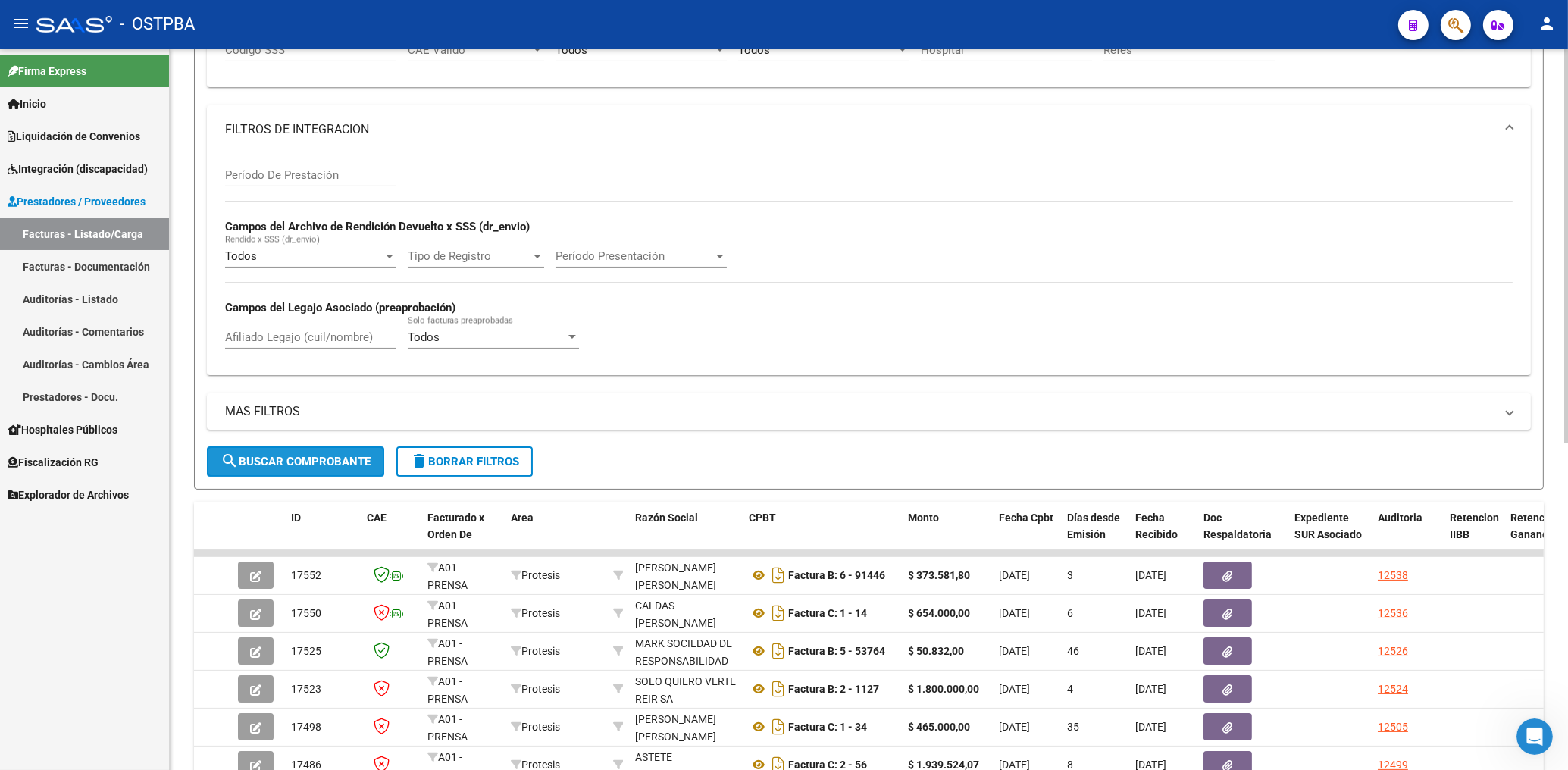
click at [353, 463] on span "search Buscar Comprobante" at bounding box center [295, 461] width 150 height 14
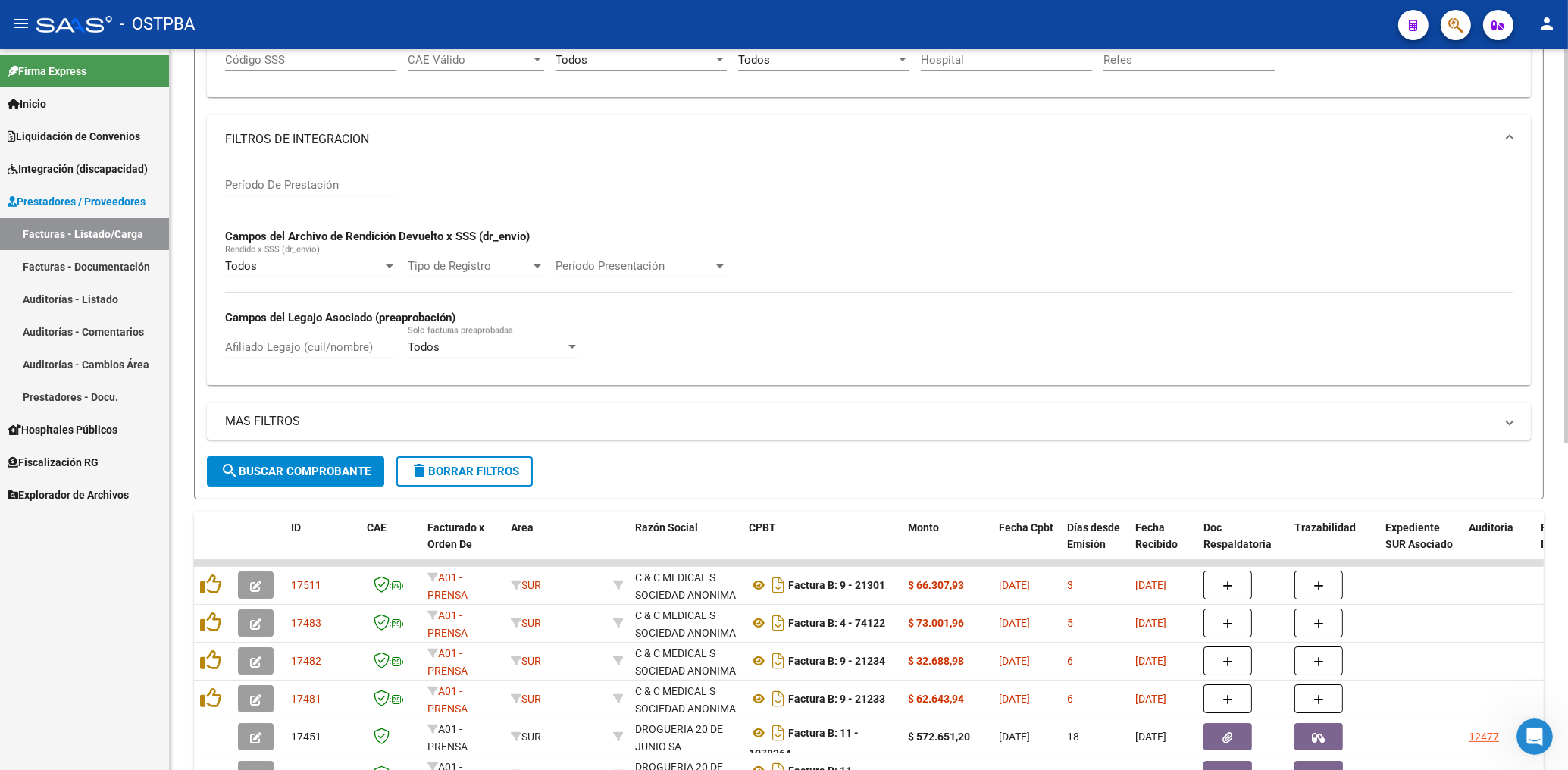
scroll to position [352, 0]
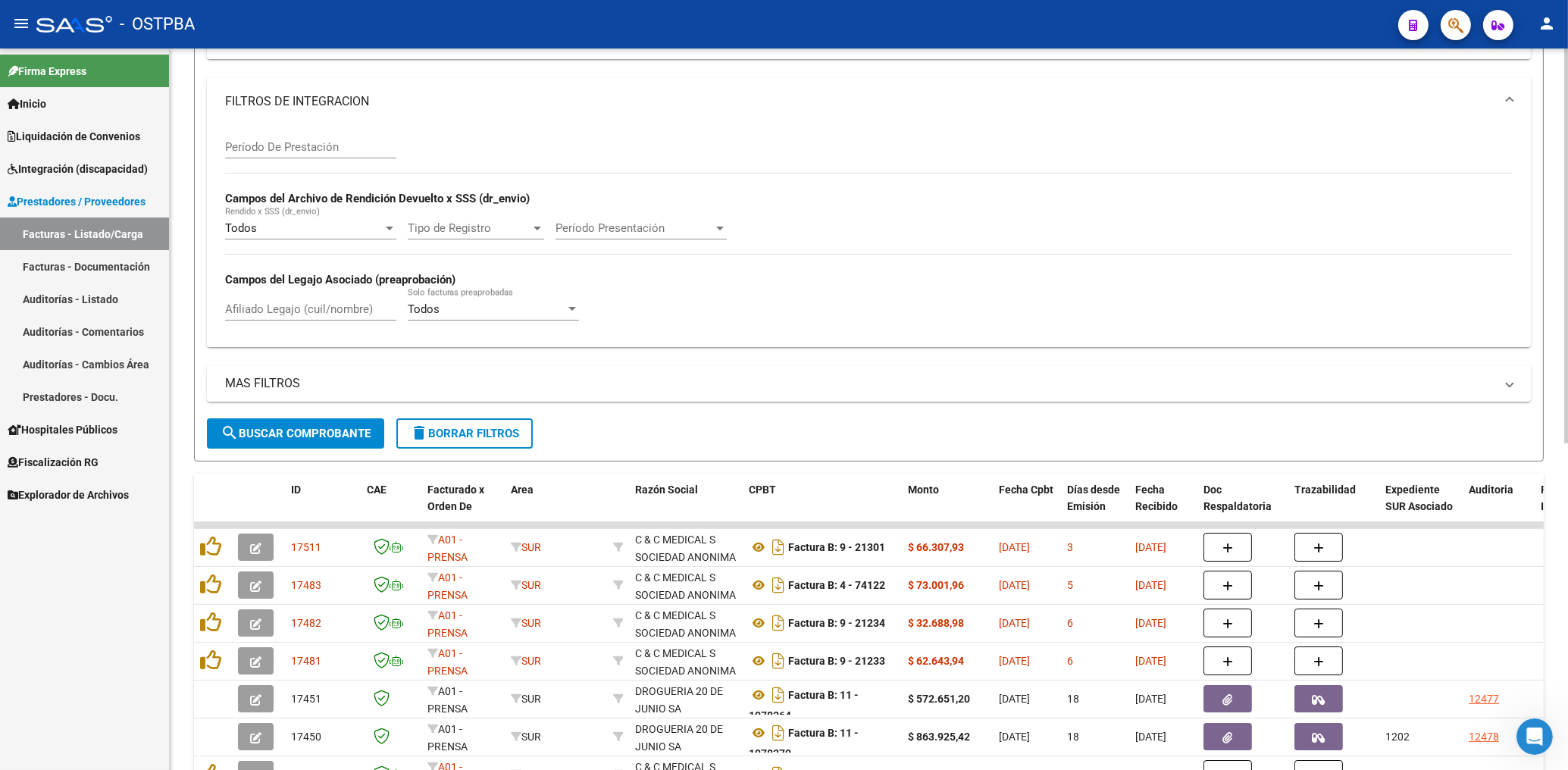
click at [1080, 128] on div "Período De Prestación [PERSON_NAME] del Archivo de Rendición Devuelto x SSS (dr…" at bounding box center [869, 230] width 1288 height 209
click at [93, 625] on div "Firma Express Inicio Instructivos Contacto OS Liquidación de Convenios Gastos -…" at bounding box center [84, 409] width 169 height 722
click at [1550, 31] on mat-icon "person" at bounding box center [1546, 23] width 18 height 18
click at [1524, 96] on button "exit_to_app Salir" at bounding box center [1515, 100] width 92 height 36
